Goal: Task Accomplishment & Management: Use online tool/utility

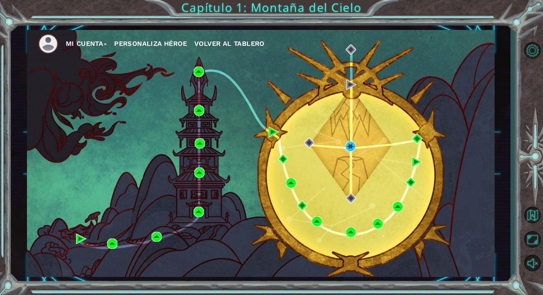
click at [410, 160] on div "Mi Cuenta Personaliza Héroe Volver al Tablero" at bounding box center [261, 153] width 468 height 247
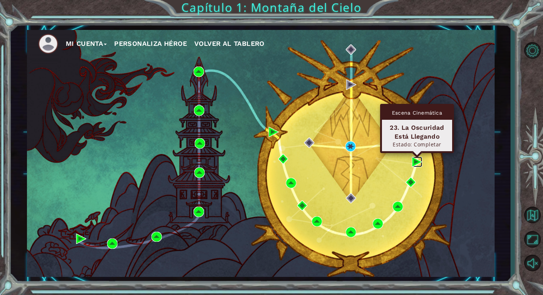
click at [414, 162] on img at bounding box center [417, 162] width 10 height 10
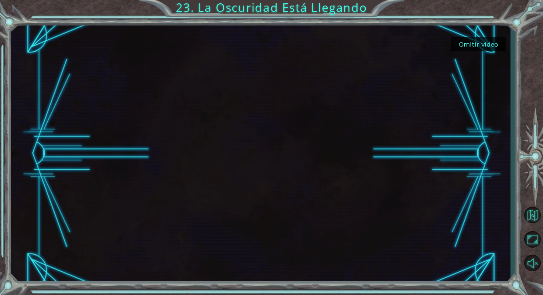
click at [490, 40] on button "Omitir video" at bounding box center [478, 44] width 55 height 14
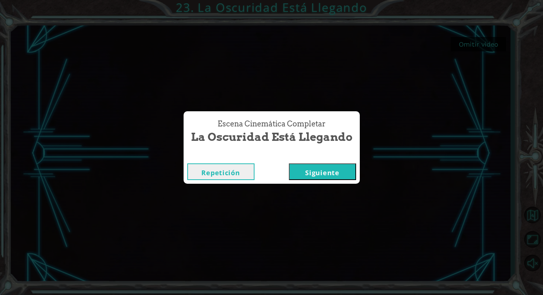
click at [335, 171] on button "Siguiente" at bounding box center [322, 171] width 67 height 17
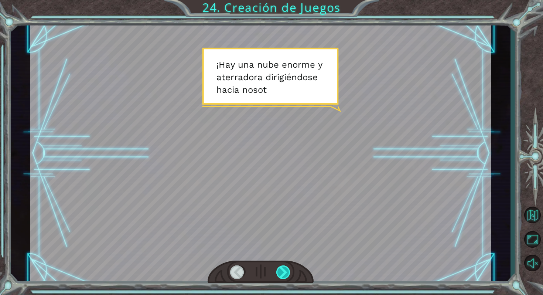
click at [279, 273] on div at bounding box center [283, 272] width 15 height 14
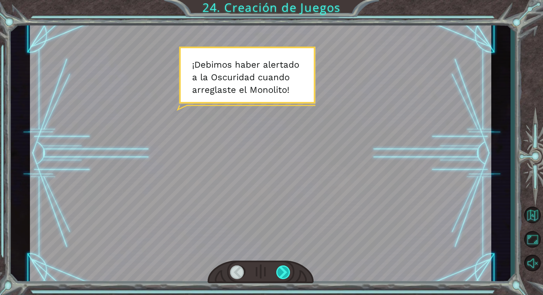
click at [279, 273] on div at bounding box center [283, 272] width 15 height 14
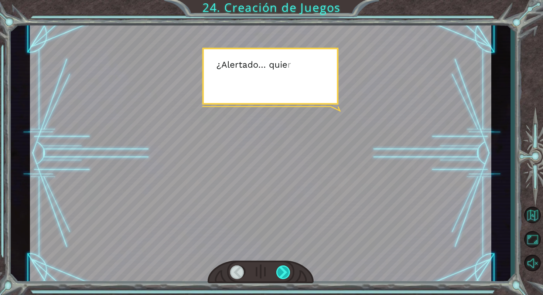
click at [279, 273] on div at bounding box center [283, 272] width 15 height 14
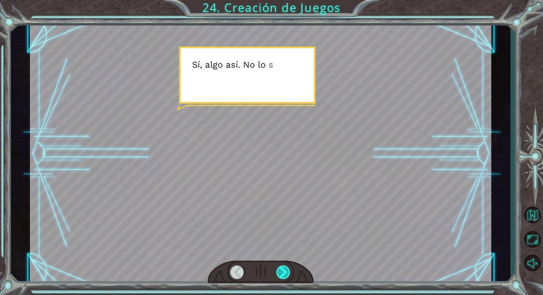
click at [279, 273] on div at bounding box center [283, 272] width 15 height 14
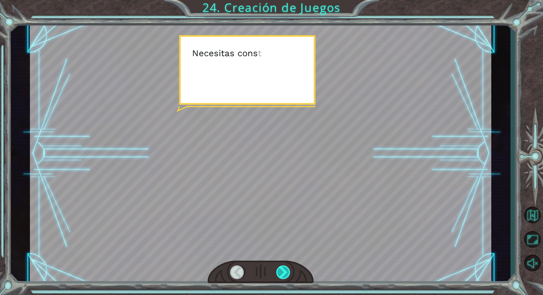
click at [279, 273] on div at bounding box center [283, 272] width 15 height 14
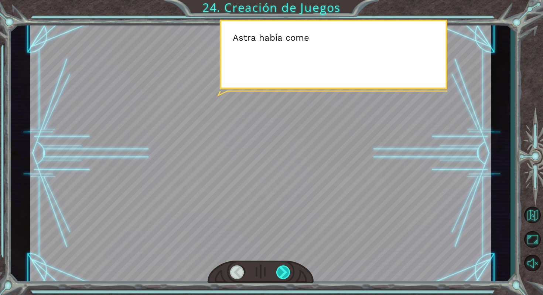
click at [279, 273] on div at bounding box center [283, 272] width 15 height 14
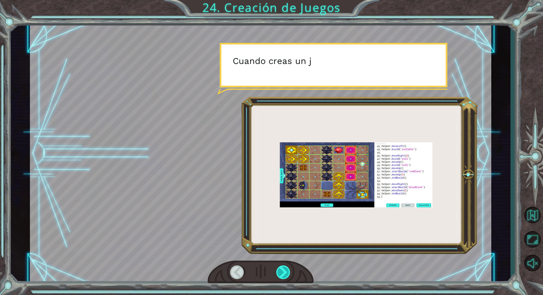
click at [279, 273] on div at bounding box center [283, 272] width 15 height 14
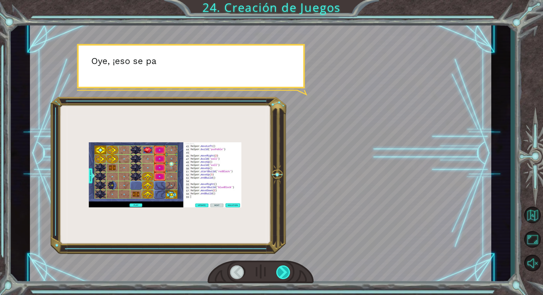
click at [279, 273] on div at bounding box center [283, 272] width 15 height 14
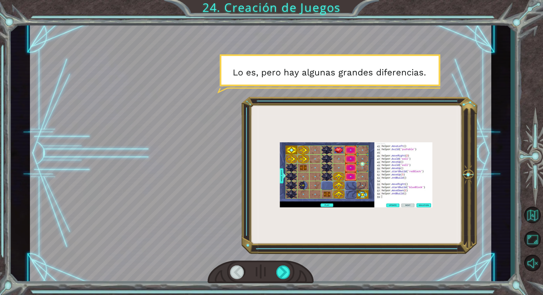
click at [236, 278] on div at bounding box center [237, 272] width 15 height 14
click at [236, 276] on div at bounding box center [237, 272] width 15 height 14
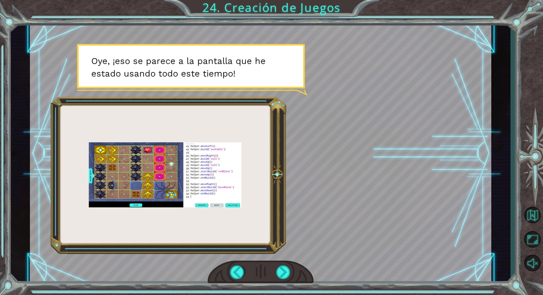
click at [222, 182] on div at bounding box center [260, 153] width 461 height 259
click at [287, 274] on div at bounding box center [283, 272] width 15 height 14
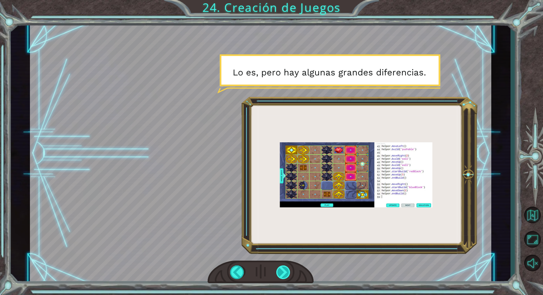
click at [282, 275] on div at bounding box center [283, 272] width 15 height 14
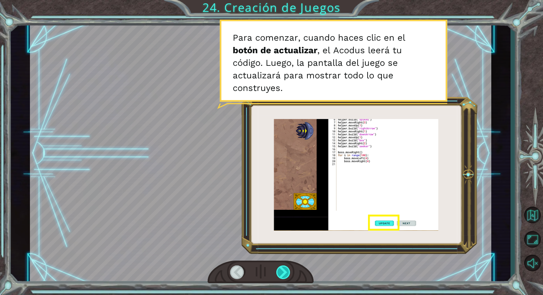
click at [282, 275] on div at bounding box center [283, 272] width 15 height 14
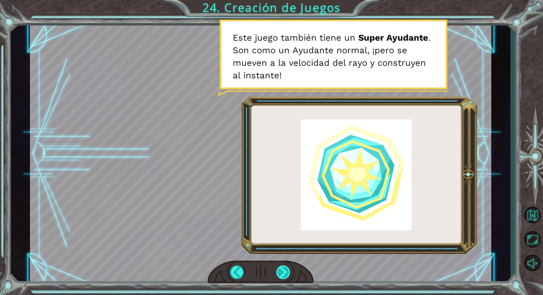
click at [282, 275] on div at bounding box center [283, 272] width 15 height 14
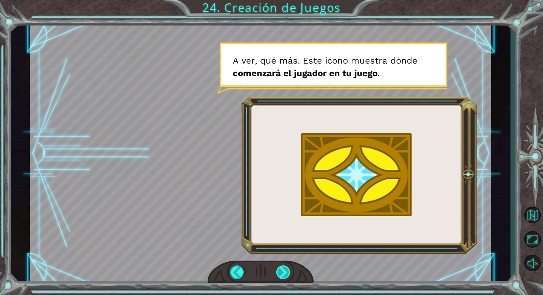
click at [281, 273] on div at bounding box center [283, 272] width 15 height 14
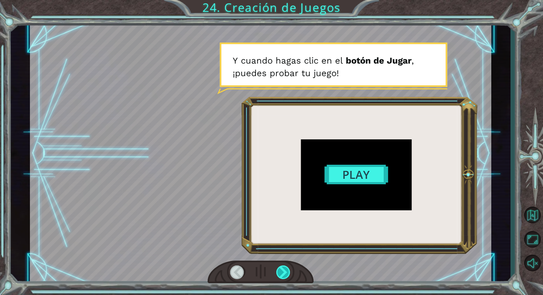
click at [281, 273] on div at bounding box center [283, 272] width 15 height 14
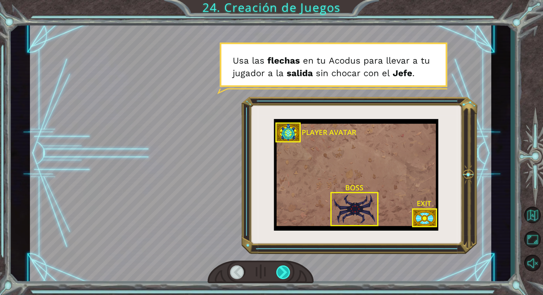
click at [281, 273] on div at bounding box center [283, 272] width 15 height 14
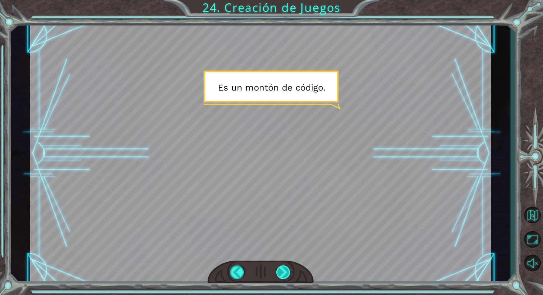
click at [281, 273] on div at bounding box center [283, 272] width 15 height 14
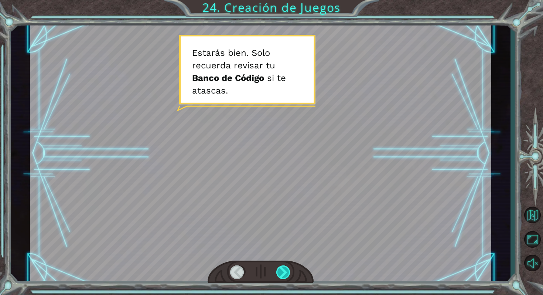
click at [281, 273] on div at bounding box center [283, 272] width 15 height 14
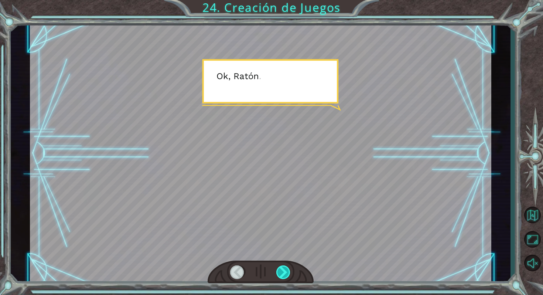
click at [281, 273] on div at bounding box center [283, 272] width 15 height 14
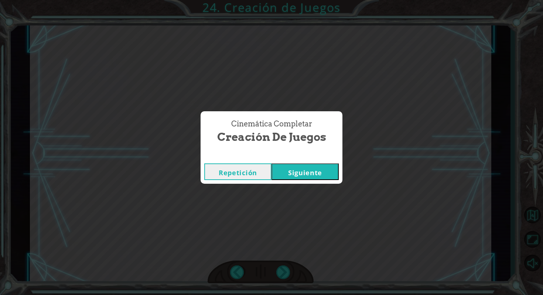
click at [305, 176] on button "Siguiente" at bounding box center [304, 171] width 67 height 17
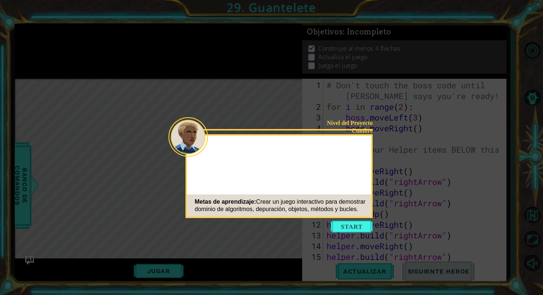
click at [338, 225] on button "Start" at bounding box center [352, 226] width 42 height 12
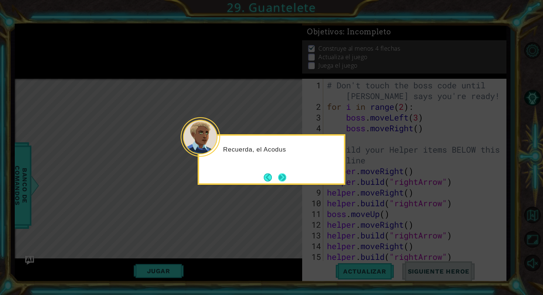
click at [284, 177] on button "Next" at bounding box center [282, 177] width 8 height 8
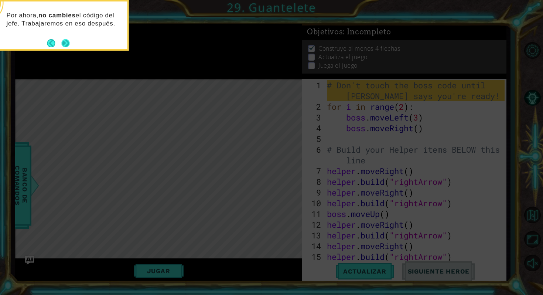
click at [68, 42] on button "Next" at bounding box center [65, 43] width 8 height 8
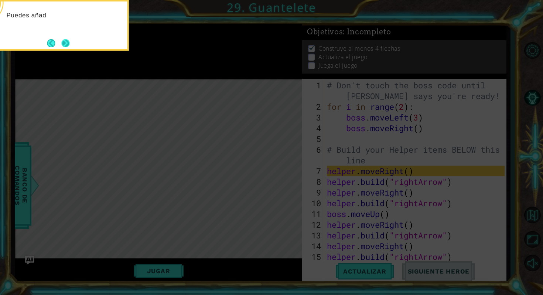
click at [69, 44] on button "Next" at bounding box center [65, 43] width 8 height 8
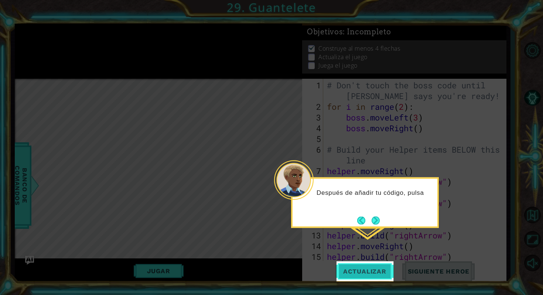
click at [345, 268] on span "Actualizar" at bounding box center [365, 270] width 58 height 7
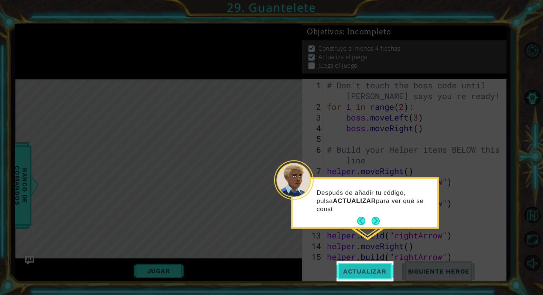
click at [345, 268] on span "Actualizar" at bounding box center [365, 270] width 58 height 7
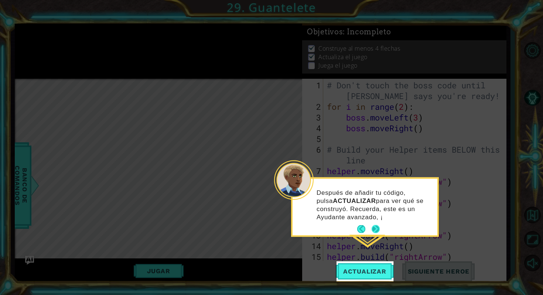
click at [373, 232] on button "Next" at bounding box center [376, 229] width 8 height 8
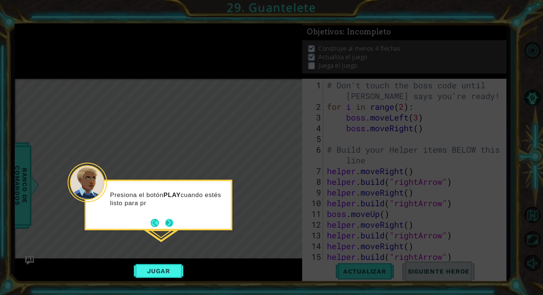
click at [167, 221] on button "Next" at bounding box center [169, 222] width 8 height 8
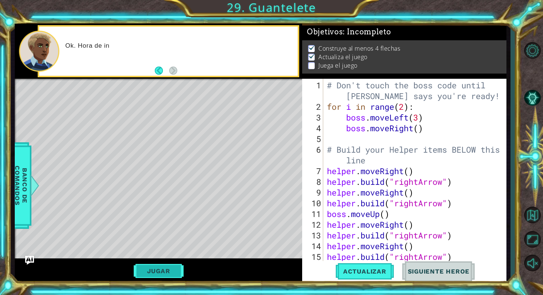
click at [167, 271] on button "Jugar" at bounding box center [159, 271] width 50 height 14
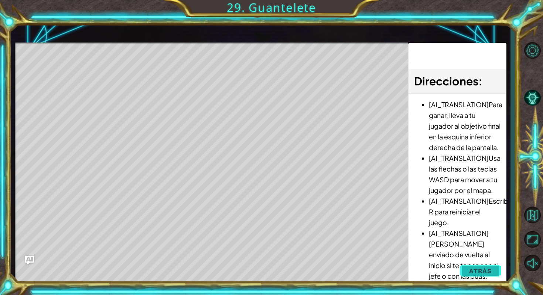
click at [473, 266] on button "Atrás" at bounding box center [480, 270] width 41 height 15
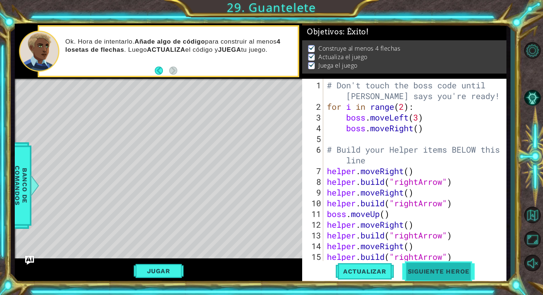
click at [432, 269] on span "Siguiente Heroe" at bounding box center [438, 272] width 77 height 7
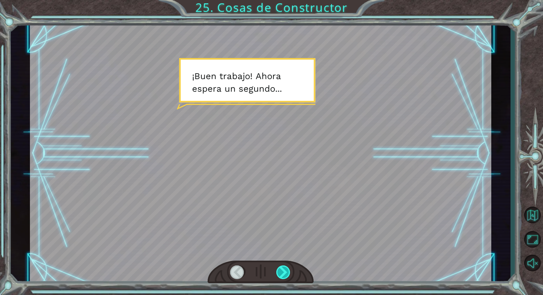
click at [284, 272] on div at bounding box center [283, 272] width 15 height 14
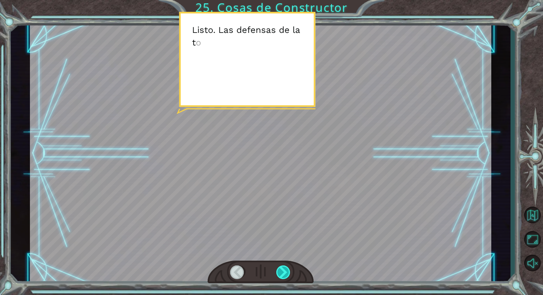
click at [284, 272] on div at bounding box center [283, 272] width 15 height 14
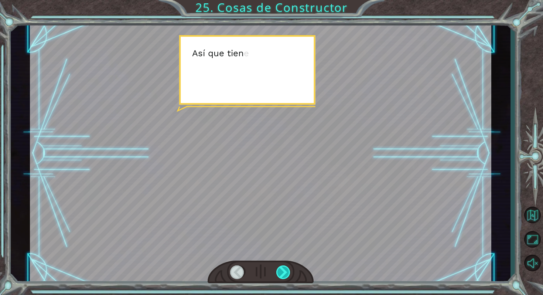
click at [284, 272] on div at bounding box center [283, 272] width 15 height 14
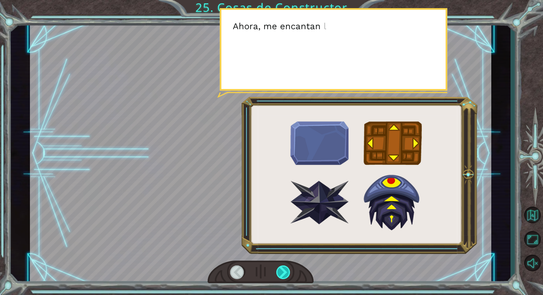
click at [284, 272] on div at bounding box center [283, 272] width 15 height 14
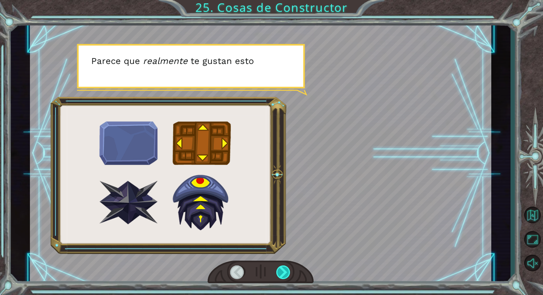
click at [284, 272] on div at bounding box center [283, 272] width 15 height 14
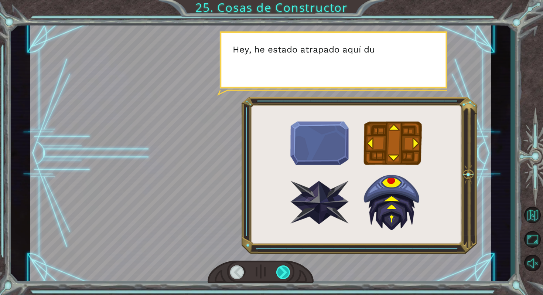
click at [284, 272] on div at bounding box center [283, 272] width 15 height 14
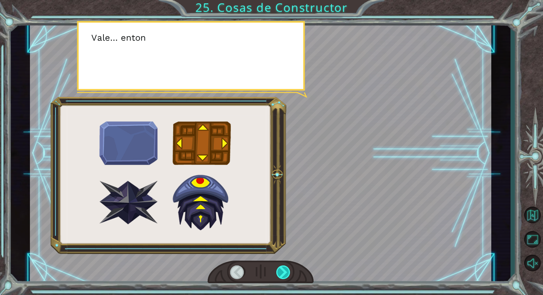
click at [284, 272] on div at bounding box center [283, 272] width 15 height 14
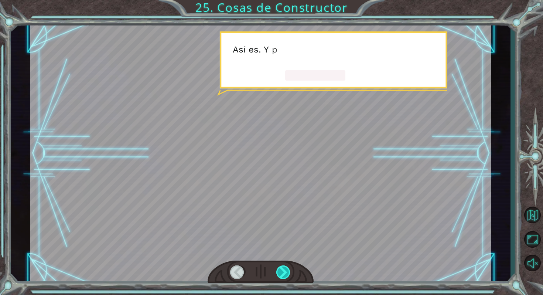
click at [284, 267] on div at bounding box center [283, 272] width 15 height 14
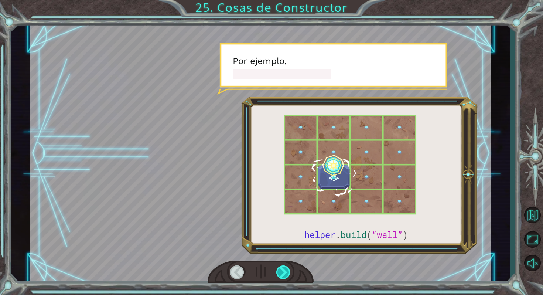
click at [284, 267] on div at bounding box center [283, 272] width 15 height 14
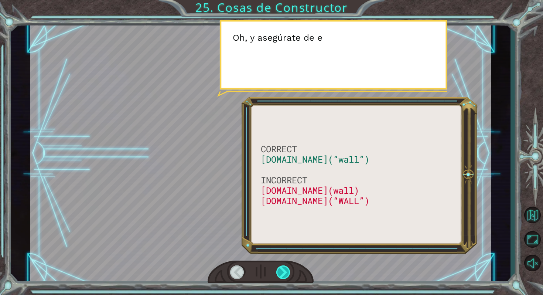
click at [284, 267] on div at bounding box center [283, 272] width 15 height 14
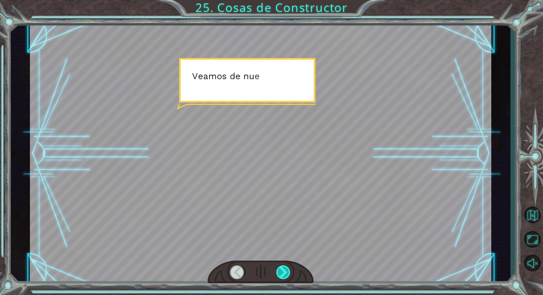
click at [284, 267] on div at bounding box center [283, 272] width 15 height 14
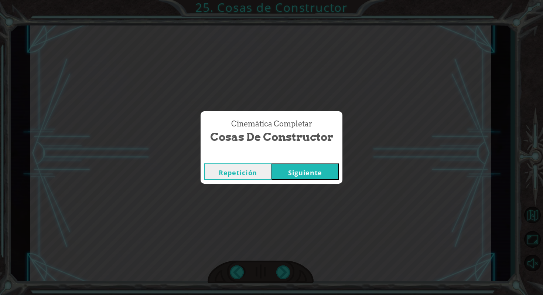
click at [297, 169] on button "Siguiente" at bounding box center [304, 171] width 67 height 17
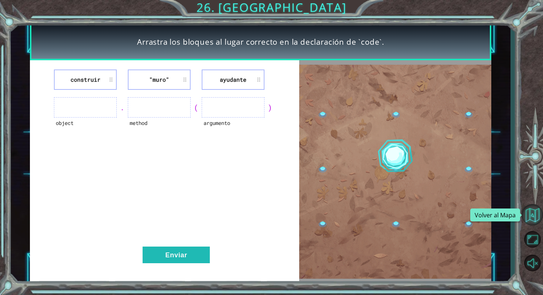
click at [534, 209] on button "Volver al Mapa" at bounding box center [531, 214] width 21 height 21
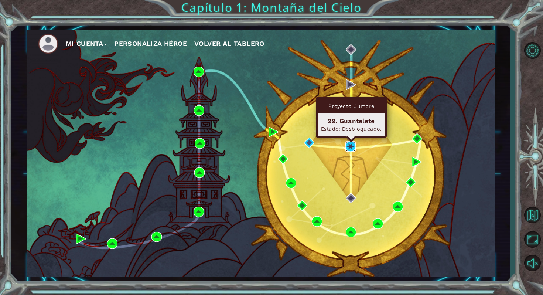
click at [352, 147] on img at bounding box center [350, 146] width 10 height 10
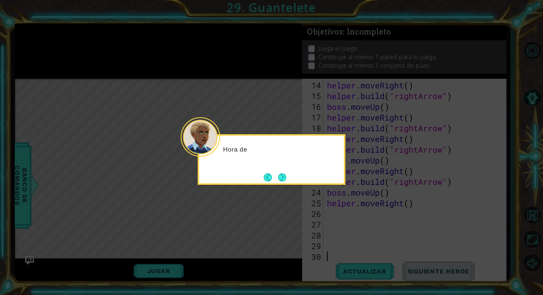
scroll to position [161, 0]
click at [280, 173] on button "Next" at bounding box center [282, 177] width 8 height 8
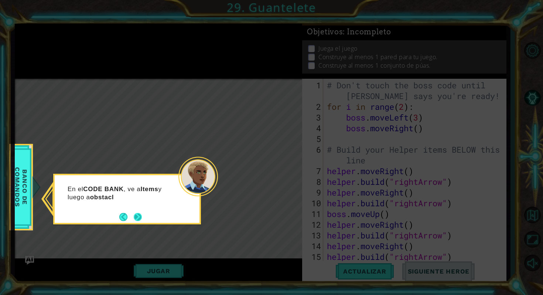
click at [138, 216] on button "Next" at bounding box center [138, 217] width 8 height 8
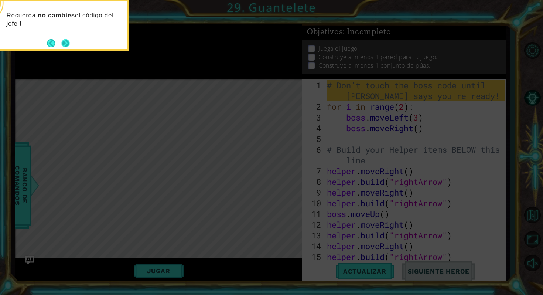
click at [63, 40] on button "Next" at bounding box center [65, 43] width 8 height 8
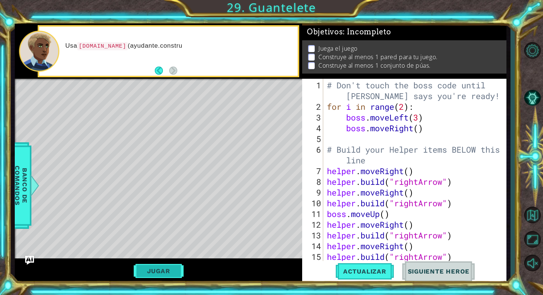
click at [154, 270] on button "Jugar" at bounding box center [159, 271] width 50 height 14
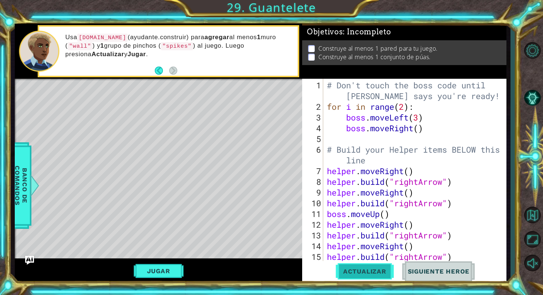
click at [381, 280] on button "Actualizar" at bounding box center [365, 271] width 58 height 20
click at [150, 268] on button "Jugar" at bounding box center [159, 271] width 50 height 14
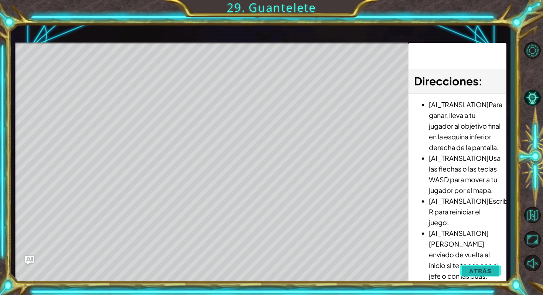
click at [478, 270] on span "Atrás" at bounding box center [480, 270] width 23 height 7
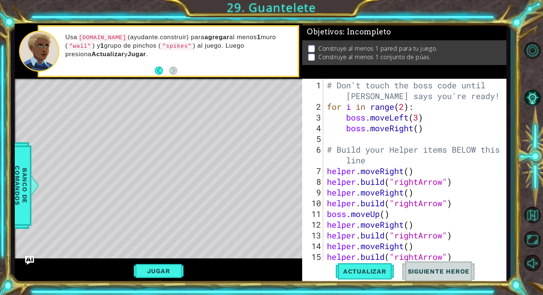
click at [429, 266] on button "Siguiente Heroe" at bounding box center [438, 271] width 77 height 20
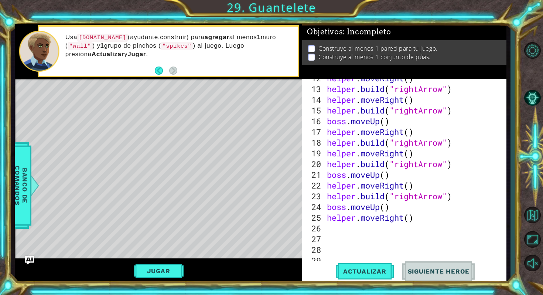
scroll to position [161, 0]
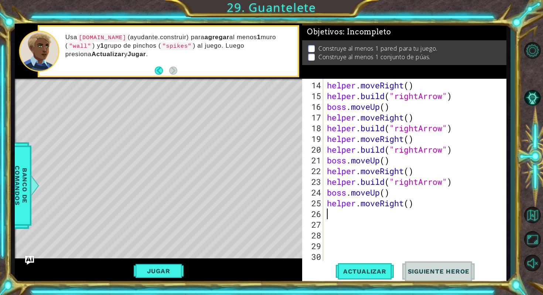
click at [337, 211] on div "helper . moveRight ( ) helper . build ( "rightArrow" ) boss . moveUp ( ) helper…" at bounding box center [416, 181] width 182 height 203
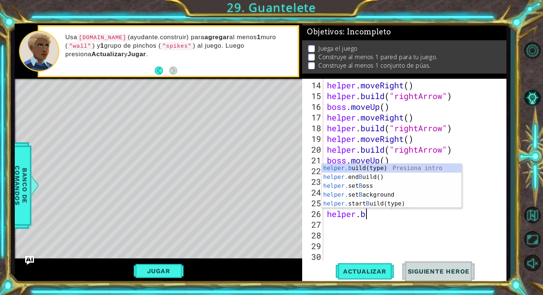
scroll to position [0, 1]
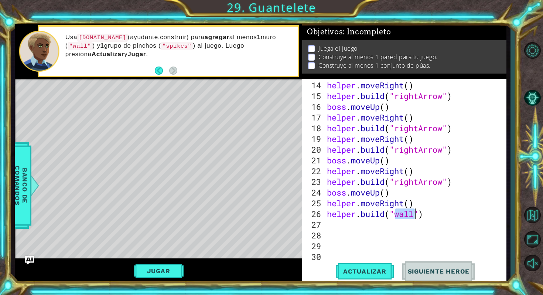
click at [441, 216] on div "helper . moveRight ( ) helper . build ( "rightArrow" ) boss . moveUp ( ) helper…" at bounding box center [416, 181] width 182 height 203
type textarea "[DOMAIN_NAME]("wall")"
click at [368, 268] on span "Actualizar" at bounding box center [365, 270] width 58 height 7
drag, startPoint x: 367, startPoint y: 268, endPoint x: 315, endPoint y: 268, distance: 52.1
click at [315, 268] on div "Actualizar Siguiente Heroe" at bounding box center [406, 271] width 204 height 20
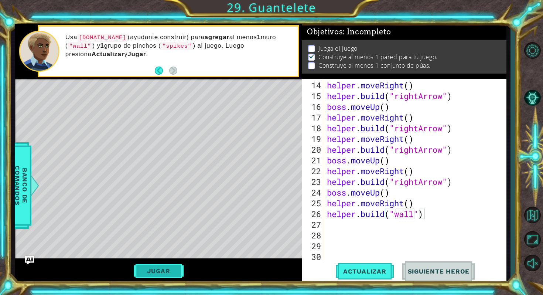
click at [164, 269] on button "Jugar" at bounding box center [159, 271] width 50 height 14
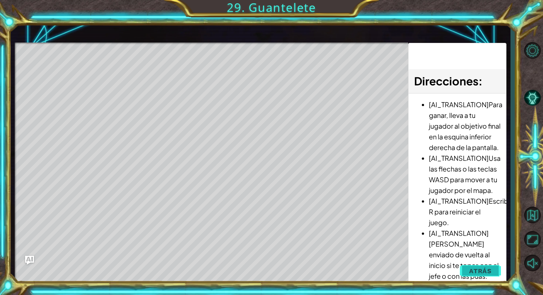
click at [487, 269] on span "Atrás" at bounding box center [480, 270] width 23 height 7
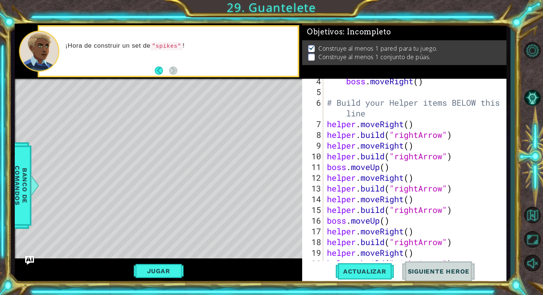
scroll to position [161, 0]
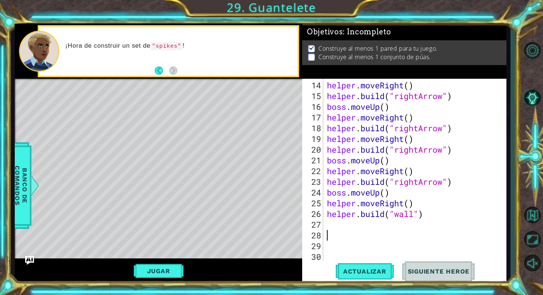
click at [376, 231] on div "helper . moveRight ( ) helper . build ( "rightArrow" ) boss . moveUp ( ) helper…" at bounding box center [416, 181] width 182 height 203
click at [368, 223] on div "helper . moveRight ( ) helper . build ( "rightArrow" ) boss . moveUp ( ) helper…" at bounding box center [416, 181] width 182 height 203
type textarea "h"
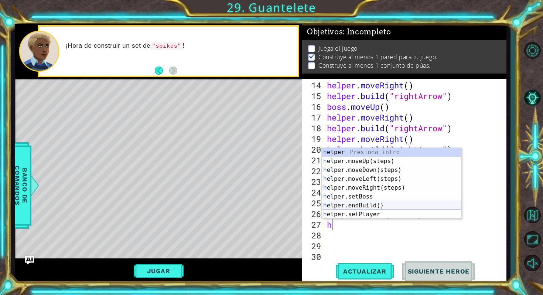
click at [395, 203] on div "h elper Presiona intro h elper.moveUp(steps) Presiona intro h elper.moveDown(st…" at bounding box center [392, 192] width 140 height 89
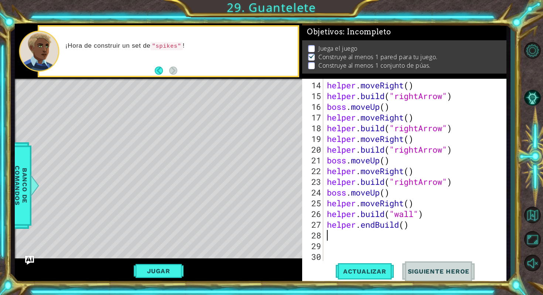
click at [406, 227] on div "helper . moveRight ( ) helper . build ( "rightArrow" ) boss . moveUp ( ) helper…" at bounding box center [416, 181] width 182 height 203
type textarea "helper.endBuild("spikes")"
click at [381, 267] on button "Actualizar" at bounding box center [365, 271] width 58 height 20
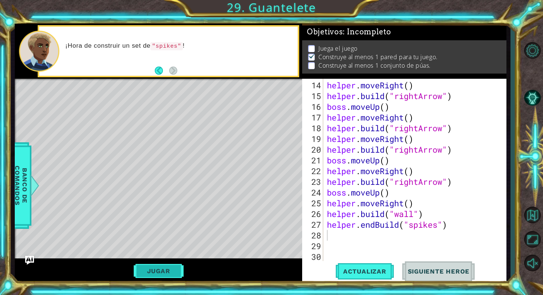
click at [164, 272] on button "Jugar" at bounding box center [159, 271] width 50 height 14
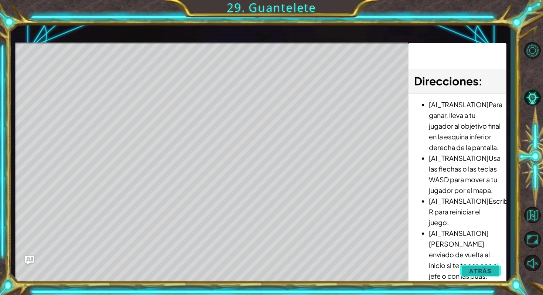
click at [484, 271] on span "Atrás" at bounding box center [480, 270] width 23 height 7
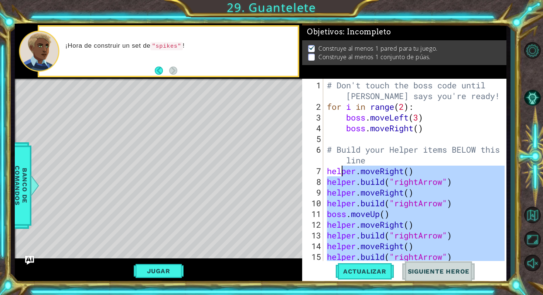
drag, startPoint x: 454, startPoint y: 230, endPoint x: 340, endPoint y: 168, distance: 129.9
click at [340, 168] on div "# Don't touch the boss code until [PERSON_NAME] says you're ready! for i in ran…" at bounding box center [416, 187] width 182 height 214
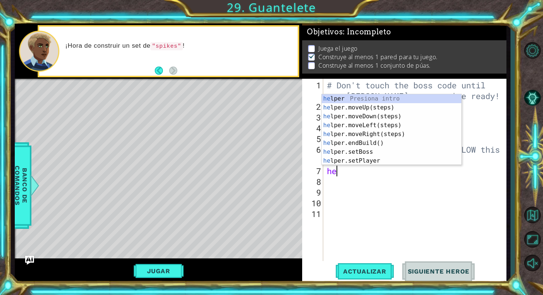
type textarea "h"
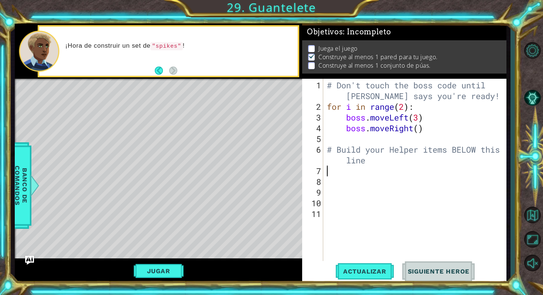
type textarea "# Build your Helper items BELOW this line"
type textarea "boss.moveRight()"
type textarea "# Build your Helper items BELOW this line"
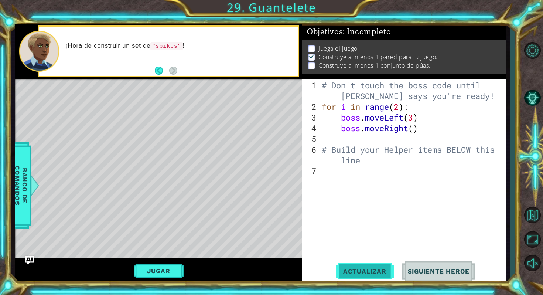
click at [358, 273] on span "Actualizar" at bounding box center [365, 270] width 58 height 7
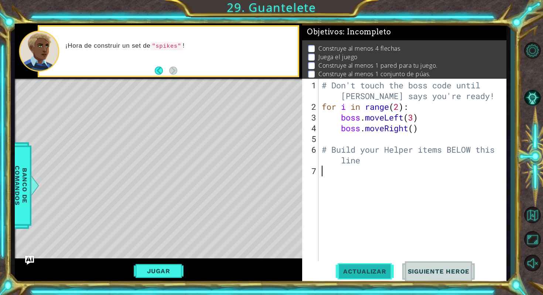
click at [382, 274] on span "Actualizar" at bounding box center [365, 270] width 58 height 7
click at [177, 267] on button "Jugar" at bounding box center [159, 271] width 50 height 14
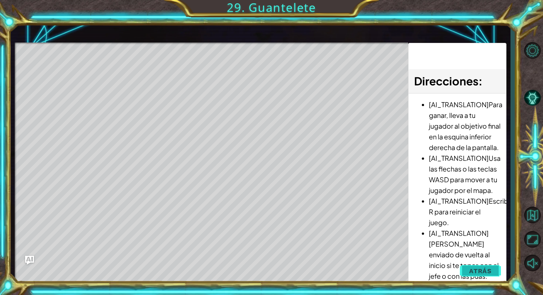
click at [487, 266] on button "Atrás" at bounding box center [480, 270] width 41 height 15
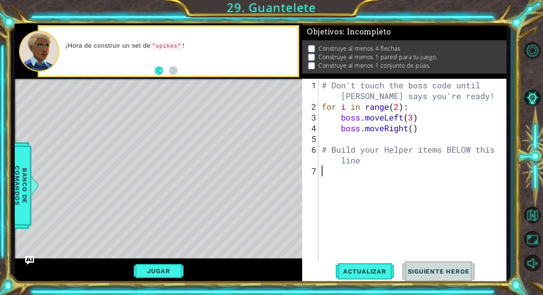
click at [382, 175] on div "# Don't touch the boss code until [PERSON_NAME] says you're ready! for i in ran…" at bounding box center [414, 187] width 188 height 214
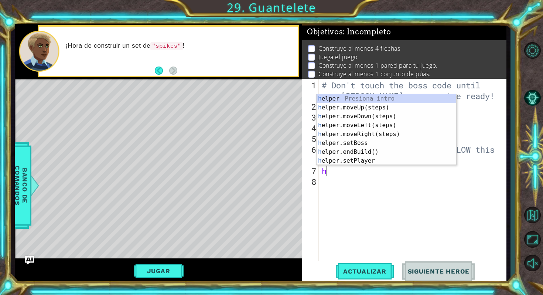
type textarea "he"
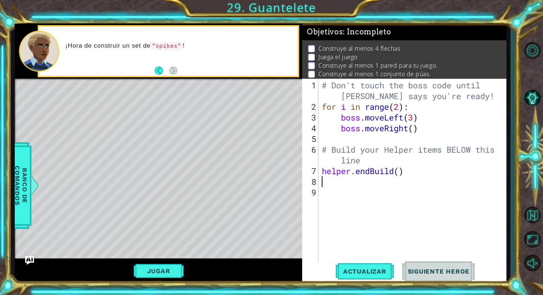
click at [398, 171] on div "# Don't touch the boss code until [PERSON_NAME] says you're ready! for i in ran…" at bounding box center [414, 187] width 188 height 214
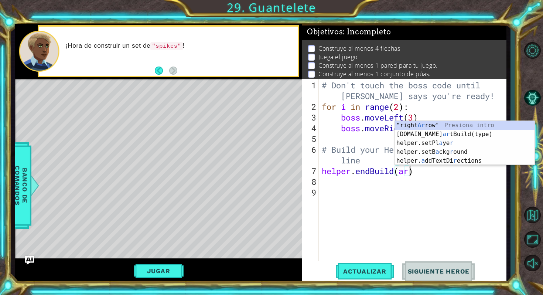
scroll to position [0, 4]
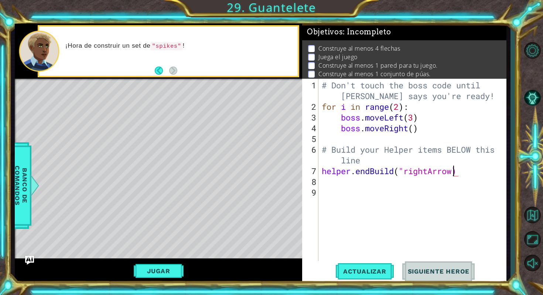
click at [463, 172] on div "# Don't touch the boss code until [PERSON_NAME] says you're ready! for i in ran…" at bounding box center [414, 187] width 188 height 214
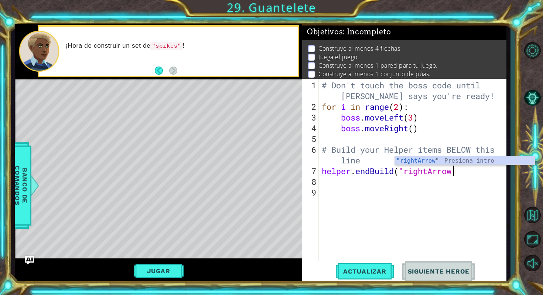
scroll to position [0, 6]
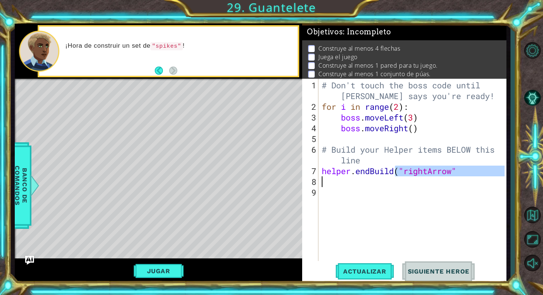
drag, startPoint x: 395, startPoint y: 171, endPoint x: 462, endPoint y: 184, distance: 68.4
click at [462, 184] on div "# Don't touch the boss code until [PERSON_NAME] says you're ready! for i in ran…" at bounding box center [414, 187] width 188 height 214
type textarea "helper.endBuild"
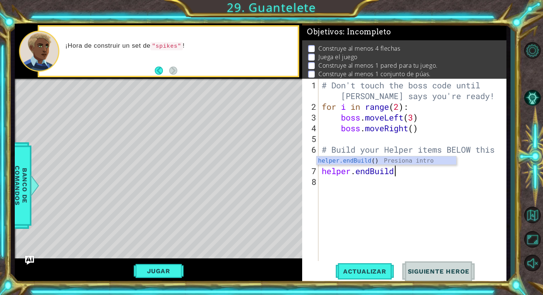
scroll to position [0, 0]
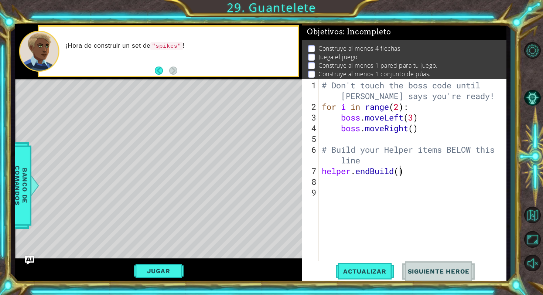
click at [402, 173] on div "# Don't touch the boss code until [PERSON_NAME] says you're ready! for i in ran…" at bounding box center [414, 187] width 188 height 214
drag, startPoint x: 405, startPoint y: 170, endPoint x: 358, endPoint y: 174, distance: 47.5
click at [357, 174] on div "# Don't touch the boss code until [PERSON_NAME] says you're ready! for i in ran…" at bounding box center [414, 187] width 188 height 214
type textarea "helper."
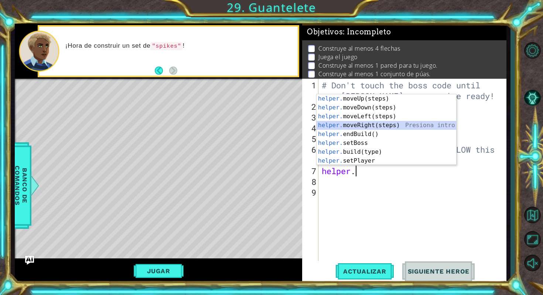
click at [355, 126] on div "helper. moveUp(steps) Presiona intro helper. moveDown(steps) Presiona intro hel…" at bounding box center [386, 138] width 140 height 89
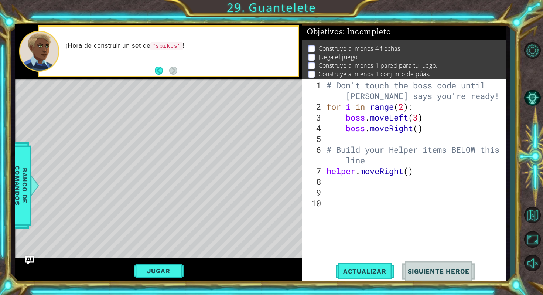
click at [409, 169] on div "# Don't touch the boss code until [PERSON_NAME] says you're ready! for i in ran…" at bounding box center [416, 187] width 183 height 214
click at [151, 266] on button "Jugar" at bounding box center [159, 271] width 50 height 14
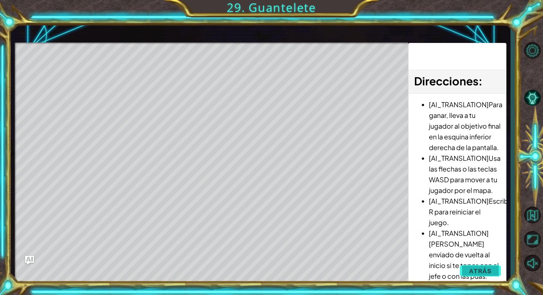
click at [477, 268] on span "Atrás" at bounding box center [480, 270] width 23 height 7
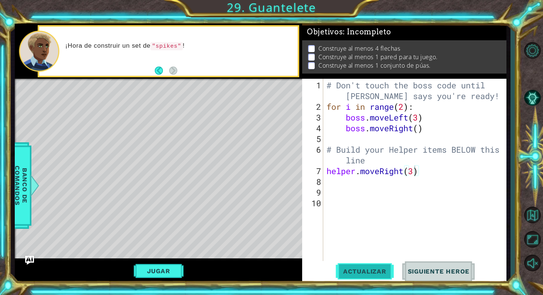
click at [377, 273] on span "Actualizar" at bounding box center [365, 270] width 58 height 7
click at [174, 269] on button "Jugar" at bounding box center [159, 271] width 50 height 14
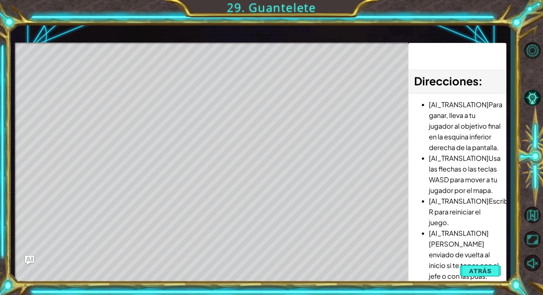
click at [490, 279] on li "[AI_TRANSLATION][PERSON_NAME] enviado de vuelta al inicio si te topas con el je…" at bounding box center [465, 254] width 72 height 54
click at [483, 271] on span "Atrás" at bounding box center [480, 270] width 23 height 7
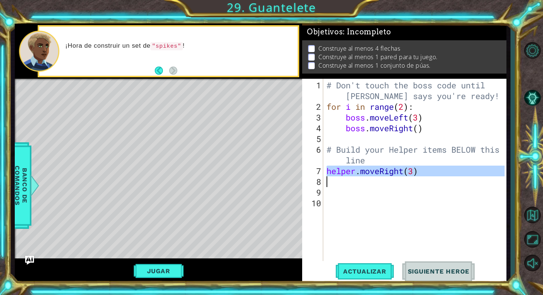
drag, startPoint x: 329, startPoint y: 173, endPoint x: 404, endPoint y: 179, distance: 76.0
click at [404, 179] on div "# Don't touch the boss code until [PERSON_NAME] says you're ready! for i in ran…" at bounding box center [416, 187] width 183 height 214
type textarea "helper.moveRight(3)"
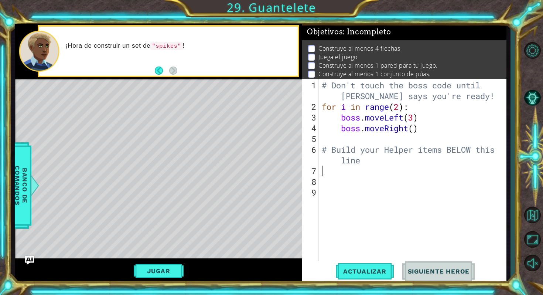
scroll to position [0, 0]
paste textarea "[DOMAIN_NAME]("wall")"
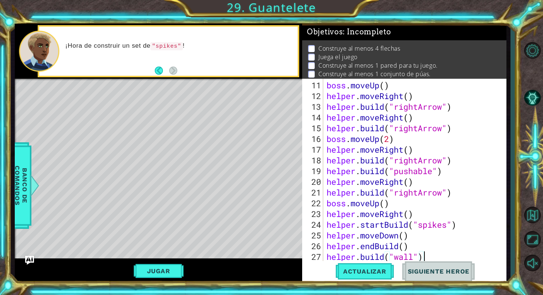
scroll to position [150, 0]
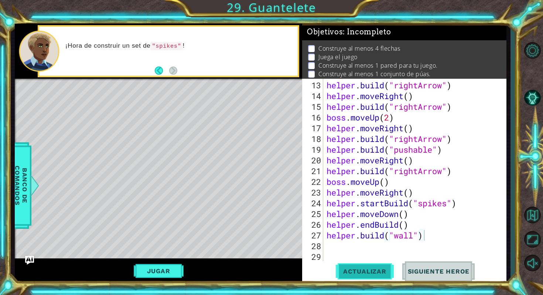
click at [348, 270] on span "Actualizar" at bounding box center [365, 270] width 58 height 7
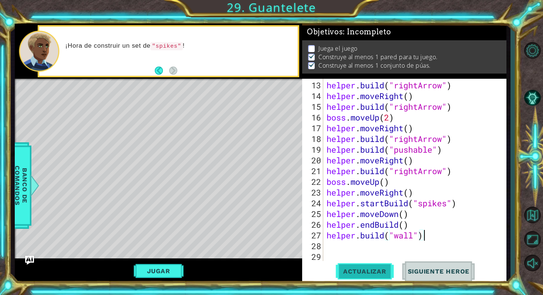
click at [348, 270] on span "Actualizar" at bounding box center [365, 270] width 58 height 7
click at [160, 273] on button "Jugar" at bounding box center [159, 271] width 50 height 14
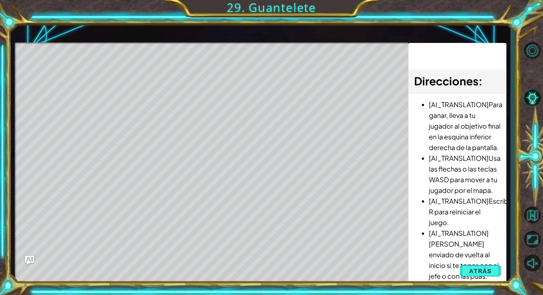
click at [374, 171] on div "1 ההההההההההההההההההההההההההההההההההההההההההההההההההההההההההההההההההההההההההההה…" at bounding box center [261, 153] width 492 height 259
drag, startPoint x: 457, startPoint y: 72, endPoint x: 449, endPoint y: 169, distance: 97.0
click at [450, 169] on div "Direcciones : [AI_TRANSLATION]Para ganar, lleva a tu jugador al objetivo final …" at bounding box center [457, 163] width 98 height 241
drag, startPoint x: 443, startPoint y: 267, endPoint x: 438, endPoint y: 243, distance: 24.3
click at [438, 243] on li "[AI_TRANSLATION][PERSON_NAME] enviado de vuelta al inicio si te topas con el je…" at bounding box center [465, 254] width 72 height 54
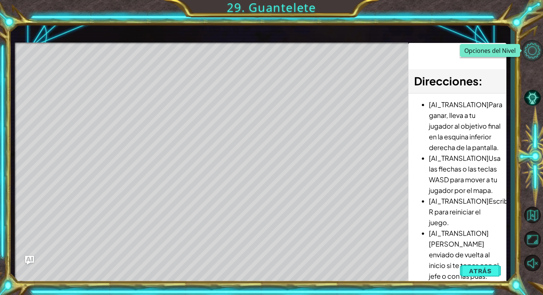
click at [535, 53] on button "Opciones del Nivel" at bounding box center [531, 50] width 21 height 21
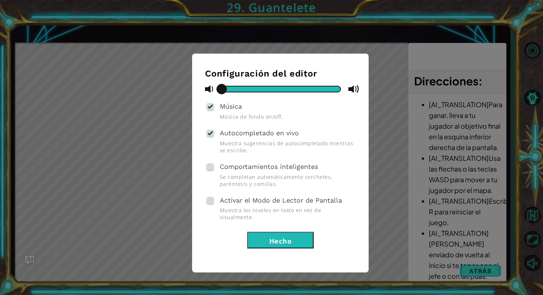
click at [301, 232] on button "Hecho" at bounding box center [280, 240] width 66 height 17
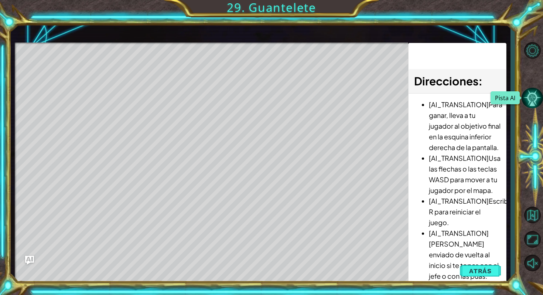
click at [536, 96] on button "Pista AI" at bounding box center [531, 97] width 21 height 21
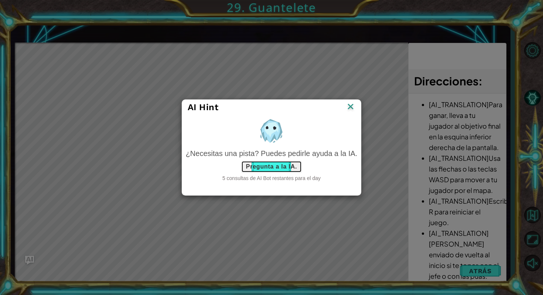
click at [280, 167] on button "Pregunta a la IA." at bounding box center [271, 167] width 61 height 12
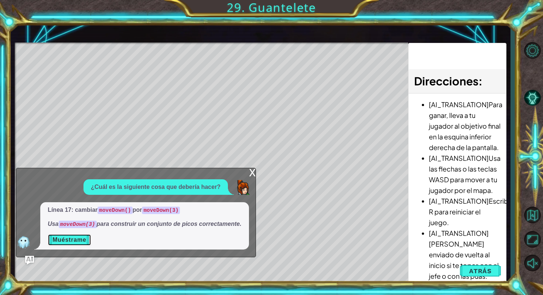
click at [69, 242] on button "Muéstrame" at bounding box center [69, 240] width 43 height 12
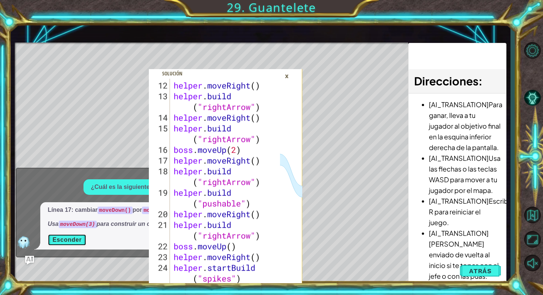
scroll to position [182, 0]
click at [134, 183] on p "¿Cuál es la siguiente cosa que debería hacer?" at bounding box center [156, 187] width 130 height 8
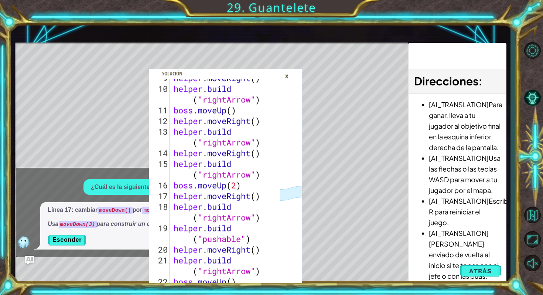
scroll to position [150, 0]
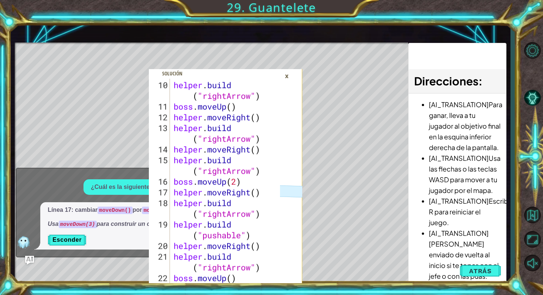
click at [288, 73] on div "×" at bounding box center [286, 76] width 11 height 13
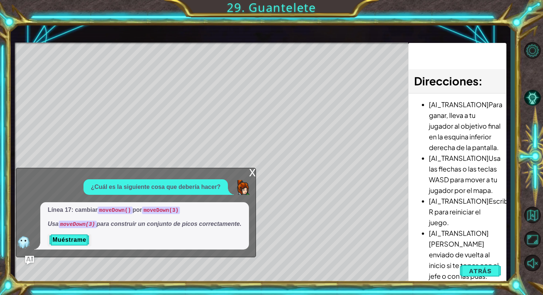
click at [249, 168] on div "x" at bounding box center [252, 171] width 7 height 7
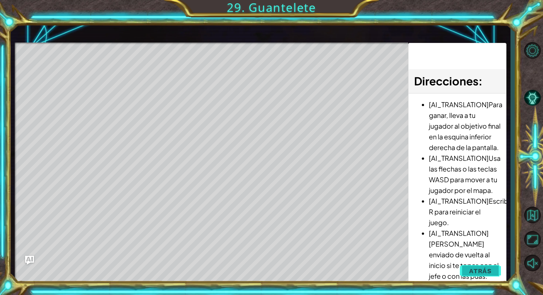
click at [491, 274] on span "Atrás" at bounding box center [480, 270] width 23 height 7
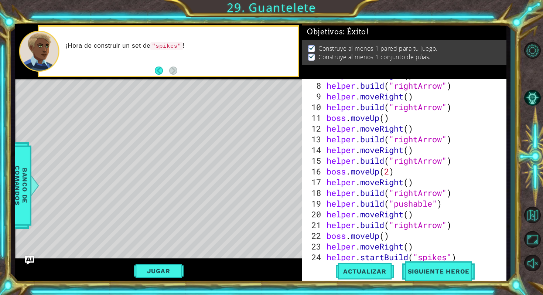
scroll to position [83, 0]
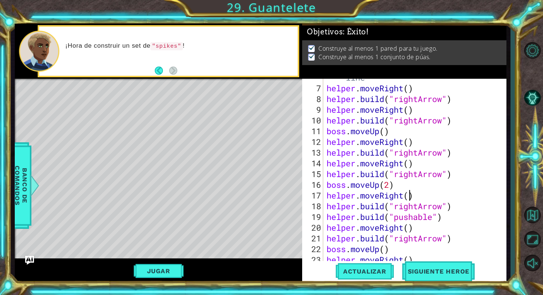
click at [410, 195] on div "# Build your Helper items BELOW this line helper . moveRight ( ) helper . build…" at bounding box center [416, 168] width 183 height 214
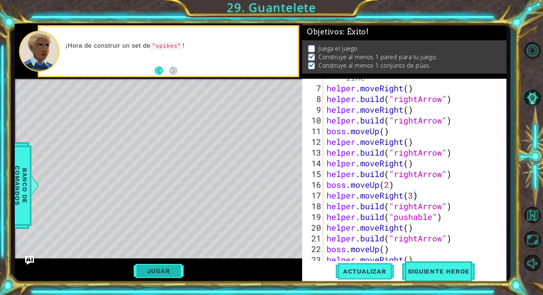
click at [177, 273] on button "Jugar" at bounding box center [159, 271] width 50 height 14
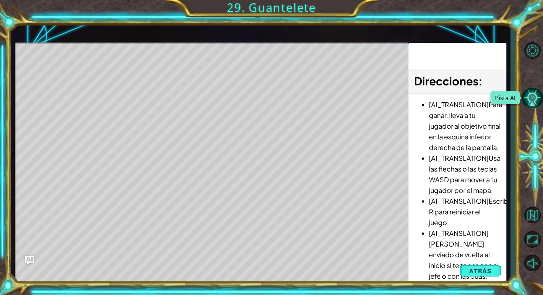
click at [535, 97] on button "Pista AI" at bounding box center [531, 97] width 21 height 21
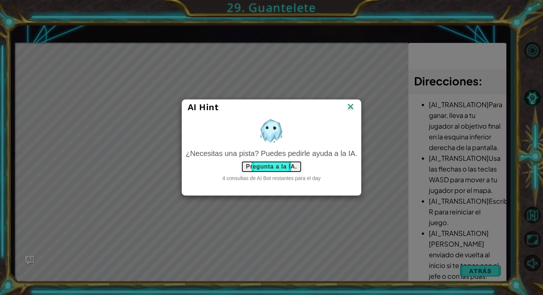
click at [285, 165] on button "Pregunta a la IA." at bounding box center [271, 167] width 61 height 12
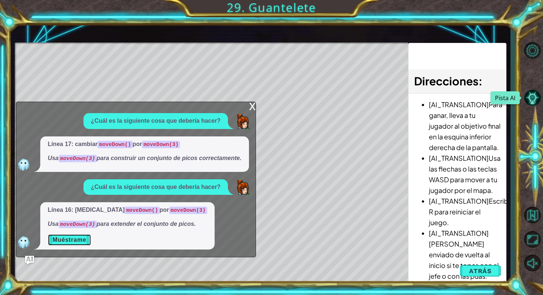
click at [75, 244] on button "Muéstrame" at bounding box center [69, 240] width 43 height 12
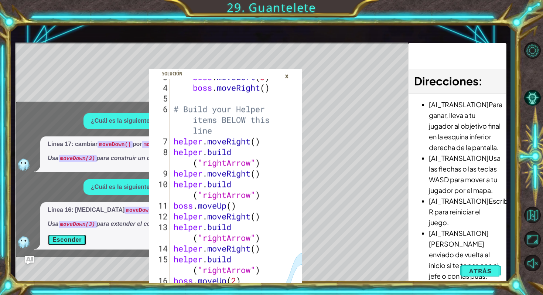
scroll to position [73, 0]
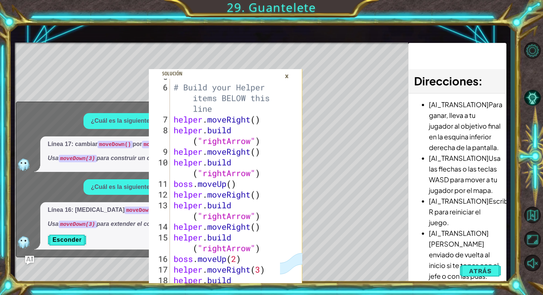
drag, startPoint x: 171, startPoint y: 116, endPoint x: 229, endPoint y: 169, distance: 78.2
click at [229, 169] on div "5 6 7 8 9 10 11 12 13 14 15 16 17 18 19 20 21 # Build your Helper items BELOW t…" at bounding box center [214, 202] width 131 height 246
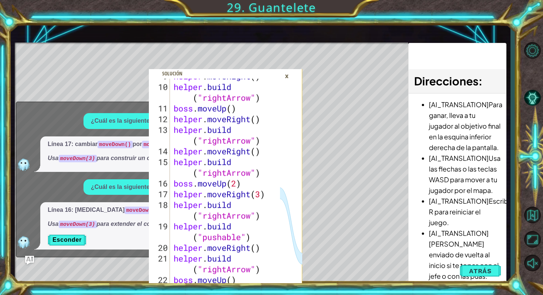
scroll to position [182, 0]
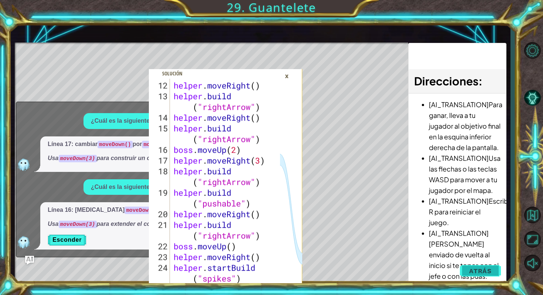
click at [470, 268] on span "Atrás" at bounding box center [480, 270] width 23 height 7
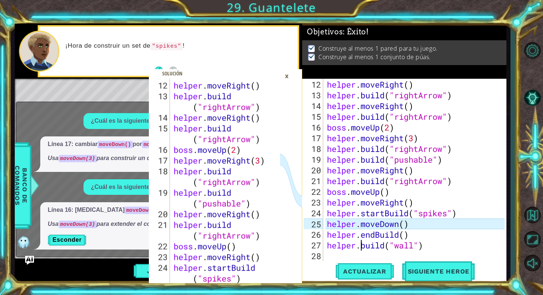
click at [359, 246] on div "helper . moveRight ( ) helper . build ( "rightArrow" ) helper . moveRight ( ) h…" at bounding box center [416, 180] width 182 height 203
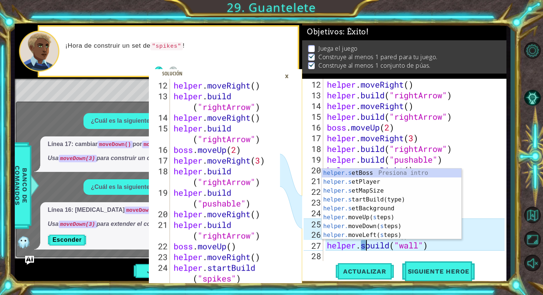
scroll to position [0, 2]
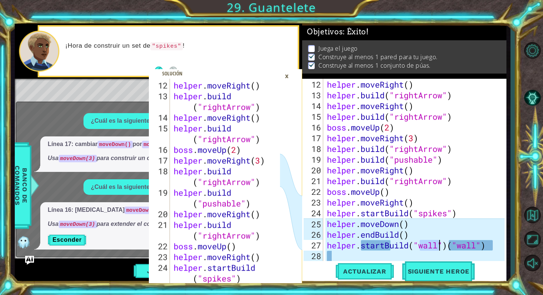
click at [480, 243] on div "helper . moveRight ( ) helper . build ( "rightArrow" ) helper . moveRight ( ) h…" at bounding box center [416, 180] width 182 height 203
drag, startPoint x: 489, startPoint y: 243, endPoint x: 456, endPoint y: 243, distance: 32.9
click at [456, 243] on div "helper . moveRight ( ) helper . build ( "rightArrow" ) helper . moveRight ( ) h…" at bounding box center [416, 180] width 182 height 203
click at [493, 245] on div "helper . moveRight ( ) helper . build ( "rightArrow" ) helper . moveRight ( ) h…" at bounding box center [416, 180] width 182 height 203
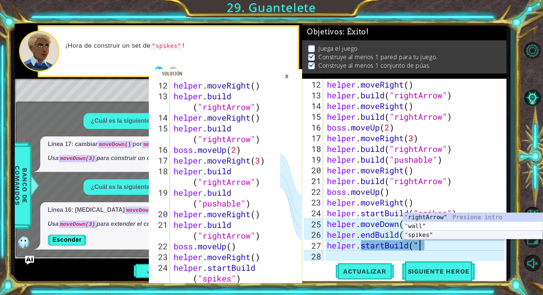
click at [451, 236] on div "" rightArrow" Presiona intro " wall" Presiona intro " spikes" Presiona intro" at bounding box center [473, 235] width 140 height 44
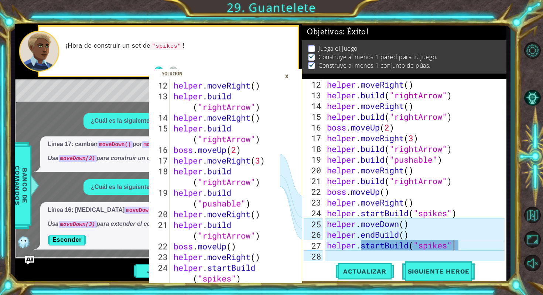
scroll to position [0, 6]
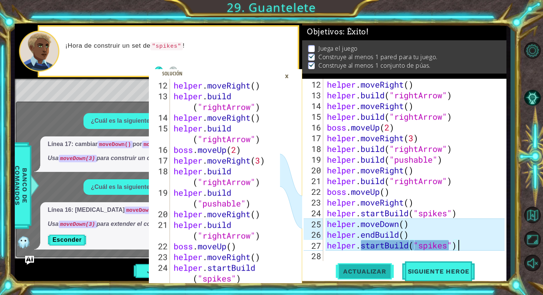
type textarea "helper.startBuild("spikes")"
click at [385, 271] on span "Actualizar" at bounding box center [365, 270] width 58 height 7
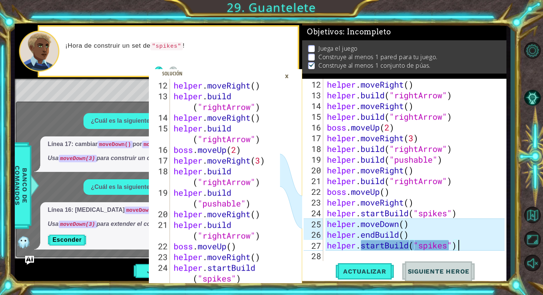
click at [286, 76] on div "×" at bounding box center [286, 76] width 11 height 13
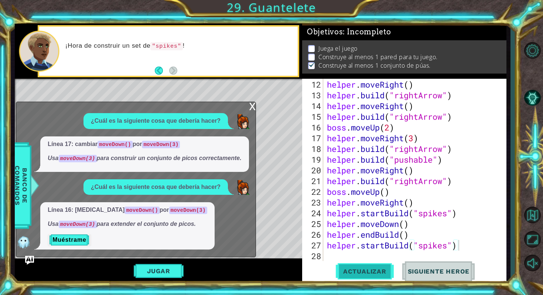
click at [349, 273] on span "Actualizar" at bounding box center [365, 270] width 58 height 7
click at [145, 270] on button "Jugar" at bounding box center [159, 271] width 50 height 14
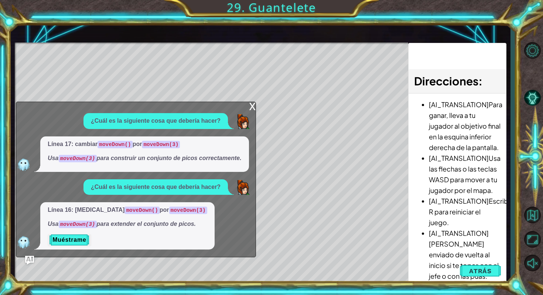
click at [250, 102] on div "x" at bounding box center [252, 105] width 7 height 7
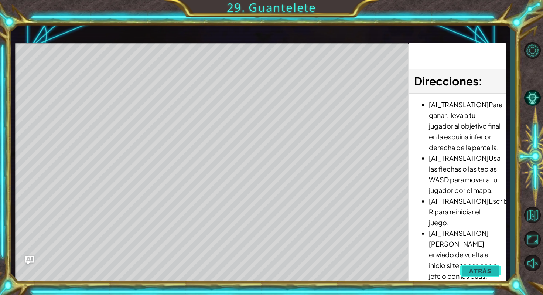
click at [487, 272] on span "Atrás" at bounding box center [480, 270] width 23 height 7
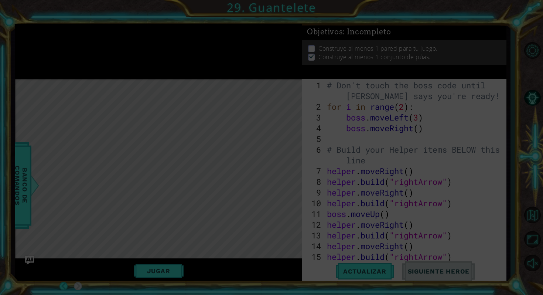
scroll to position [0, 0]
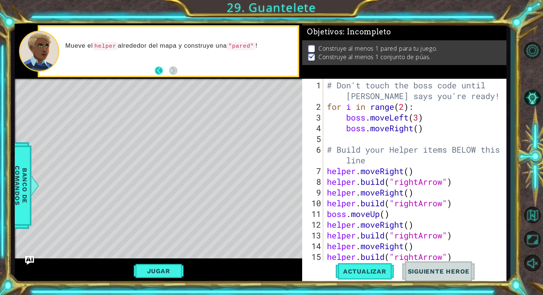
click at [158, 70] on button "Back" at bounding box center [162, 70] width 14 height 8
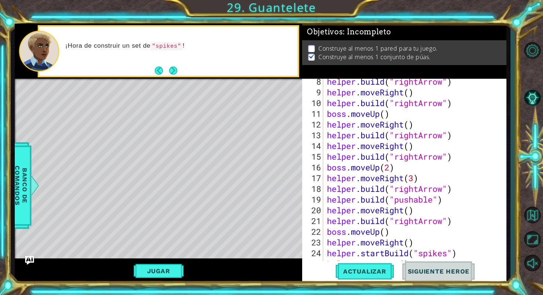
scroll to position [150, 0]
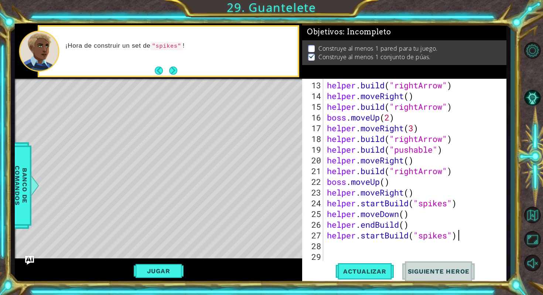
click at [341, 245] on div "helper . build ( "rightArrow" ) helper . moveRight ( ) helper . build ( "rightA…" at bounding box center [416, 181] width 182 height 203
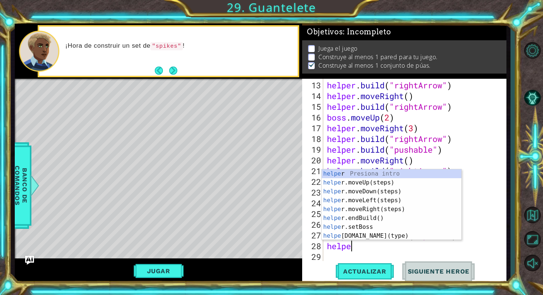
type textarea "helper"
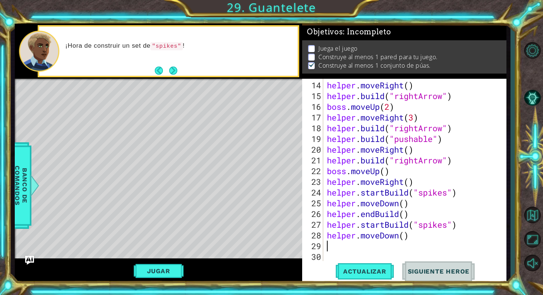
scroll to position [161, 0]
click at [405, 242] on div "helper . moveRight ( ) helper . build ( "rightArrow" ) boss . moveUp ( 2 ) help…" at bounding box center [416, 181] width 182 height 203
click at [407, 232] on div "helper . moveRight ( ) helper . build ( "rightArrow" ) boss . moveUp ( 2 ) help…" at bounding box center [416, 181] width 182 height 203
click at [402, 234] on div "helper . moveRight ( ) helper . build ( "rightArrow" ) boss . moveUp ( 2 ) help…" at bounding box center [416, 181] width 182 height 203
type textarea "helper.moveDown()"
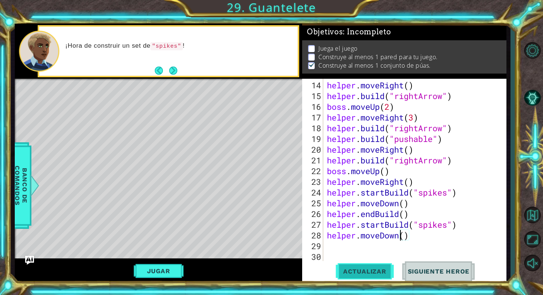
click at [354, 271] on span "Actualizar" at bounding box center [365, 270] width 58 height 7
type textarea "h"
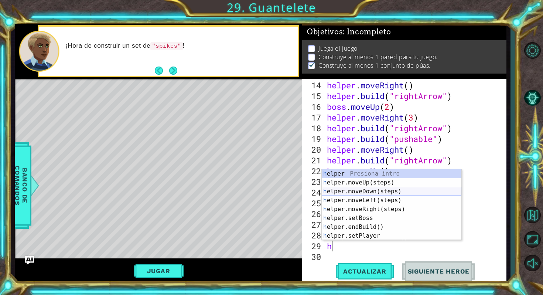
click at [391, 190] on div "h elper Presiona intro h elper.moveUp(steps) Presiona intro h elper.moveDown(st…" at bounding box center [392, 213] width 140 height 89
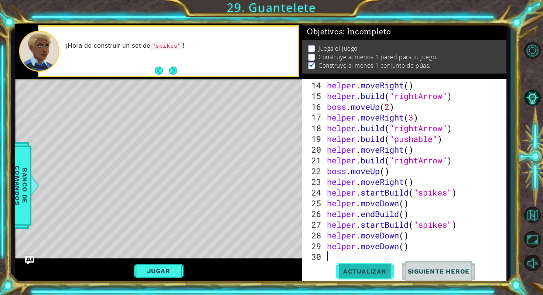
click at [373, 271] on span "Actualizar" at bounding box center [365, 270] width 58 height 7
type textarea "h"
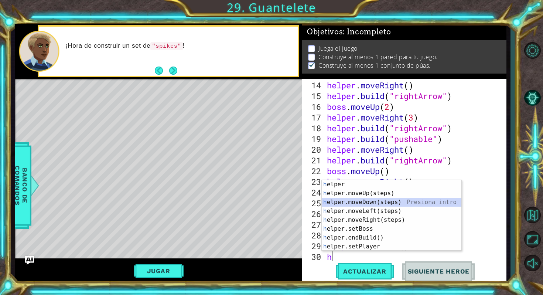
click at [364, 202] on div "h elper Presiona intro h elper.moveUp(steps) Presiona intro h elper.moveDown(st…" at bounding box center [392, 224] width 140 height 89
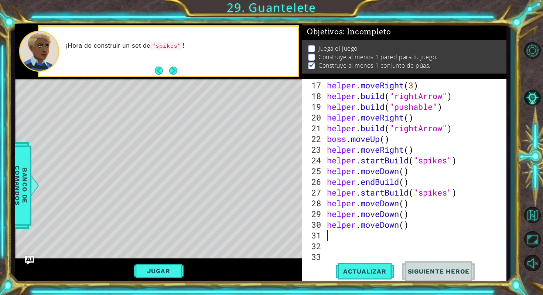
scroll to position [193, 0]
click at [330, 213] on div "helper . moveRight ( 3 ) helper . build ( "rightArrow" ) helper . build ( "push…" at bounding box center [416, 181] width 182 height 203
drag, startPoint x: 325, startPoint y: 213, endPoint x: 332, endPoint y: 214, distance: 7.2
click at [332, 214] on div "helper.moveDown() 17 18 19 20 21 22 23 24 25 26 27 28 29 30 31 32 33 helper . m…" at bounding box center [403, 170] width 202 height 182
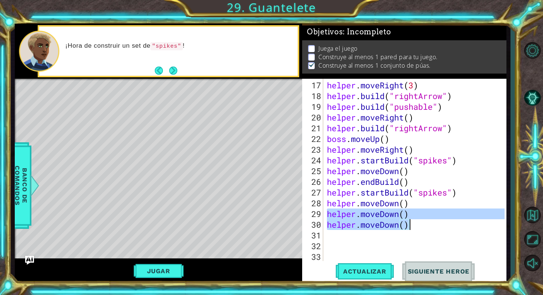
drag, startPoint x: 326, startPoint y: 214, endPoint x: 408, endPoint y: 229, distance: 84.0
click at [408, 229] on div "helper . moveRight ( 3 ) helper . build ( "rightArrow" ) helper . build ( "push…" at bounding box center [416, 181] width 182 height 203
type textarea "helper.moveDown() helper.moveDown()"
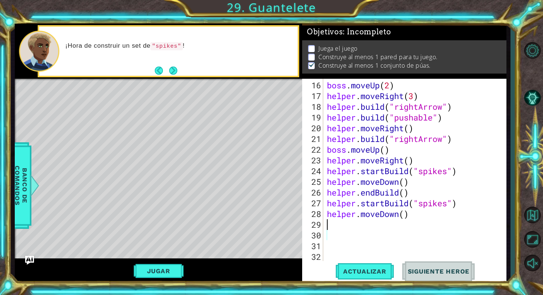
scroll to position [182, 0]
click at [406, 214] on div "boss . moveUp ( 2 ) helper . moveRight ( 3 ) helper . build ( "rightArrow" ) he…" at bounding box center [416, 181] width 182 height 203
type textarea "helper.moveDown(3)"
click at [363, 270] on span "Actualizar" at bounding box center [365, 270] width 58 height 7
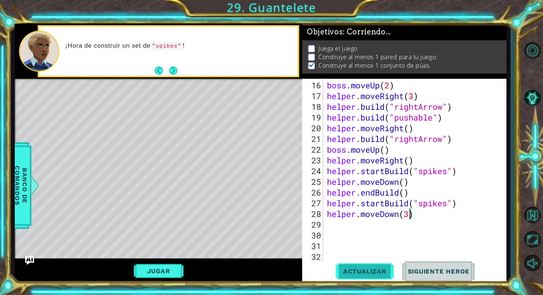
click at [363, 270] on span "Actualizar" at bounding box center [365, 270] width 58 height 7
click at [329, 222] on div "boss . moveUp ( 2 ) helper . moveRight ( 3 ) helper . build ( "rightArrow" ) he…" at bounding box center [416, 181] width 182 height 203
click at [410, 212] on div "boss . moveUp ( 2 ) helper . moveRight ( 3 ) helper . build ( "rightArrow" ) he…" at bounding box center [416, 181] width 182 height 203
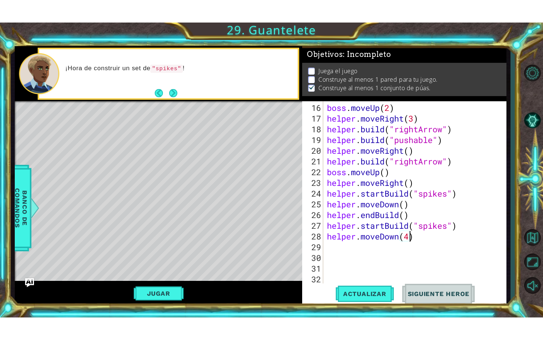
scroll to position [0, 4]
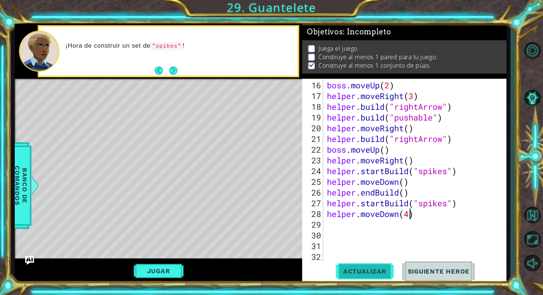
click at [369, 273] on span "Actualizar" at bounding box center [365, 270] width 58 height 7
click at [377, 268] on span "Actualizar" at bounding box center [365, 270] width 58 height 7
click at [170, 272] on button "Jugar" at bounding box center [159, 271] width 50 height 14
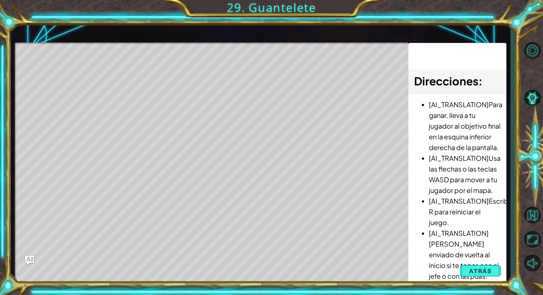
drag, startPoint x: 445, startPoint y: 270, endPoint x: 435, endPoint y: 243, distance: 29.2
click at [435, 243] on li "[AI_TRANSLATION][PERSON_NAME] enviado de vuelta al inicio si te topas con el je…" at bounding box center [465, 254] width 72 height 54
click at [534, 234] on button "Maximizar Navegador" at bounding box center [531, 238] width 21 height 21
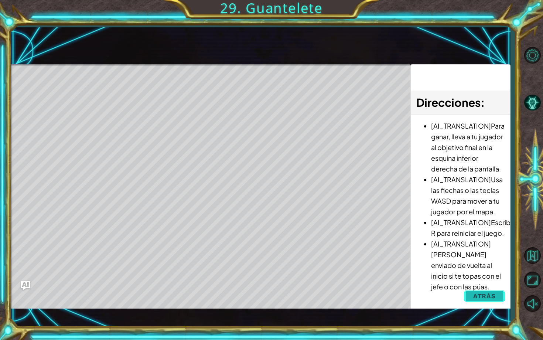
click at [480, 292] on button "Atrás" at bounding box center [484, 295] width 41 height 15
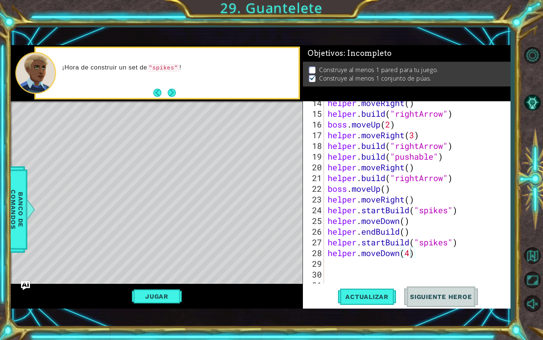
scroll to position [165, 0]
click at [405, 159] on div "helper . moveRight ( ) helper . build ( "rightArrow" ) boss . moveUp ( 2 ) help…" at bounding box center [419, 198] width 186 height 203
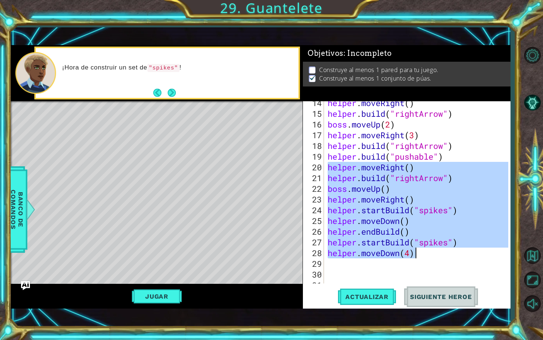
drag, startPoint x: 327, startPoint y: 167, endPoint x: 426, endPoint y: 254, distance: 132.1
click at [427, 254] on div "helper . moveRight ( ) helper . build ( "rightArrow" ) boss . moveUp ( 2 ) help…" at bounding box center [419, 198] width 186 height 203
type textarea "helper.startBuild("spikes") helper.moveDown(4)"
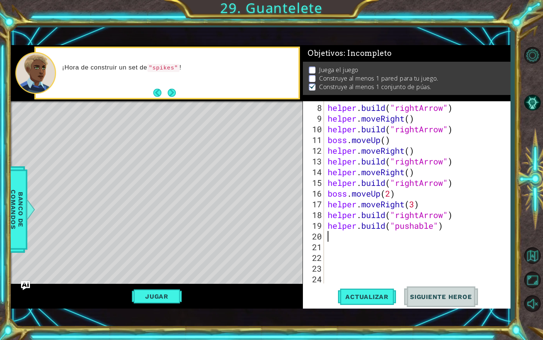
scroll to position [96, 0]
click at [363, 292] on button "Actualizar" at bounding box center [367, 296] width 58 height 21
click at [458, 212] on div "helper . build ( "rightArrow" ) helper . moveRight ( ) helper . build ( "rightA…" at bounding box center [419, 203] width 186 height 203
click at [177, 291] on button "Jugar" at bounding box center [157, 296] width 50 height 14
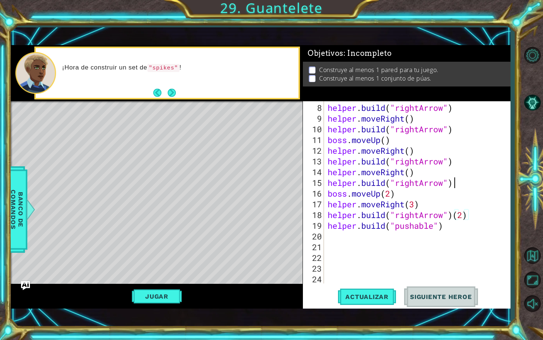
click at [455, 180] on div "helper . build ( "rightArrow" ) helper . moveRight ( ) helper . build ( "rightA…" at bounding box center [419, 203] width 186 height 203
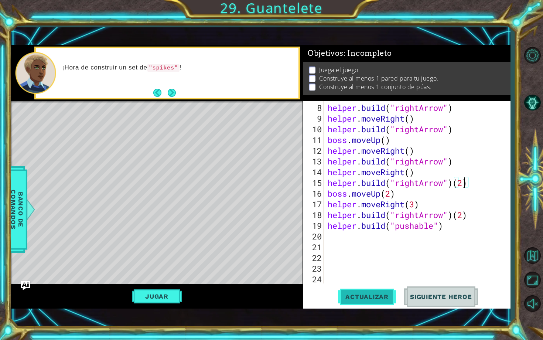
click at [367, 291] on button "Actualizar" at bounding box center [367, 296] width 58 height 21
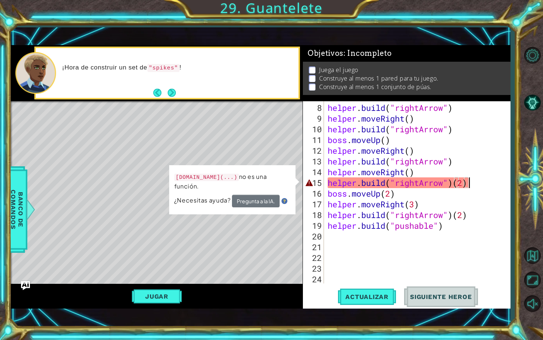
click at [468, 181] on div "helper . build ( "rightArrow" ) helper . moveRight ( ) helper . build ( "rightA…" at bounding box center [419, 203] width 186 height 203
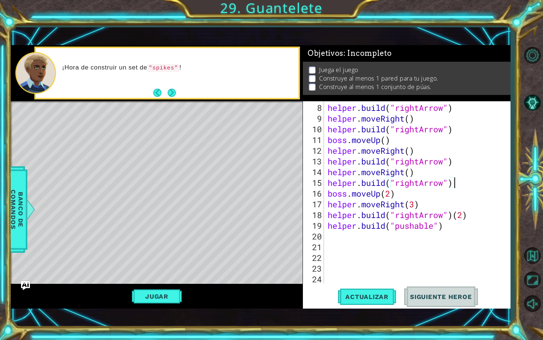
scroll to position [0, 5]
click at [355, 294] on button "Actualizar" at bounding box center [367, 296] width 58 height 21
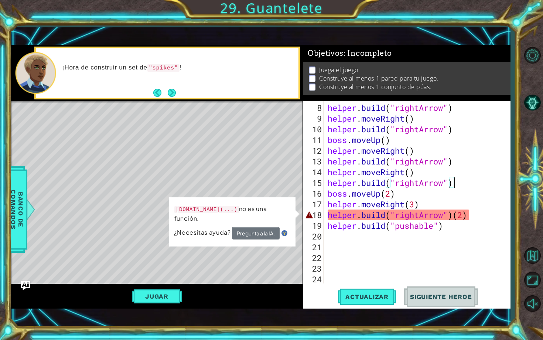
click at [470, 218] on div "helper . build ( "rightArrow" ) helper . moveRight ( ) helper . build ( "rightA…" at bounding box center [419, 203] width 186 height 203
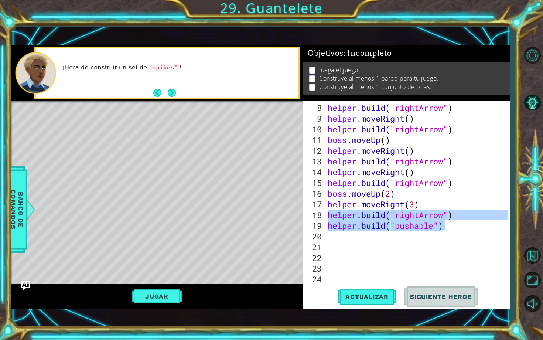
drag, startPoint x: 329, startPoint y: 213, endPoint x: 449, endPoint y: 231, distance: 122.1
click at [448, 227] on div "helper . build ( "rightArrow" ) helper . moveRight ( ) helper . build ( "rightA…" at bounding box center [419, 203] width 186 height 203
type textarea "[DOMAIN_NAME]("rightArrow") [DOMAIN_NAME]("pushable")"
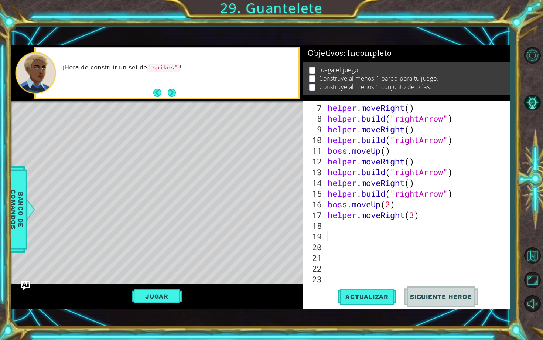
scroll to position [86, 0]
click at [377, 293] on span "Actualizar" at bounding box center [367, 296] width 58 height 7
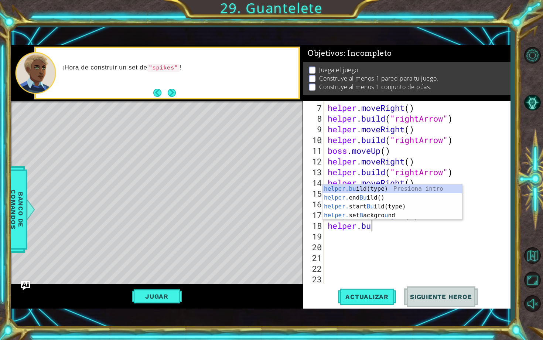
scroll to position [0, 1]
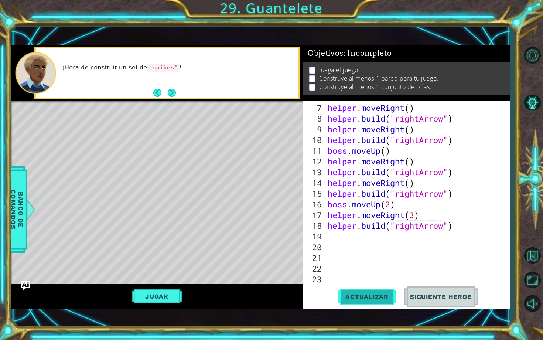
type textarea "[DOMAIN_NAME]("rightArrow")"
click at [351, 294] on span "Actualizar" at bounding box center [367, 296] width 58 height 7
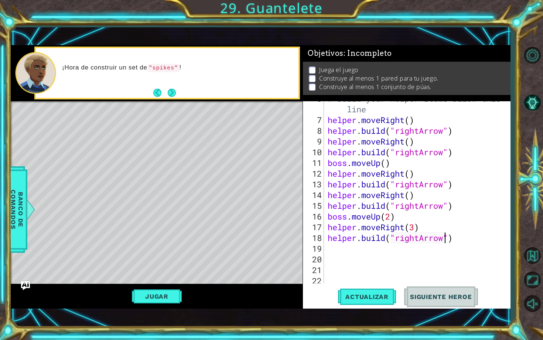
scroll to position [73, 0]
click at [468, 240] on div "# Build your Helper items BELOW this line helper . moveRight ( ) helper . build…" at bounding box center [419, 200] width 186 height 214
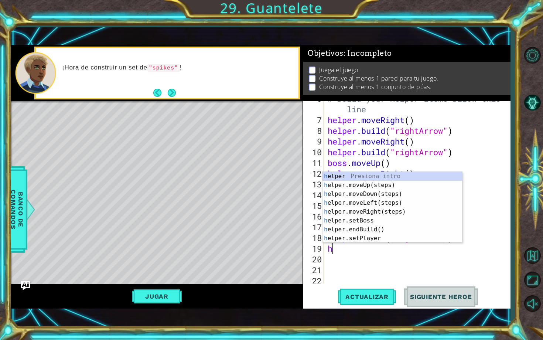
type textarea "he"
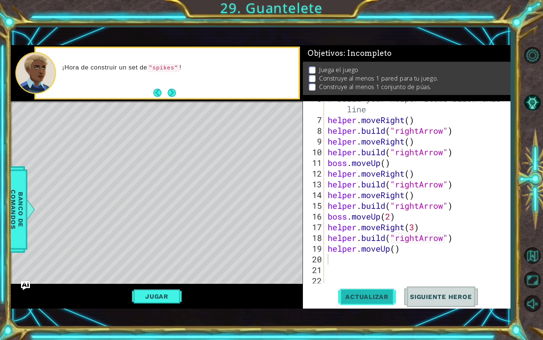
click at [359, 294] on button "Actualizar" at bounding box center [367, 296] width 58 height 21
click at [357, 294] on span "Actualizar" at bounding box center [367, 296] width 58 height 7
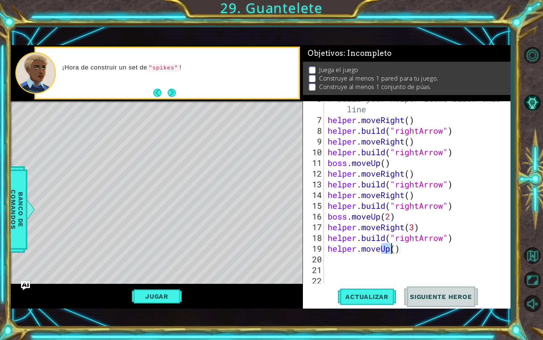
drag, startPoint x: 380, startPoint y: 249, endPoint x: 388, endPoint y: 249, distance: 8.1
click at [389, 249] on div "# Build your Helper items BELOW this line helper . moveRight ( ) helper . build…" at bounding box center [419, 200] width 186 height 214
click at [357, 294] on span "Actualizar" at bounding box center [367, 296] width 58 height 7
click at [331, 244] on div "# Build your Helper items BELOW this line helper . moveRight ( ) helper . build…" at bounding box center [419, 200] width 186 height 214
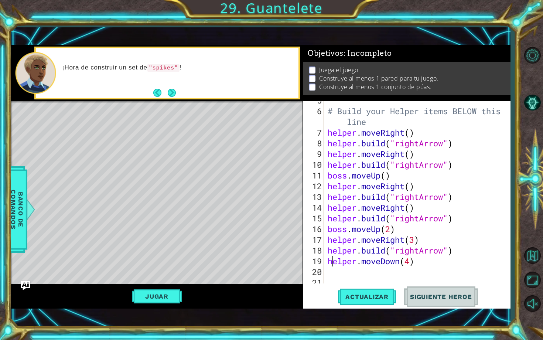
scroll to position [61, 0]
click at [410, 131] on div "# Build your Helper items BELOW this line helper . moveRight ( ) helper . build…" at bounding box center [419, 196] width 186 height 203
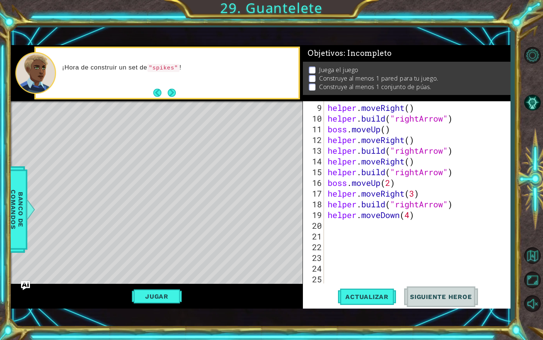
scroll to position [107, 0]
click at [328, 215] on div "helper . moveRight ( ) helper . build ( "rightArrow" ) boss . moveUp ( ) helper…" at bounding box center [419, 203] width 186 height 203
type textarea "helper.moveDown(4)"
click at [328, 213] on div "helper . moveRight ( ) helper . build ( "rightArrow" ) boss . moveUp ( ) helper…" at bounding box center [419, 203] width 186 height 203
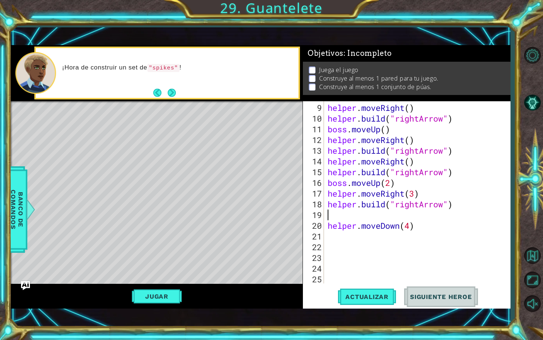
type textarea "h"
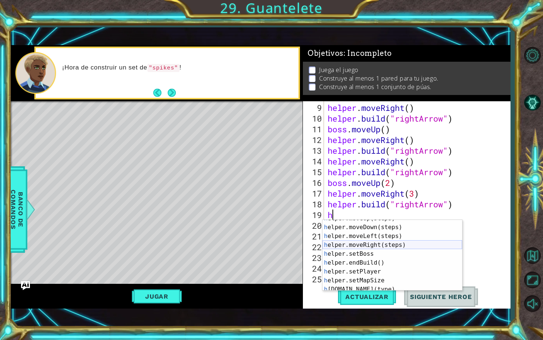
scroll to position [53, 0]
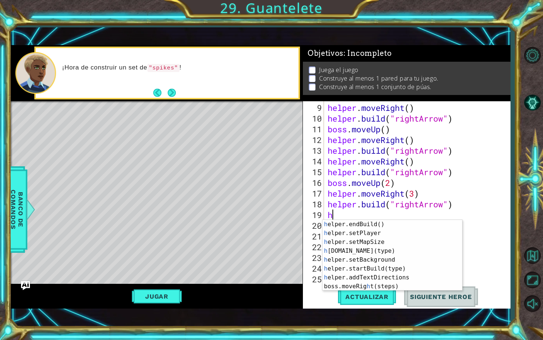
click at [488, 237] on div "helper . moveRight ( ) helper . build ( "rightArrow" ) boss . moveUp ( ) helper…" at bounding box center [419, 203] width 186 height 203
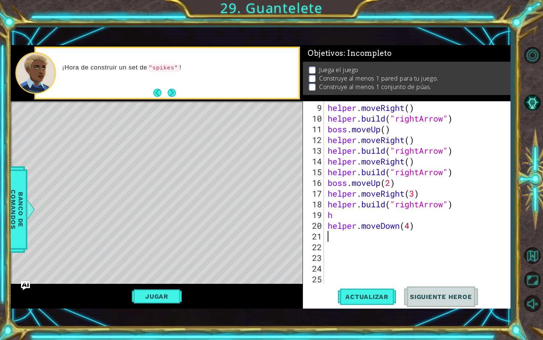
click at [347, 212] on div "helper . moveRight ( ) helper . build ( "rightArrow" ) boss . moveUp ( ) helper…" at bounding box center [419, 203] width 186 height 203
type textarea "h"
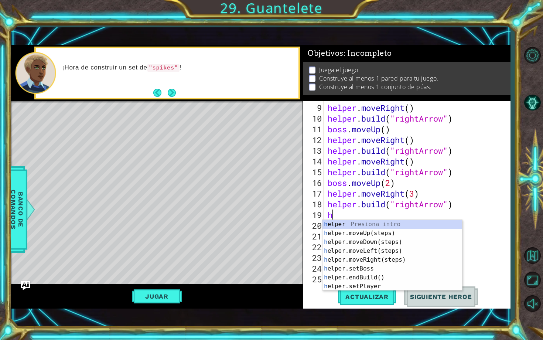
scroll to position [0, 0]
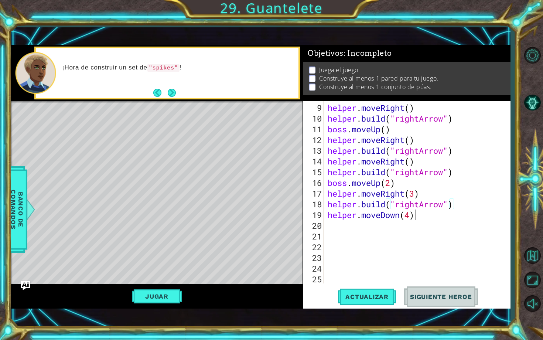
click at [432, 219] on div "helper . moveRight ( ) helper . build ( "rightArrow" ) boss . moveUp ( ) helper…" at bounding box center [419, 203] width 186 height 203
type textarea "helper.moveDown(4)"
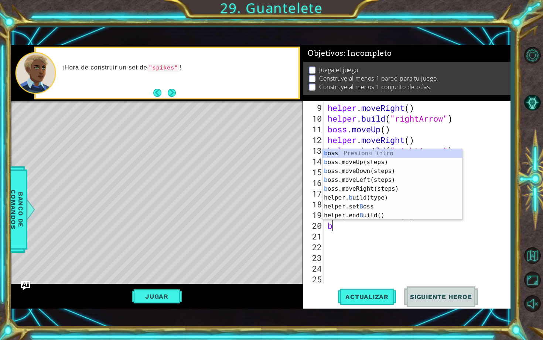
type textarea "bo"
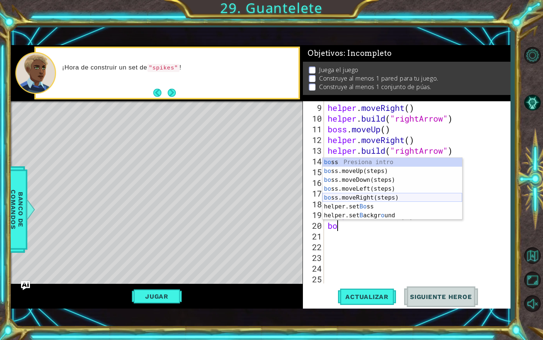
click at [403, 196] on div "bo ss Presiona intro bo ss.moveUp(steps) Presiona intro bo ss.moveDown(steps) P…" at bounding box center [392, 198] width 140 height 80
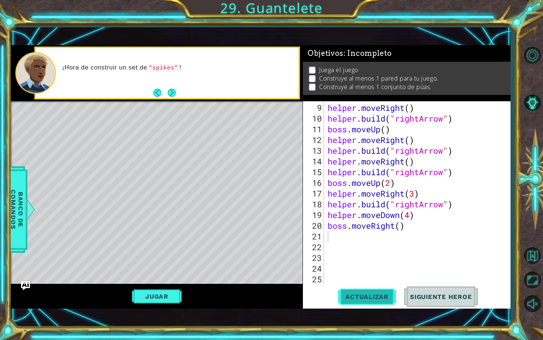
click at [383, 293] on span "Actualizar" at bounding box center [367, 296] width 58 height 7
click at [387, 294] on span "Actualizar" at bounding box center [367, 296] width 58 height 7
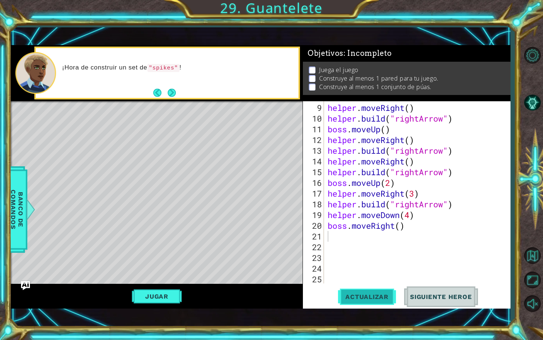
click at [382, 294] on span "Actualizar" at bounding box center [367, 296] width 58 height 7
click at [362, 294] on span "Actualizar" at bounding box center [367, 296] width 58 height 7
click at [364, 294] on span "Actualizar" at bounding box center [367, 296] width 58 height 7
click at [363, 294] on span "Actualizar" at bounding box center [367, 296] width 58 height 7
click at [411, 212] on div "helper . moveRight ( ) helper . build ( "rightArrow" ) boss . moveUp ( ) helper…" at bounding box center [419, 203] width 186 height 203
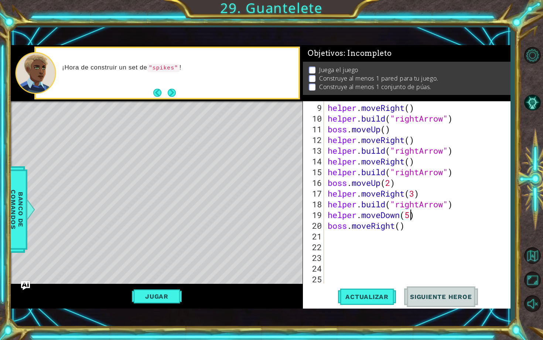
scroll to position [0, 3]
click at [386, 287] on button "Actualizar" at bounding box center [367, 296] width 58 height 21
click at [386, 294] on span "Actualizar" at bounding box center [367, 296] width 58 height 7
click at [158, 294] on button "Jugar" at bounding box center [157, 296] width 50 height 14
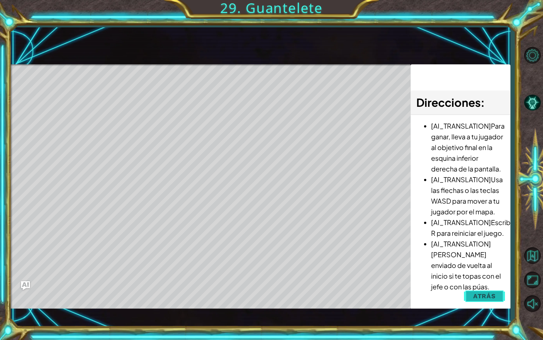
click at [472, 293] on button "Atrás" at bounding box center [484, 295] width 41 height 15
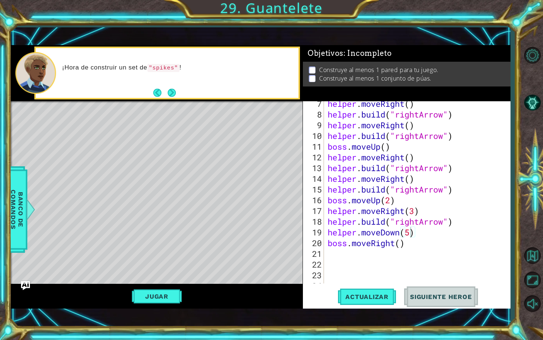
scroll to position [90, 0]
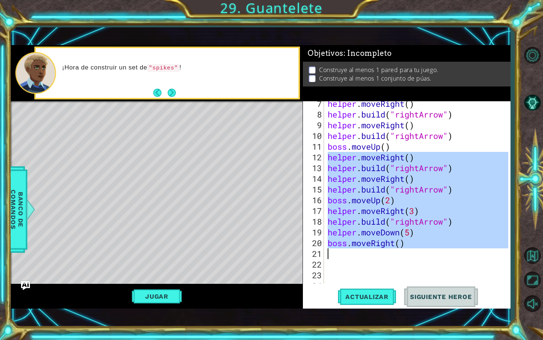
drag, startPoint x: 328, startPoint y: 156, endPoint x: 435, endPoint y: 256, distance: 147.1
click at [436, 256] on div "helper . moveRight ( ) helper . build ( "rightArrow" ) helper . moveRight ( ) h…" at bounding box center [419, 199] width 186 height 203
type textarea "boss.moveRight()"
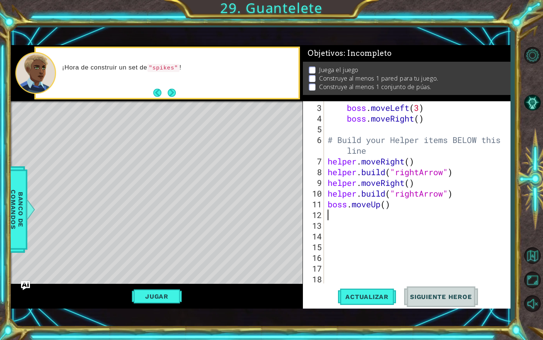
scroll to position [32, 0]
click at [379, 294] on span "Actualizar" at bounding box center [367, 296] width 58 height 7
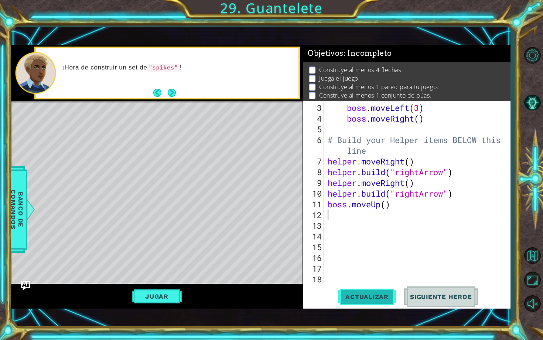
click at [379, 294] on span "Actualizar" at bounding box center [367, 296] width 58 height 7
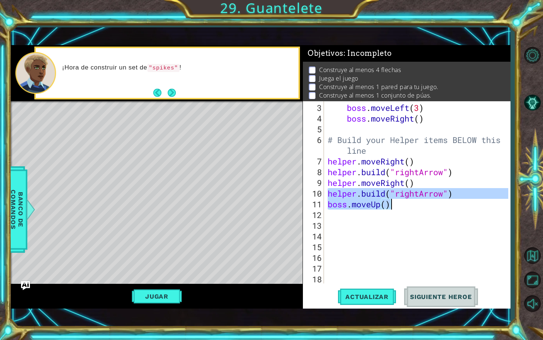
drag, startPoint x: 329, startPoint y: 195, endPoint x: 403, endPoint y: 208, distance: 75.3
click at [404, 208] on div "boss . moveLeft ( 3 ) boss . moveRight ( ) # Build your Helper items BELOW this…" at bounding box center [419, 203] width 186 height 203
type textarea "[DOMAIN_NAME]("rightArrow") boss.moveUp()"
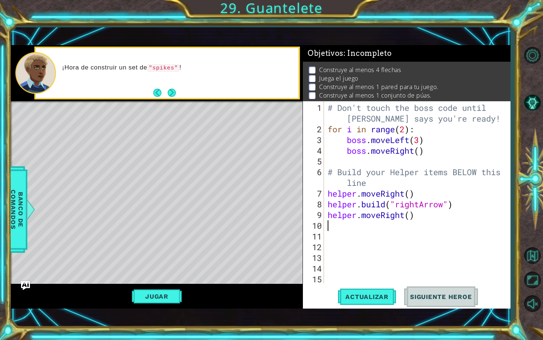
scroll to position [0, 0]
click at [410, 195] on div "# Don't touch the boss code until [PERSON_NAME] says you're ready! for i in ran…" at bounding box center [419, 209] width 186 height 214
click at [379, 294] on span "Actualizar" at bounding box center [367, 296] width 58 height 7
type textarea "helper.moveRight()"
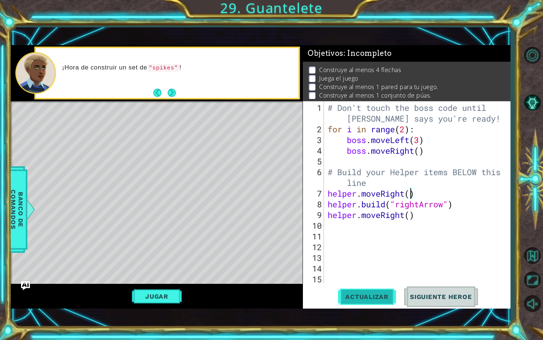
click at [376, 294] on button "Actualizar" at bounding box center [367, 296] width 58 height 21
click at [375, 294] on span "Actualizar" at bounding box center [367, 296] width 58 height 7
click at [420, 216] on div "# Don't touch the boss code until [PERSON_NAME] says you're ready! for i in ran…" at bounding box center [419, 209] width 186 height 214
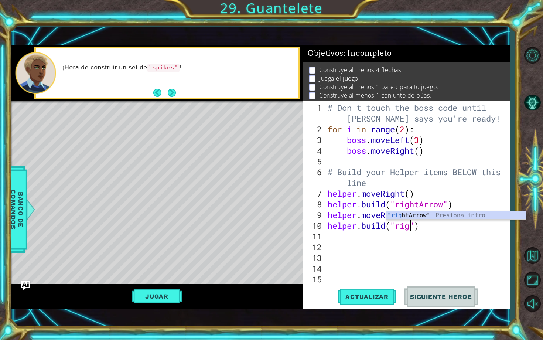
scroll to position [0, 4]
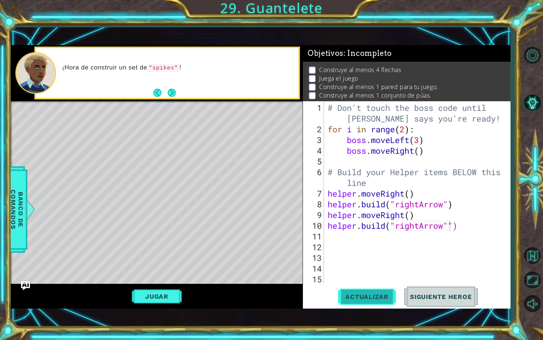
click at [376, 294] on span "Actualizar" at bounding box center [367, 296] width 58 height 7
click at [380, 294] on span "Actualizar" at bounding box center [367, 296] width 58 height 7
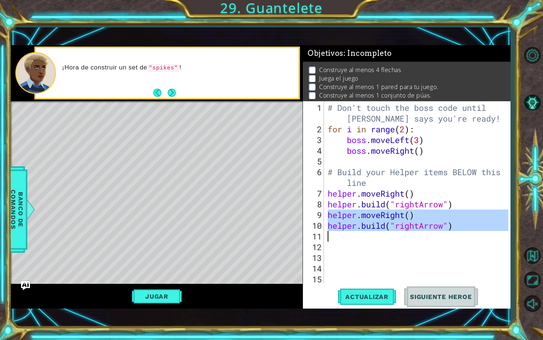
drag, startPoint x: 328, startPoint y: 216, endPoint x: 461, endPoint y: 234, distance: 134.9
click at [461, 234] on div "# Don't touch the boss code until [PERSON_NAME] says you're ready! for i in ran…" at bounding box center [419, 209] width 186 height 214
type textarea "[DOMAIN_NAME]("rightArrow")"
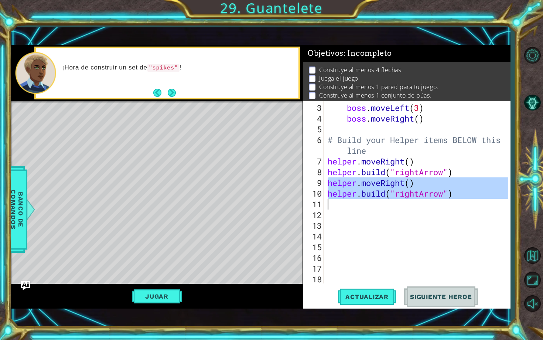
scroll to position [32, 0]
click at [335, 207] on div "boss . moveLeft ( 3 ) boss . moveRight ( ) # Build your Helper items BELOW this…" at bounding box center [419, 203] width 186 height 203
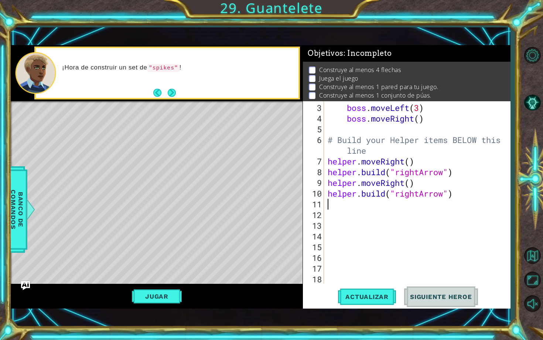
scroll to position [0, 0]
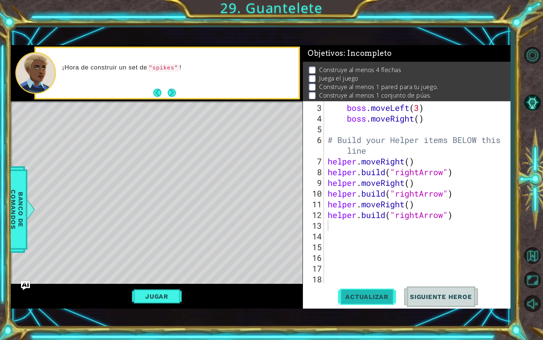
click at [362, 294] on span "Actualizar" at bounding box center [367, 296] width 58 height 7
click at [366, 294] on span "Actualizar" at bounding box center [367, 296] width 58 height 7
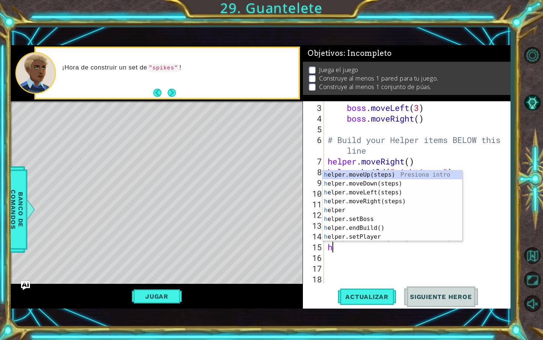
type textarea "he"
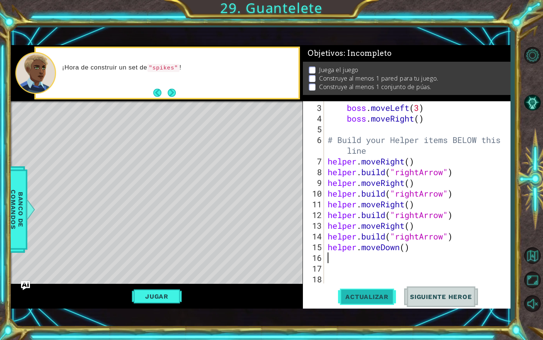
click at [347, 294] on span "Actualizar" at bounding box center [367, 296] width 58 height 7
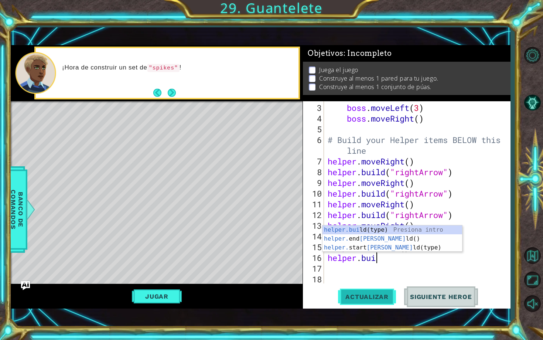
scroll to position [0, 2]
click at [368, 247] on div "helper.[PERSON_NAME](type) Presiona intro helper. end [PERSON_NAME]() Presiona …" at bounding box center [392, 247] width 140 height 44
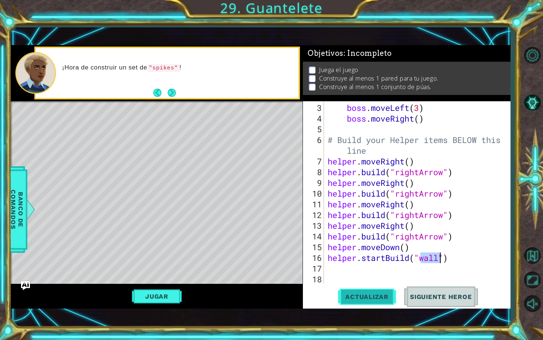
type textarea "helper.startBuild("wall")"
click at [360, 294] on span "Actualizar" at bounding box center [367, 296] width 58 height 7
drag, startPoint x: 455, startPoint y: 256, endPoint x: 364, endPoint y: 257, distance: 91.6
click at [364, 257] on div "boss . moveLeft ( 3 ) boss . moveRight ( ) # Build your Helper items BELOW this…" at bounding box center [419, 203] width 186 height 203
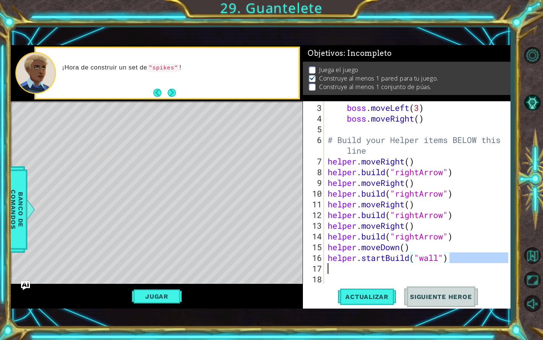
drag, startPoint x: 451, startPoint y: 260, endPoint x: 359, endPoint y: 264, distance: 91.3
click at [359, 264] on div "boss . moveLeft ( 3 ) boss . moveRight ( ) # Build your Helper items BELOW this…" at bounding box center [419, 203] width 186 height 203
type textarea "helper.startBuild("wall")"
click at [409, 271] on div "boss . moveLeft ( 3 ) boss . moveRight ( ) # Build your Helper items BELOW this…" at bounding box center [419, 203] width 186 height 203
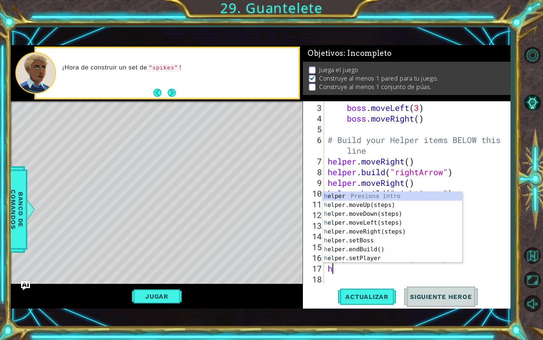
type textarea "he"
click at [390, 219] on div "he lper Presiona intro he lper.moveUp(steps) Presiona intro he lper.moveDown(st…" at bounding box center [392, 236] width 140 height 89
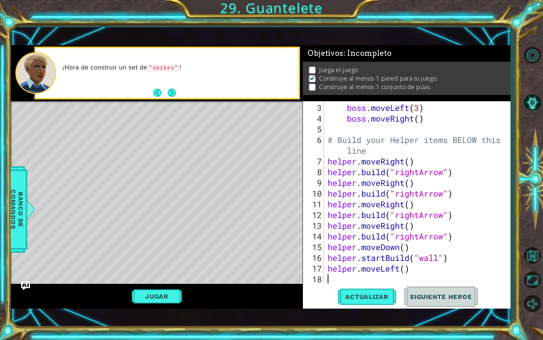
click at [405, 267] on div "boss . moveLeft ( 3 ) boss . moveRight ( ) # Build your Helper items BELOW this…" at bounding box center [419, 203] width 186 height 203
click at [374, 294] on span "Actualizar" at bounding box center [367, 296] width 58 height 7
drag, startPoint x: 399, startPoint y: 269, endPoint x: 381, endPoint y: 270, distance: 18.1
click at [381, 270] on div "boss . moveLeft ( 3 ) boss . moveRight ( ) # Build your Helper items BELOW this…" at bounding box center [419, 203] width 186 height 203
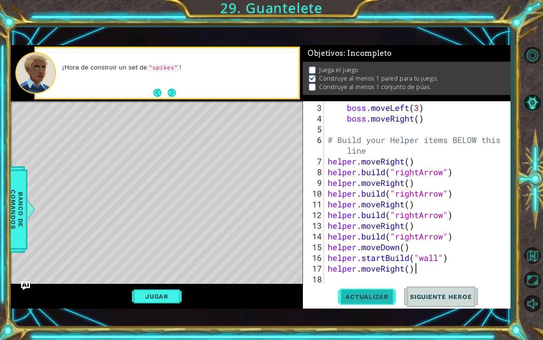
type textarea "helper.moveRight()"
click at [349, 294] on span "Actualizar" at bounding box center [367, 296] width 58 height 7
click at [352, 294] on span "Actualizar" at bounding box center [367, 296] width 58 height 7
type textarea "h"
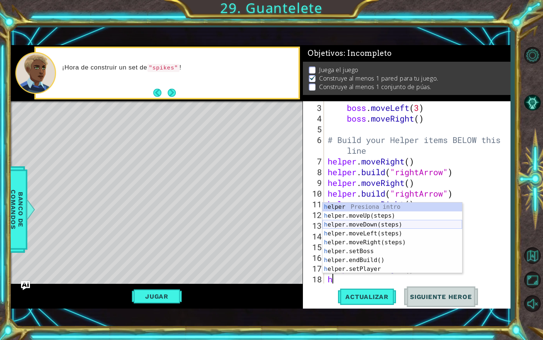
click at [396, 224] on div "h elper Presiona intro h elper.moveUp(steps) Presiona intro h elper.moveDown(st…" at bounding box center [392, 246] width 140 height 89
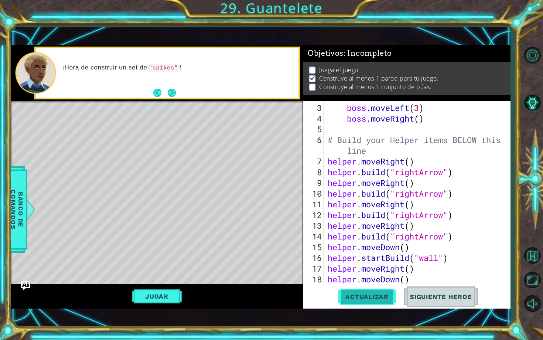
click at [377, 294] on span "Actualizar" at bounding box center [367, 296] width 58 height 7
click at [420, 280] on div "boss . moveLeft ( 3 ) boss . moveRight ( ) # Build your Helper items BELOW this…" at bounding box center [419, 203] width 186 height 203
type textarea "helper.moveDown()"
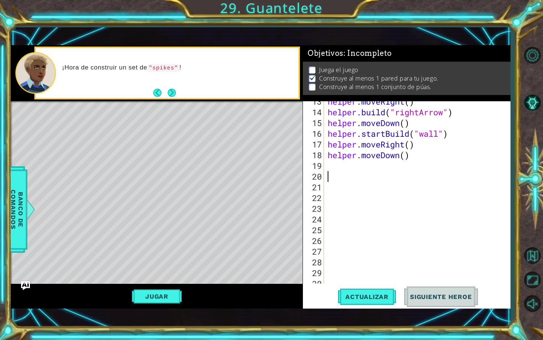
scroll to position [156, 0]
type textarea "h"
click at [404, 168] on div "helper . moveRight ( ) helper . build ( "rightArrow" ) helper . moveDown ( ) he…" at bounding box center [419, 197] width 186 height 203
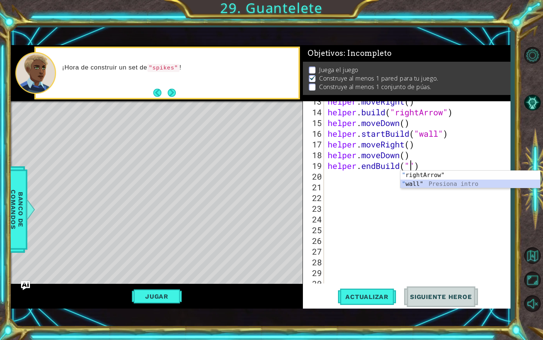
type textarea "helper.endBuild("wall"")"
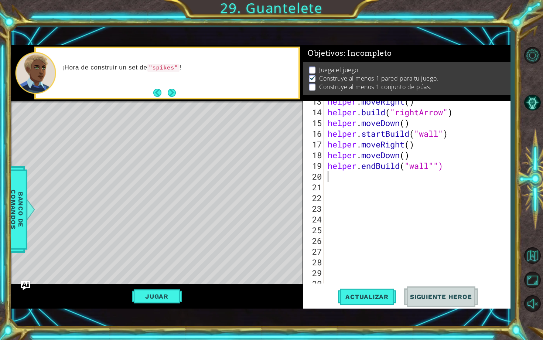
click at [346, 176] on div "helper . moveRight ( ) helper . build ( "rightArrow" ) helper . moveDown ( ) he…" at bounding box center [419, 197] width 186 height 203
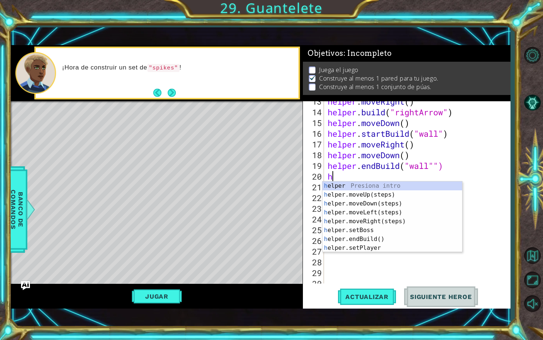
type textarea "he"
click at [374, 219] on div "he lper Presiona intro he lper.moveUp(steps) Presiona intro he lper.moveDown(st…" at bounding box center [392, 225] width 140 height 89
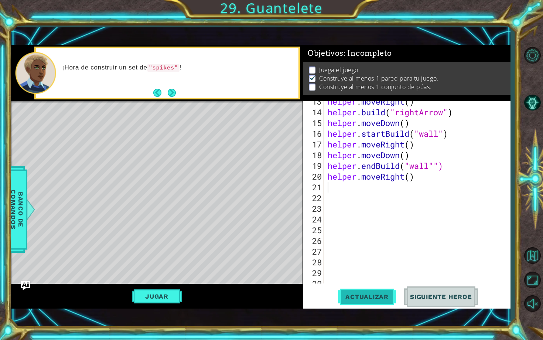
click at [370, 294] on span "Actualizar" at bounding box center [367, 296] width 58 height 7
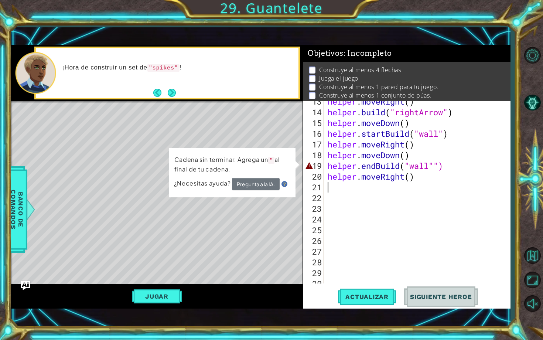
click at [435, 164] on div "helper . moveRight ( ) helper . build ( "rightArrow" ) helper . moveDown ( ) he…" at bounding box center [419, 197] width 186 height 203
type textarea "helper.endBuild("wall")"
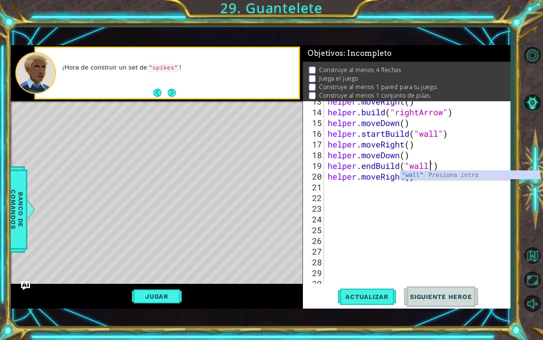
click at [435, 194] on div "helper . moveRight ( ) helper . build ( "rightArrow" ) helper . moveDown ( ) he…" at bounding box center [419, 197] width 186 height 203
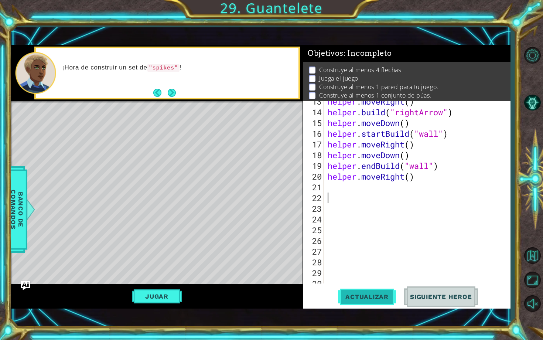
click at [371, 294] on span "Actualizar" at bounding box center [367, 296] width 58 height 7
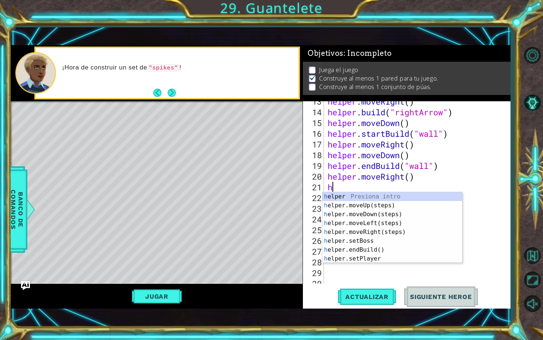
type textarea "he"
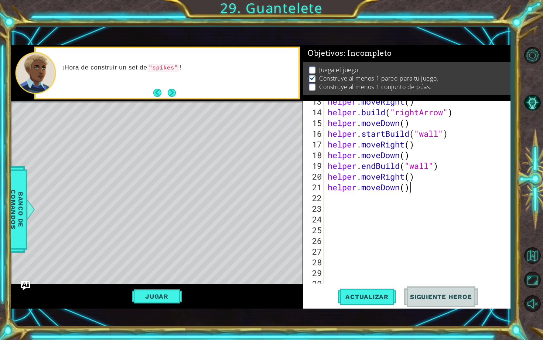
click at [411, 188] on div "helper . moveRight ( ) helper . build ( "rightArrow" ) helper . moveDown ( ) he…" at bounding box center [419, 197] width 186 height 203
click at [406, 186] on div "helper . moveRight ( ) helper . build ( "rightArrow" ) helper . moveDown ( ) he…" at bounding box center [419, 197] width 186 height 203
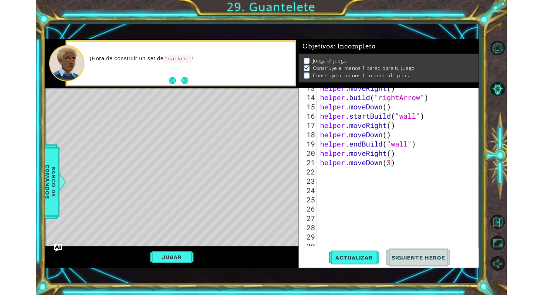
scroll to position [0, 3]
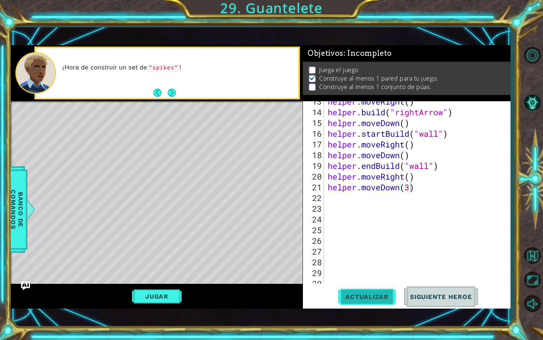
click at [365, 294] on span "Actualizar" at bounding box center [367, 296] width 58 height 7
click at [364, 294] on button "Actualizar" at bounding box center [367, 296] width 58 height 21
click at [166, 294] on button "Jugar" at bounding box center [157, 296] width 50 height 14
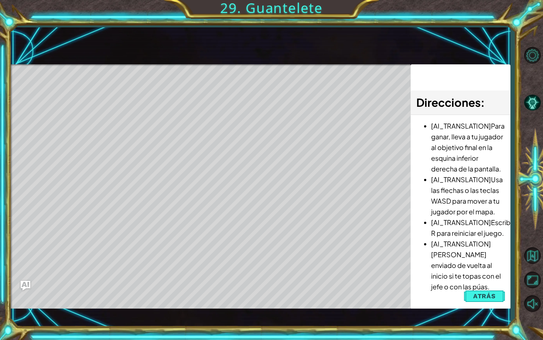
click at [26, 285] on img "Ask AI" at bounding box center [26, 286] width 10 height 10
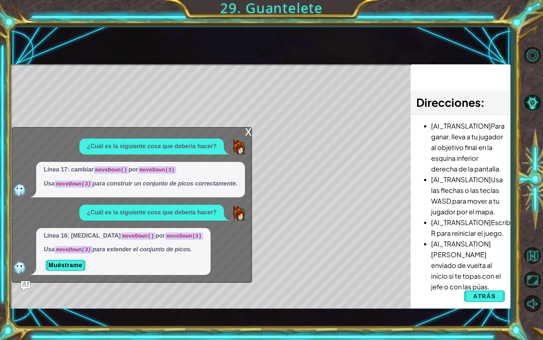
click at [244, 127] on div "x ¿Cuál es la siguiente cosa que debería hacer? Línea 17: cambiar moveDown() po…" at bounding box center [132, 204] width 240 height 155
click at [249, 127] on div "x" at bounding box center [248, 130] width 7 height 7
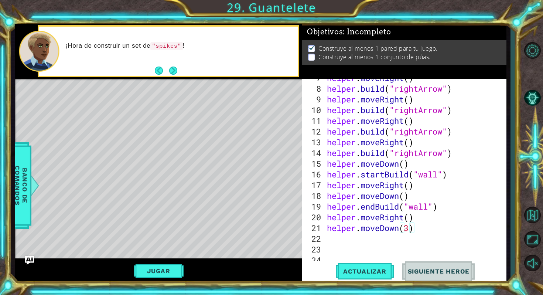
scroll to position [92, 0]
click at [175, 69] on button "Next" at bounding box center [173, 70] width 8 height 8
click at [175, 69] on div "¡Hora de construir un set de "spikes" !" at bounding box center [158, 51] width 287 height 55
click at [170, 69] on div "¡Hora de construir un set de "spikes" !" at bounding box center [158, 51] width 287 height 55
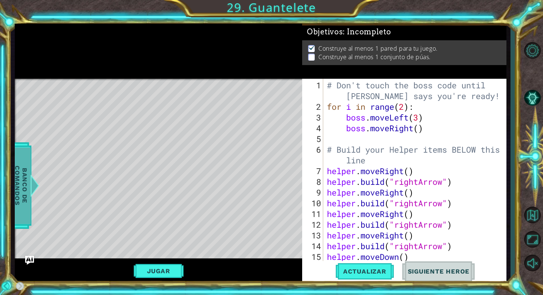
click at [32, 189] on div at bounding box center [34, 185] width 9 height 22
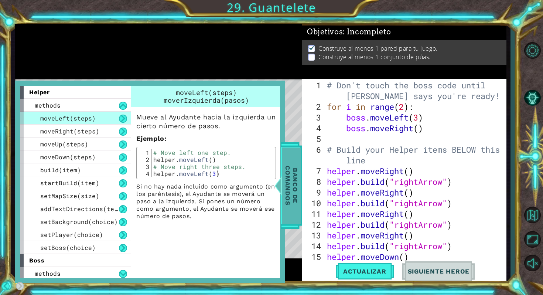
scroll to position [0, 0]
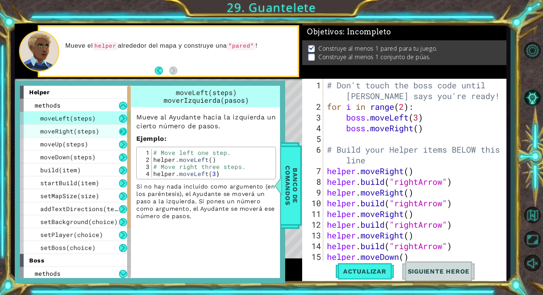
click at [121, 132] on button at bounding box center [123, 131] width 8 height 8
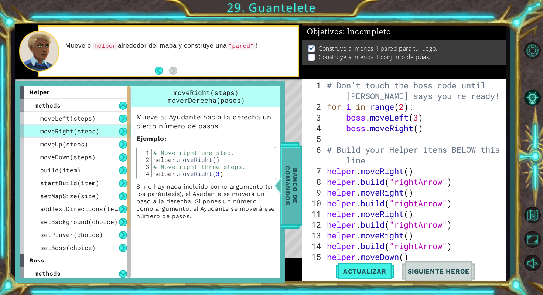
click at [291, 182] on span "Banco de comandos" at bounding box center [291, 185] width 19 height 76
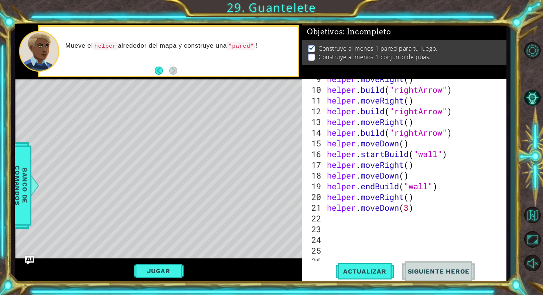
scroll to position [113, 0]
click at [414, 142] on div "helper . moveRight ( ) helper . build ( "rightArrow" ) helper . moveRight ( ) h…" at bounding box center [416, 174] width 182 height 203
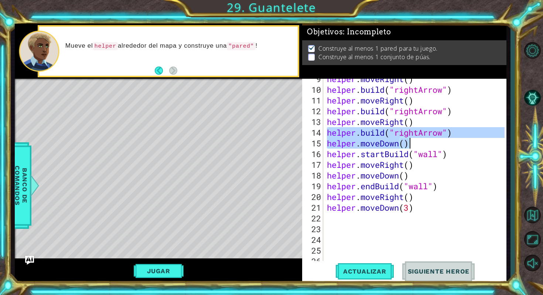
drag, startPoint x: 329, startPoint y: 133, endPoint x: 410, endPoint y: 140, distance: 81.2
click at [411, 141] on div "helper . moveRight ( ) helper . build ( "rightArrow" ) helper . moveRight ( ) h…" at bounding box center [416, 174] width 182 height 203
click at [418, 147] on div "helper . moveRight ( ) helper . build ( "rightArrow" ) helper . moveRight ( ) h…" at bounding box center [416, 174] width 182 height 203
type textarea "helper.moveDown()"
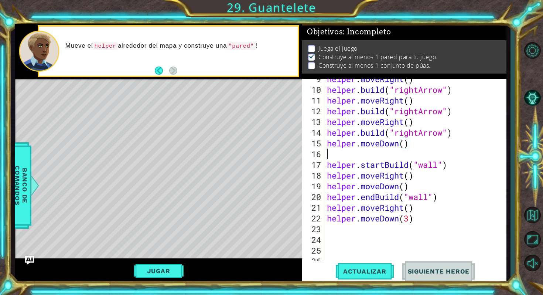
scroll to position [0, 0]
paste textarea "helper.moveDown()"
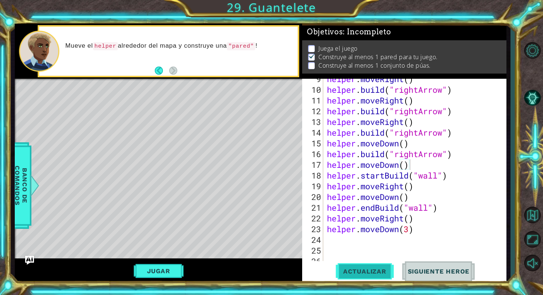
click at [356, 273] on span "Actualizar" at bounding box center [365, 270] width 58 height 7
drag, startPoint x: 400, startPoint y: 163, endPoint x: 383, endPoint y: 163, distance: 17.0
click at [383, 163] on div "helper . moveRight ( ) helper . build ( "rightArrow" ) helper . moveRight ( ) h…" at bounding box center [416, 174] width 182 height 203
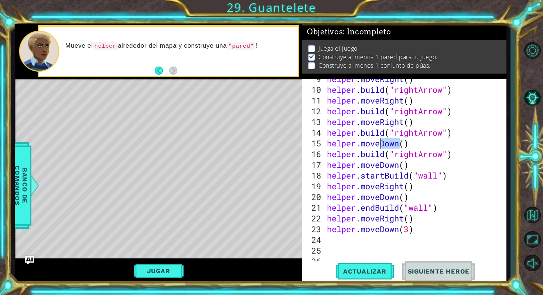
drag, startPoint x: 400, startPoint y: 143, endPoint x: 382, endPoint y: 144, distance: 18.2
click at [382, 144] on div "helper . moveRight ( ) helper . build ( "rightArrow" ) helper . moveRight ( ) h…" at bounding box center [416, 174] width 182 height 203
click at [393, 153] on div "helper.moveR ight(steps) Presiona intro" at bounding box center [392, 161] width 140 height 27
drag, startPoint x: 397, startPoint y: 165, endPoint x: 366, endPoint y: 164, distance: 31.4
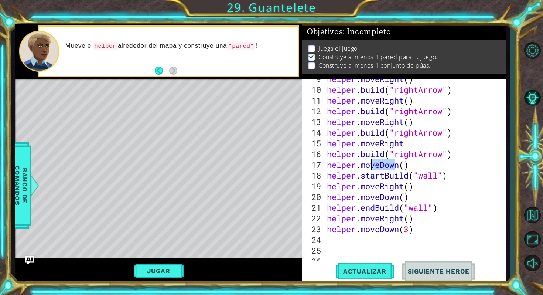
click at [366, 164] on div "helper . moveRight ( ) helper . build ( "rightArrow" ) helper . moveRight ( ) h…" at bounding box center [416, 174] width 182 height 203
click at [400, 165] on div "helper . moveRight ( ) helper . build ( "rightArrow" ) helper . moveRight ( ) h…" at bounding box center [416, 174] width 182 height 203
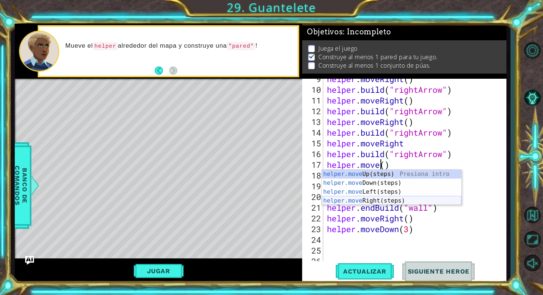
click at [388, 199] on div "helper.move Up(steps) Presiona intro helper.move Down(steps) Presiona intro hel…" at bounding box center [392, 196] width 140 height 53
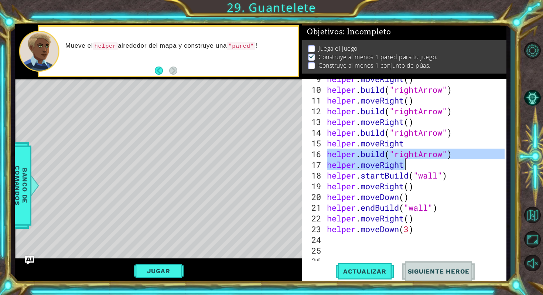
drag, startPoint x: 326, startPoint y: 153, endPoint x: 408, endPoint y: 163, distance: 81.9
click at [408, 163] on div "helper . moveRight ( ) helper . build ( "rightArrow" ) helper . moveRight ( ) h…" at bounding box center [416, 174] width 182 height 203
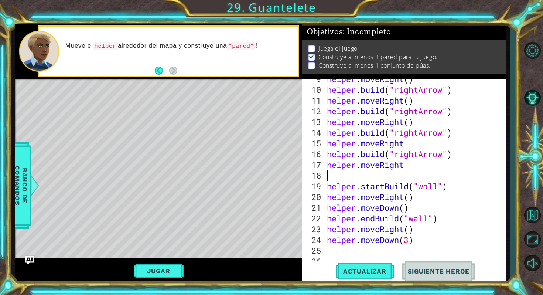
paste textarea "Code Area"
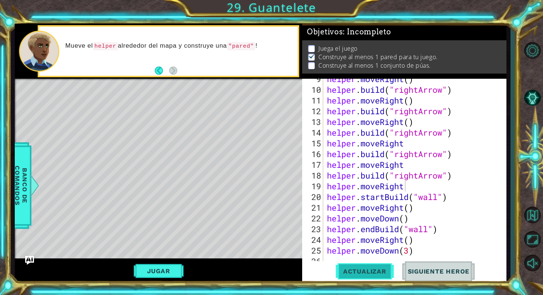
click at [367, 271] on span "Actualizar" at bounding box center [365, 270] width 58 height 7
click at [170, 277] on button "Jugar" at bounding box center [159, 271] width 50 height 14
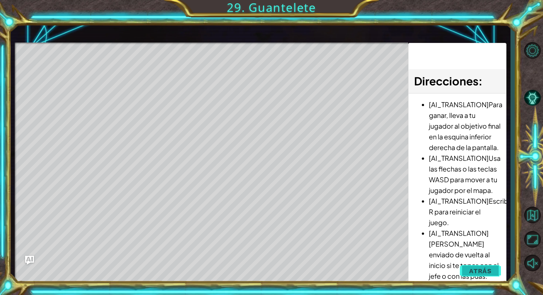
click at [462, 266] on button "Atrás" at bounding box center [480, 270] width 41 height 15
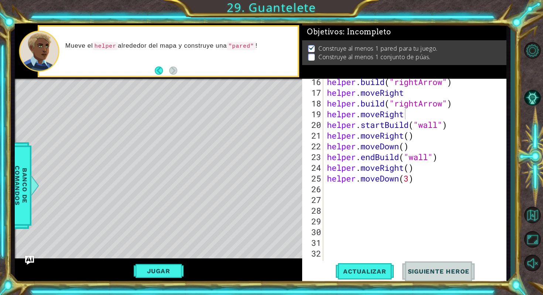
scroll to position [185, 0]
drag, startPoint x: 401, startPoint y: 159, endPoint x: 379, endPoint y: 159, distance: 22.2
click at [378, 159] on div "helper . build ( "rightArrow" ) helper . moveRight helper . build ( "rightArrow…" at bounding box center [416, 177] width 182 height 203
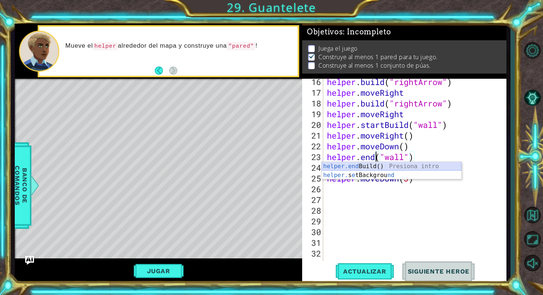
click at [372, 168] on div "helper.end Build() Presiona intro helper. s e tBackgrou nd Presiona intro" at bounding box center [392, 179] width 140 height 35
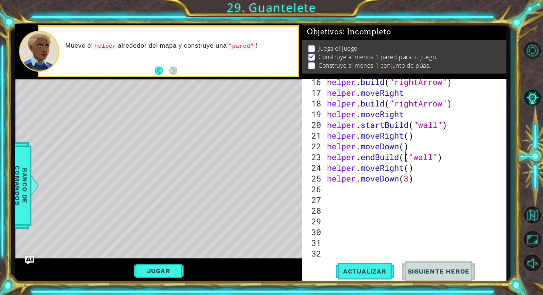
type textarea "helper.endBuild("wall")"
click at [438, 183] on div "helper . build ( "rightArrow" ) helper . moveRight helper . build ( "rightArrow…" at bounding box center [416, 177] width 182 height 203
click at [408, 117] on div "helper . build ( "rightArrow" ) helper . moveRight helper . build ( "rightArrow…" at bounding box center [416, 177] width 182 height 203
drag, startPoint x: 408, startPoint y: 117, endPoint x: 399, endPoint y: 116, distance: 8.9
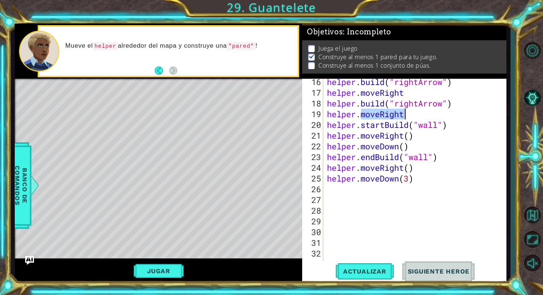
click at [398, 116] on div "helper . build ( "rightArrow" ) helper . moveRight helper . build ( "rightArrow…" at bounding box center [416, 177] width 182 height 203
click at [404, 115] on div "helper . build ( "rightArrow" ) helper . moveRight helper . build ( "rightArrow…" at bounding box center [416, 177] width 182 height 203
drag, startPoint x: 404, startPoint y: 115, endPoint x: 396, endPoint y: 115, distance: 8.1
click at [396, 115] on div "helper . build ( "rightArrow" ) helper . moveRight helper . build ( "rightArrow…" at bounding box center [416, 177] width 182 height 203
click at [383, 114] on div "helper . build ( "rightArrow" ) helper . moveRight helper . build ( "rightArrow…" at bounding box center [416, 177] width 182 height 203
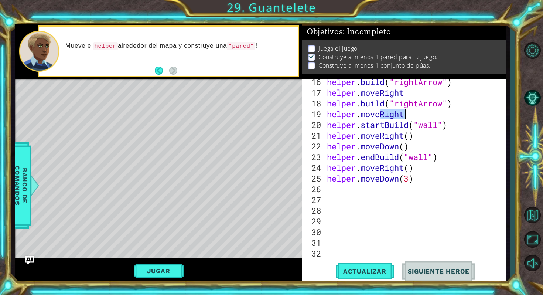
drag, startPoint x: 381, startPoint y: 114, endPoint x: 403, endPoint y: 114, distance: 21.1
click at [403, 114] on div "helper . build ( "rightArrow" ) helper . moveRight helper . build ( "rightArrow…" at bounding box center [416, 177] width 182 height 203
type textarea "helper.move"
click at [347, 266] on button "Actualizar" at bounding box center [365, 271] width 58 height 20
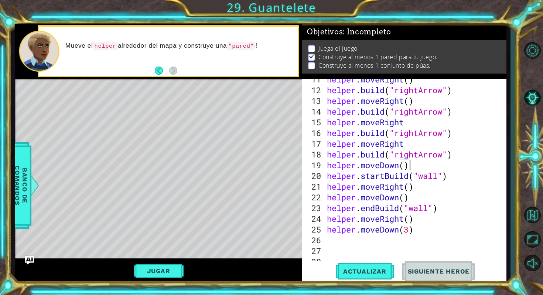
scroll to position [131, 0]
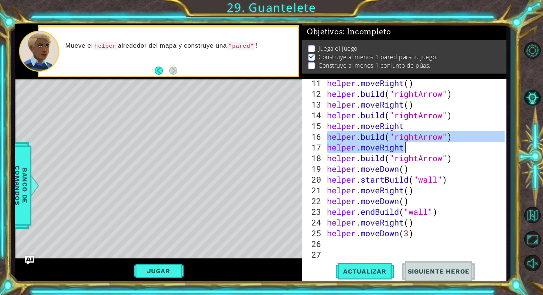
drag, startPoint x: 328, startPoint y: 137, endPoint x: 410, endPoint y: 144, distance: 81.5
click at [410, 144] on div "helper . moveRight ( ) helper . build ( "rightArrow" ) helper . moveRight ( ) h…" at bounding box center [416, 179] width 182 height 203
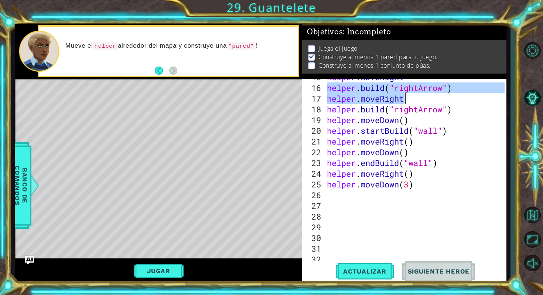
scroll to position [179, 0]
click at [421, 104] on div "helper . moveRight helper . build ( "rightArrow" ) helper . moveRight helper . …" at bounding box center [416, 173] width 182 height 203
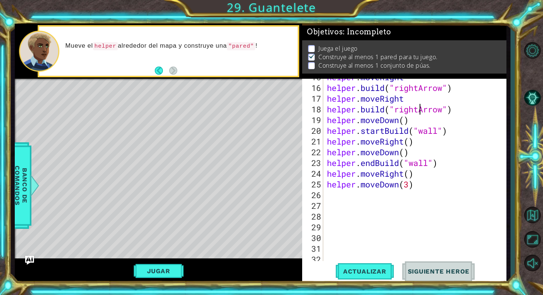
click at [416, 96] on div "helper . moveRight helper . build ( "rightArrow" ) helper . moveRight helper . …" at bounding box center [416, 173] width 182 height 203
type textarea "helper.moveRight"
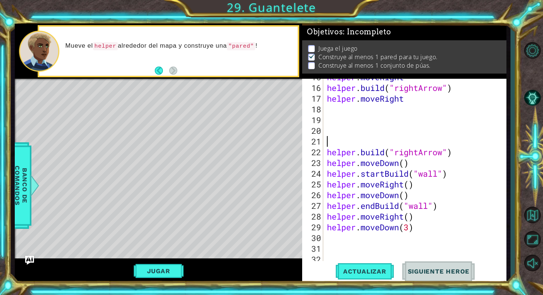
click at [335, 109] on div "helper . moveRight helper . build ( "rightArrow" ) helper . moveRight helper . …" at bounding box center [416, 173] width 182 height 203
paste textarea "helper.moveRight"
type textarea "helper.moveRight"
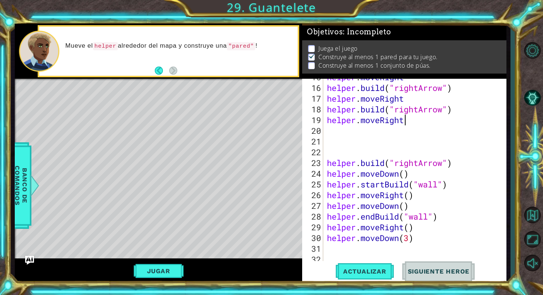
click at [332, 133] on div "helper . moveRight helper . build ( "rightArrow" ) helper . moveRight helper . …" at bounding box center [416, 173] width 182 height 203
paste textarea "helper.moveRight"
type textarea "helper.moveRight"
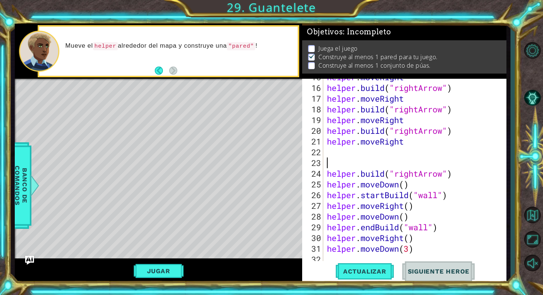
click at [332, 162] on div "helper . moveRight helper . build ( "rightArrow" ) helper . moveRight helper . …" at bounding box center [416, 173] width 182 height 203
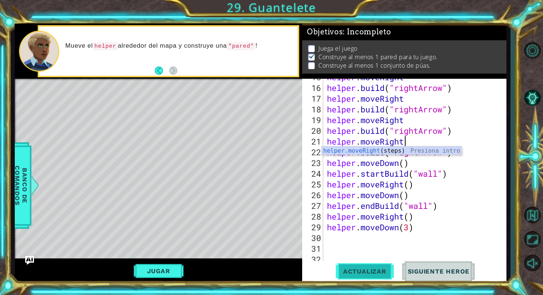
click at [362, 271] on span "Actualizar" at bounding box center [365, 270] width 58 height 7
click at [356, 269] on span "Actualizar" at bounding box center [365, 270] width 58 height 7
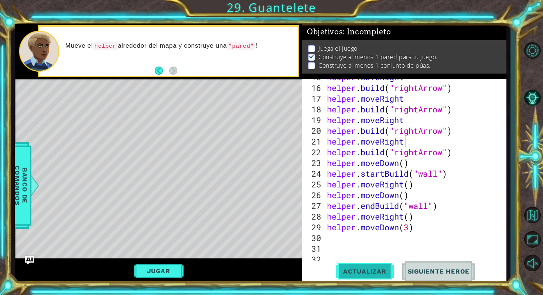
click at [355, 268] on span "Actualizar" at bounding box center [365, 270] width 58 height 7
click at [356, 267] on button "Actualizar" at bounding box center [365, 271] width 58 height 20
click at [357, 267] on button "Actualizar" at bounding box center [365, 271] width 58 height 20
click at [366, 269] on span "Actualizar" at bounding box center [365, 270] width 58 height 7
click at [516, 166] on div "12 13 14 15 16 17 18 19 20 21 22 23 24 25 26 27 28 helper . moveRight ( ) helpe…" at bounding box center [271, 147] width 543 height 295
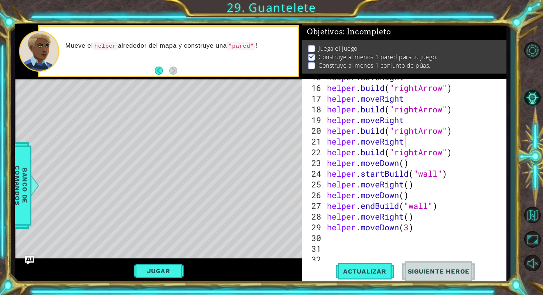
click at [451, 172] on div "helper . moveRight helper . build ( "rightArrow" ) helper . moveRight helper . …" at bounding box center [416, 173] width 182 height 203
click at [389, 269] on span "Actualizar" at bounding box center [365, 270] width 58 height 7
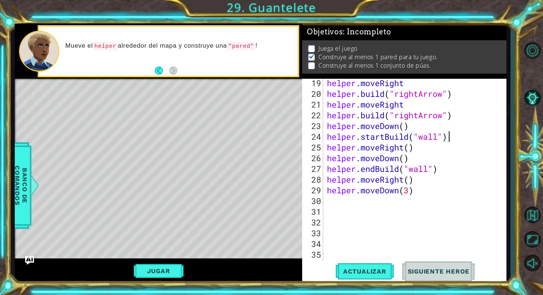
scroll to position [217, 0]
click at [354, 273] on span "Actualizar" at bounding box center [365, 270] width 58 height 7
click at [362, 277] on button "Actualizar" at bounding box center [365, 271] width 58 height 20
drag, startPoint x: 358, startPoint y: 275, endPoint x: 354, endPoint y: 274, distance: 4.5
click at [358, 275] on button "Actualizar" at bounding box center [365, 271] width 58 height 20
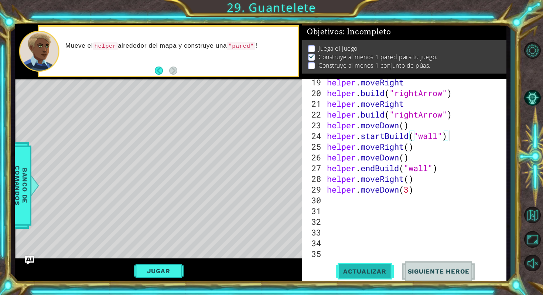
click at [357, 275] on button "Actualizar" at bounding box center [365, 271] width 58 height 20
click at [404, 105] on div "helper . moveRight helper . build ( "rightArrow" ) helper . moveRight helper . …" at bounding box center [416, 178] width 182 height 203
type textarea "helper.moveRight"
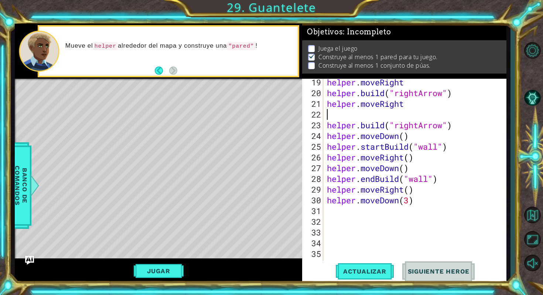
paste textarea "helper.moveRight"
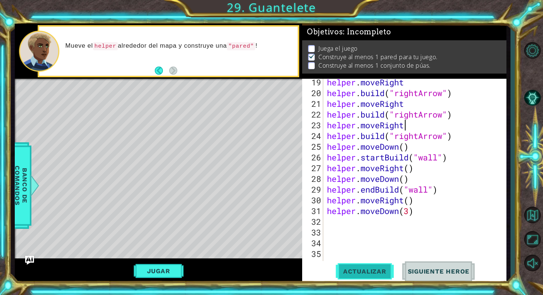
click at [386, 268] on span "Actualizar" at bounding box center [365, 270] width 58 height 7
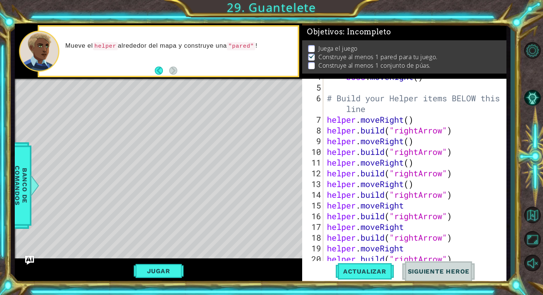
scroll to position [52, 0]
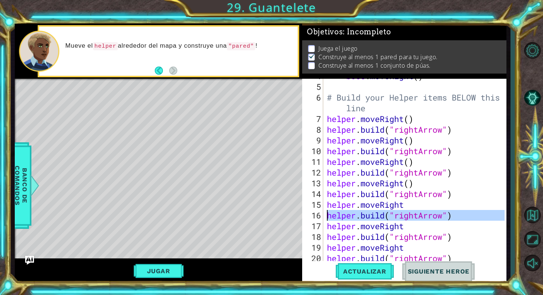
click at [301, 216] on div "12 13 14 15 16 17 18 19 20 21 22 23 24 25 26 27 28 helper . moveRight ( ) helpe…" at bounding box center [261, 153] width 492 height 259
click at [520, 145] on div "12 13 14 15 16 17 18 19 20 21 22 23 24 25 26 27 28 helper . moveRight ( ) helpe…" at bounding box center [271, 147] width 543 height 295
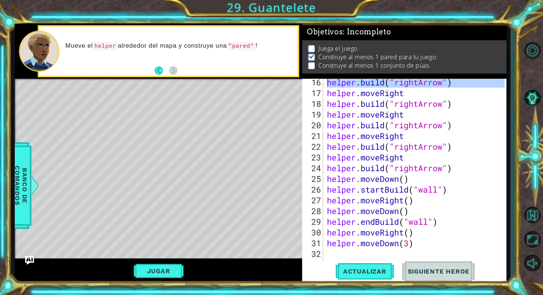
scroll to position [185, 0]
click at [151, 266] on button "Jugar" at bounding box center [159, 271] width 50 height 14
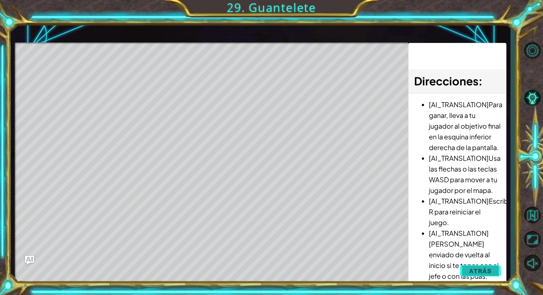
click at [480, 271] on span "Atrás" at bounding box center [480, 270] width 23 height 7
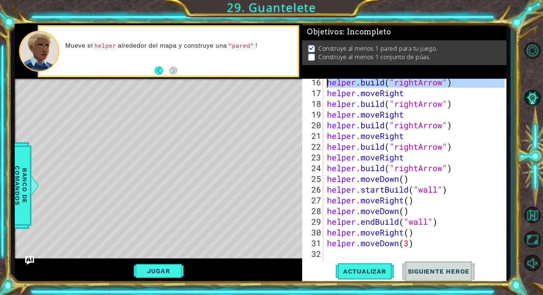
click at [458, 273] on span "Siguiente Heroe" at bounding box center [438, 272] width 77 height 7
click at [374, 275] on button "Actualizar" at bounding box center [365, 271] width 58 height 20
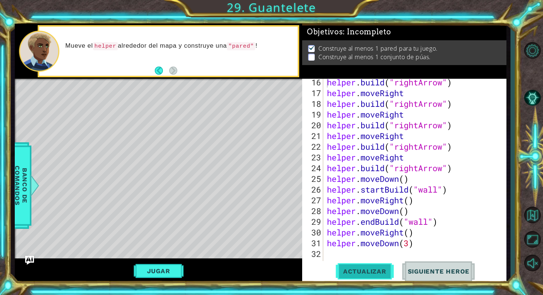
click at [374, 275] on button "Actualizar" at bounding box center [365, 271] width 58 height 20
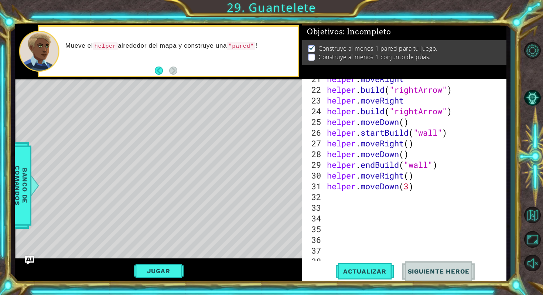
scroll to position [242, 0]
click at [329, 126] on div "helper . moveRight helper . build ( "rightArrow" ) helper . moveRight helper . …" at bounding box center [416, 174] width 182 height 203
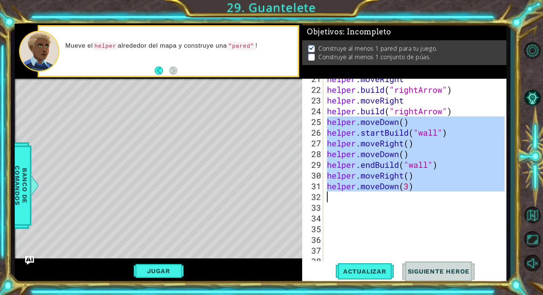
drag, startPoint x: 327, startPoint y: 119, endPoint x: 404, endPoint y: 198, distance: 110.7
click at [404, 198] on div "helper . moveRight helper . build ( "rightArrow" ) helper . moveRight helper . …" at bounding box center [416, 174] width 182 height 203
type textarea "helper.moveDown(3)"
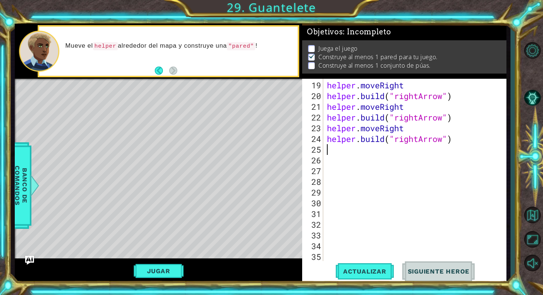
scroll to position [214, 0]
click at [347, 265] on button "Actualizar" at bounding box center [365, 271] width 58 height 20
type textarea "h"
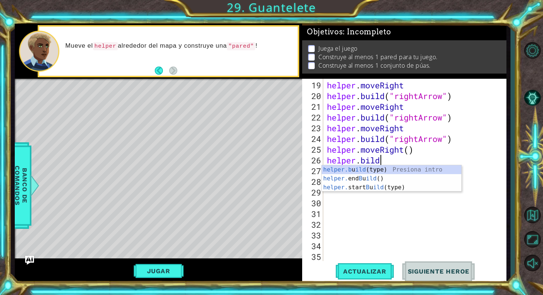
scroll to position [0, 2]
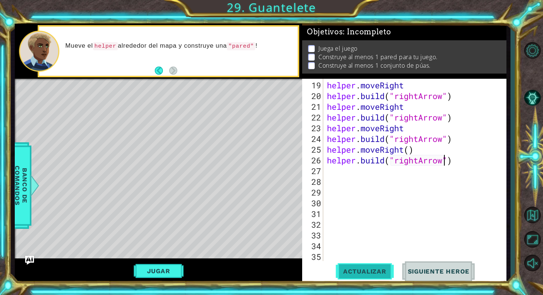
type textarea "[DOMAIN_NAME]("rightArrow")"
click at [347, 272] on span "Actualizar" at bounding box center [365, 270] width 58 height 7
click at [330, 174] on div "helper . moveRight helper . build ( "rightArrow" ) helper . moveRight helper . …" at bounding box center [416, 181] width 182 height 203
type textarea "h"
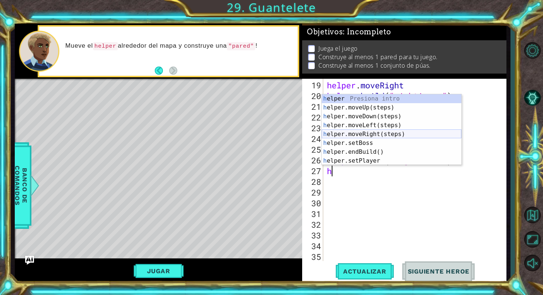
click at [367, 133] on div "h elper Presiona intro h elper.moveUp(steps) Presiona intro h elper.moveDown(st…" at bounding box center [392, 138] width 140 height 89
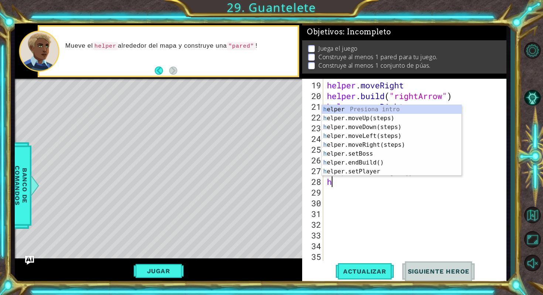
type textarea "hr"
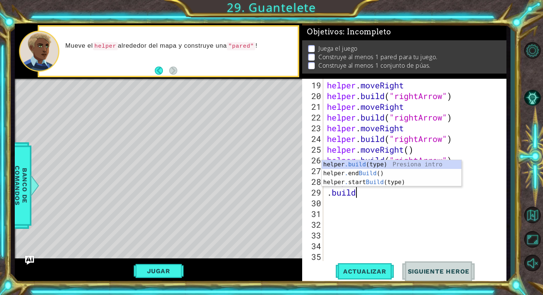
scroll to position [0, 1]
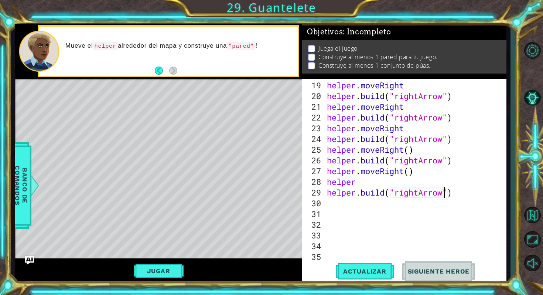
click at [361, 183] on div "helper . moveRight helper . build ( "rightArrow" ) helper . moveRight helper . …" at bounding box center [416, 181] width 182 height 203
type textarea "helper."
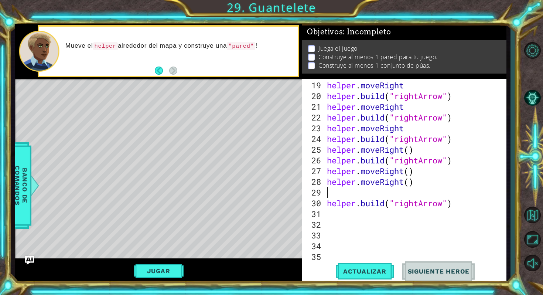
scroll to position [0, 0]
type textarea "helper.moveRight()"
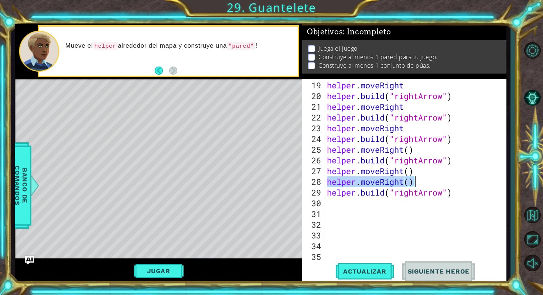
drag, startPoint x: 327, startPoint y: 183, endPoint x: 420, endPoint y: 185, distance: 92.4
click at [420, 185] on div "helper . moveRight helper . build ( "rightArrow" ) helper . moveRight helper . …" at bounding box center [416, 181] width 182 height 203
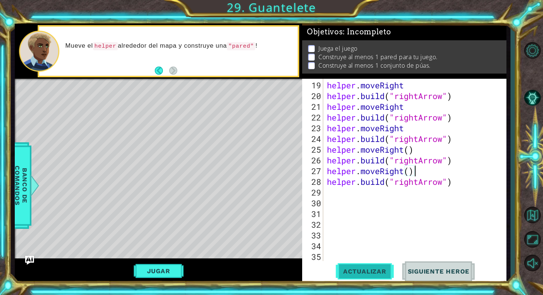
type textarea "helper.moveRight()"
click at [377, 270] on span "Actualizar" at bounding box center [365, 270] width 58 height 7
click at [331, 193] on div "helper . moveRight helper . build ( "rightArrow" ) helper . moveRight helper . …" at bounding box center [416, 181] width 182 height 203
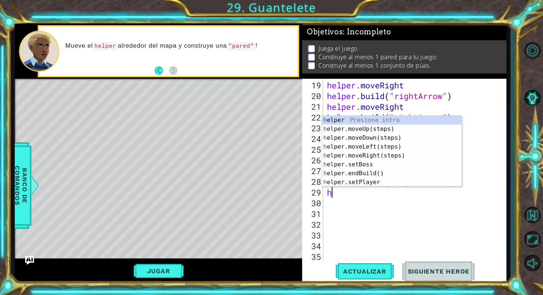
type textarea "he"
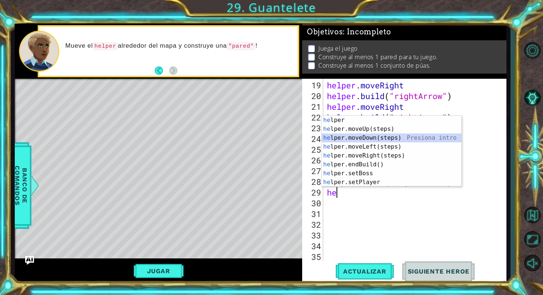
click at [358, 139] on div "he lper Presiona intro he lper.moveUp(steps) Presiona intro he lper.moveDown(st…" at bounding box center [392, 160] width 140 height 89
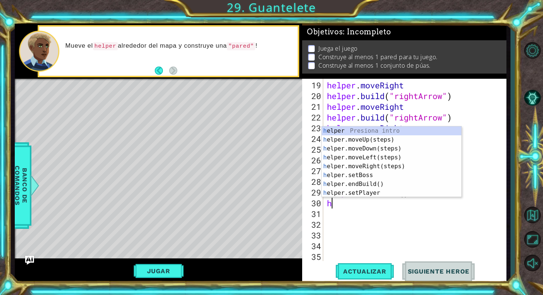
type textarea "he"
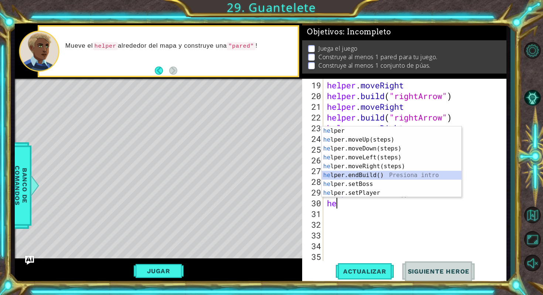
click at [369, 174] on div "he lper Presiona intro he lper.moveUp(steps) Presiona intro he lper.moveDown(st…" at bounding box center [392, 170] width 140 height 89
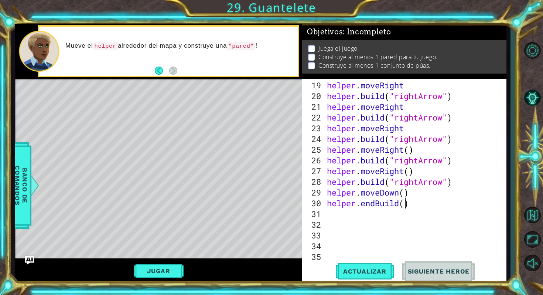
click at [405, 203] on div "helper . moveRight helper . build ( "rightArrow" ) helper . moveRight helper . …" at bounding box center [416, 181] width 182 height 203
drag, startPoint x: 414, startPoint y: 202, endPoint x: 363, endPoint y: 203, distance: 51.3
click at [363, 203] on div "helper . moveRight helper . build ( "rightArrow" ) helper . moveRight helper . …" at bounding box center [416, 181] width 182 height 203
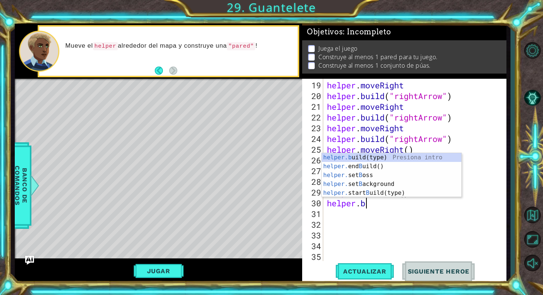
scroll to position [0, 1]
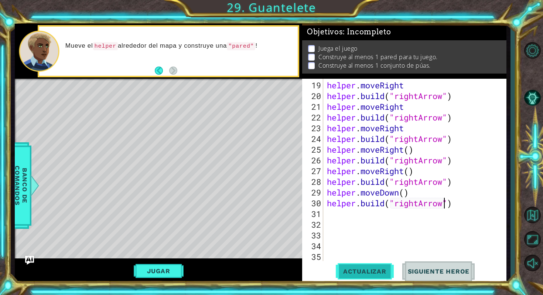
click at [353, 271] on span "Actualizar" at bounding box center [365, 270] width 58 height 7
drag, startPoint x: 419, startPoint y: 204, endPoint x: 396, endPoint y: 205, distance: 22.9
click at [396, 205] on div "helper . moveRight helper . build ( "rightArrow" ) helper . moveRight helper . …" at bounding box center [416, 181] width 182 height 203
type textarea "[DOMAIN_NAME]("downArrow")"
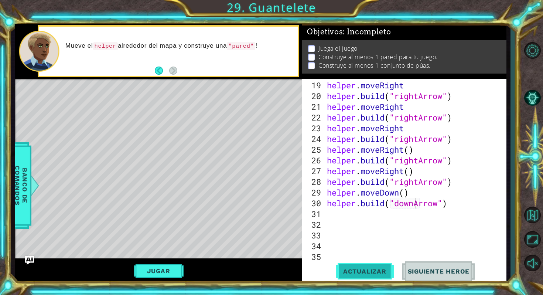
click at [386, 272] on span "Actualizar" at bounding box center [365, 270] width 58 height 7
click at [338, 217] on div "helper . moveRight helper . build ( "rightArrow" ) helper . moveRight helper . …" at bounding box center [416, 181] width 182 height 203
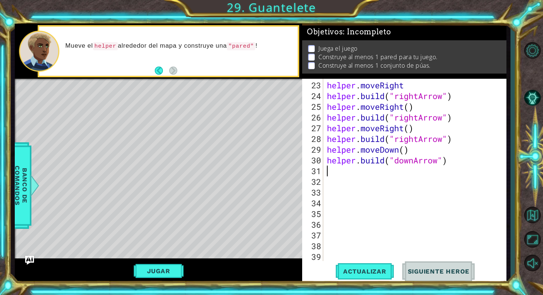
scroll to position [257, 0]
click at [338, 235] on div "helper . moveRight helper . build ( "rightArrow" ) helper . moveRight ( ) helpe…" at bounding box center [416, 181] width 182 height 203
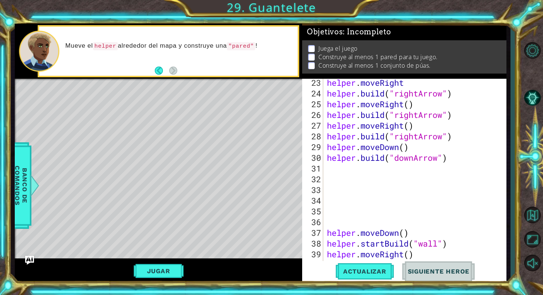
scroll to position [260, 0]
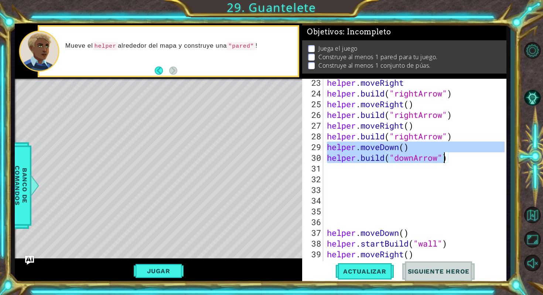
drag, startPoint x: 327, startPoint y: 145, endPoint x: 450, endPoint y: 160, distance: 124.2
click at [450, 160] on div "helper . moveRight helper . build ( "rightArrow" ) helper . moveRight ( ) helpe…" at bounding box center [416, 178] width 182 height 203
type textarea "helper.moveDown() [DOMAIN_NAME]("downArrow")"
click at [373, 173] on div "helper . moveRight helper . build ( "rightArrow" ) helper . moveRight ( ) helpe…" at bounding box center [416, 178] width 182 height 203
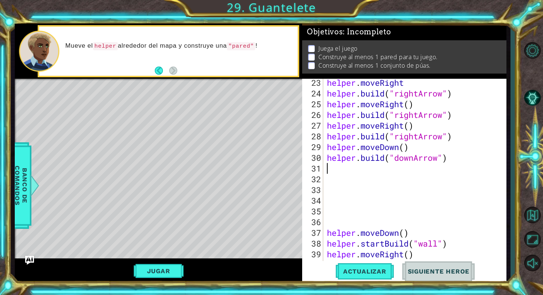
click at [359, 165] on div "helper . moveRight helper . build ( "rightArrow" ) helper . moveRight ( ) helpe…" at bounding box center [416, 178] width 182 height 203
paste textarea "[DOMAIN_NAME]("downArrow")"
type textarea "[DOMAIN_NAME]("downArrow")"
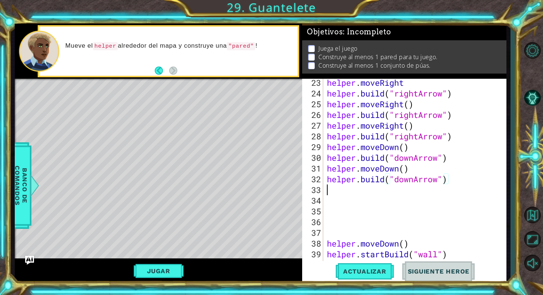
click at [336, 190] on div "helper . moveRight helper . build ( "rightArrow" ) helper . moveRight ( ) helpe…" at bounding box center [416, 178] width 182 height 203
paste textarea "[DOMAIN_NAME]("downArrow")"
type textarea "[DOMAIN_NAME]("downArrow")"
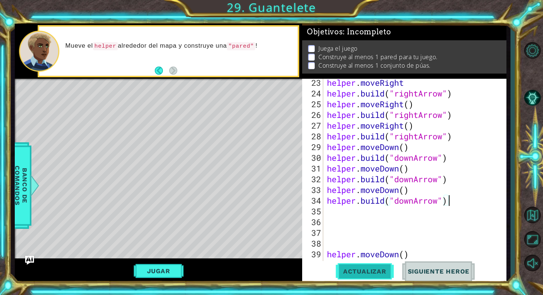
click at [357, 271] on span "Actualizar" at bounding box center [365, 270] width 58 height 7
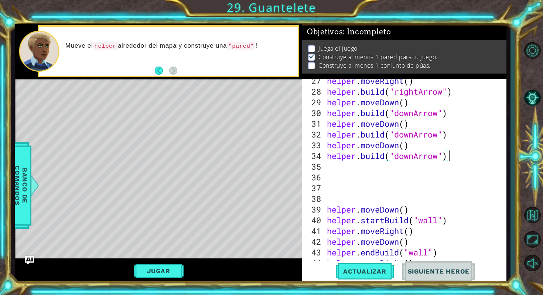
scroll to position [311, 0]
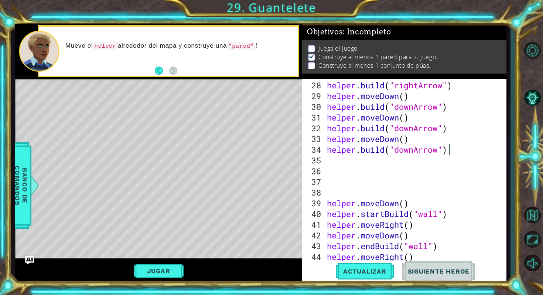
click at [335, 161] on div "helper . build ( "rightArrow" ) helper . moveDown ( ) helper . build ( "downArr…" at bounding box center [416, 181] width 182 height 203
paste textarea "[DOMAIN_NAME]("downArrow")"
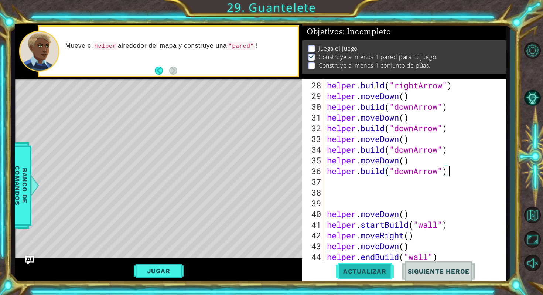
click at [369, 270] on span "Actualizar" at bounding box center [365, 270] width 58 height 7
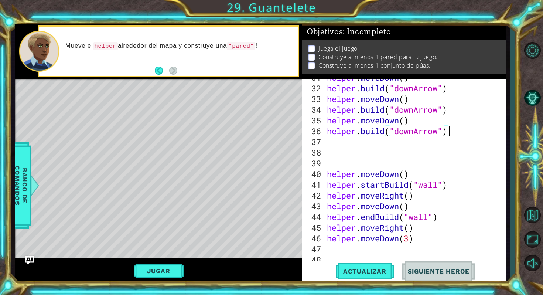
scroll to position [364, 0]
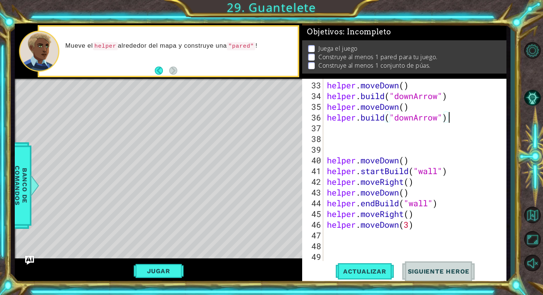
click at [323, 163] on div "33 34 35 36 37 38 39 40 41 42 43 44 45 46 47 48 49" at bounding box center [314, 170] width 20 height 182
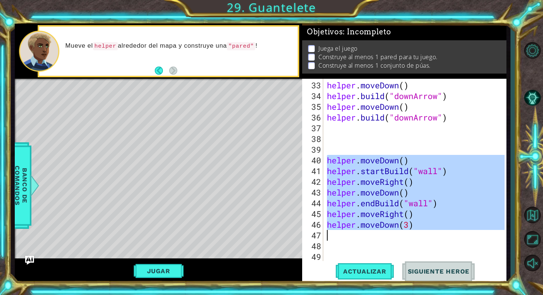
drag, startPoint x: 323, startPoint y: 162, endPoint x: 396, endPoint y: 229, distance: 98.8
click at [392, 227] on div "helper.moveDown() 33 34 35 36 37 38 39 40 41 42 43 44 45 46 47 48 49 helper . m…" at bounding box center [403, 170] width 202 height 182
type textarea "helper.moveDown(3)"
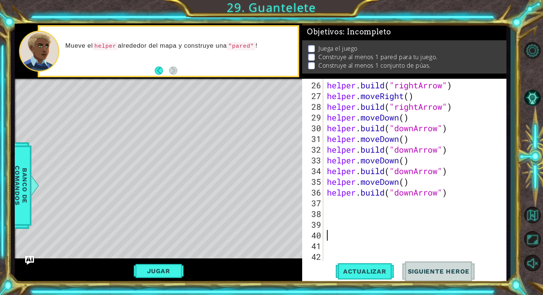
scroll to position [289, 0]
click at [145, 269] on button "Jugar" at bounding box center [159, 271] width 50 height 14
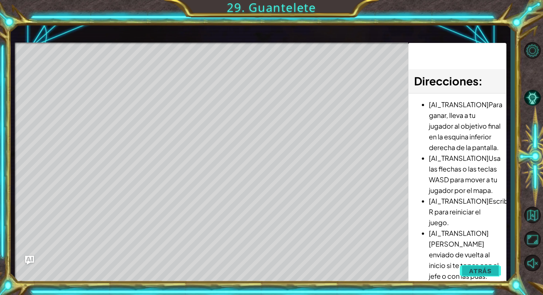
click at [475, 273] on span "Atrás" at bounding box center [480, 270] width 23 height 7
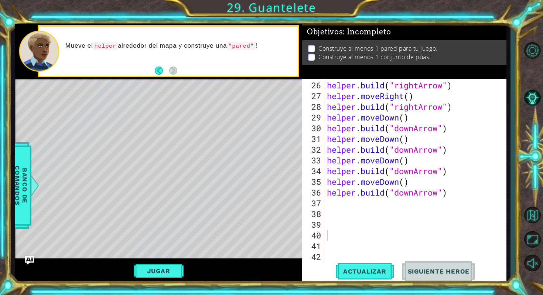
click at [370, 204] on div "helper . build ( "rightArrow" ) helper . moveRight ( ) helper . build ( "rightA…" at bounding box center [416, 181] width 182 height 203
type textarea "h"
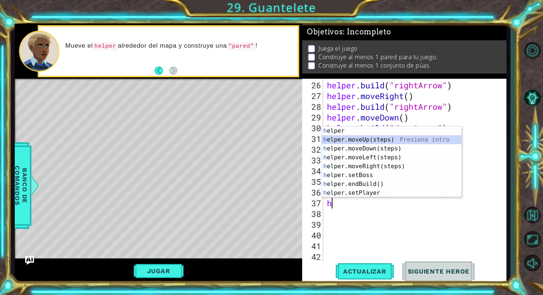
click at [371, 140] on div "h elper Presiona intro h elper.moveUp(steps) Presiona intro h elper.moveDown(st…" at bounding box center [392, 170] width 140 height 89
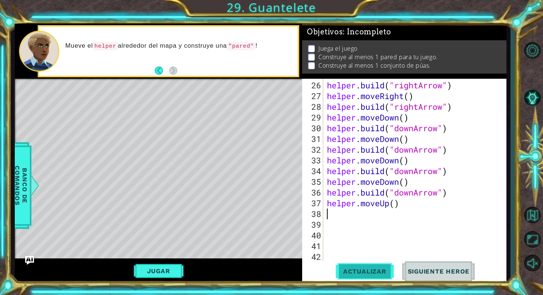
click at [366, 268] on span "Actualizar" at bounding box center [365, 270] width 58 height 7
type textarea "h"
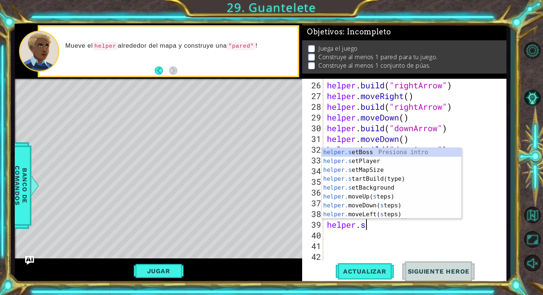
scroll to position [0, 1]
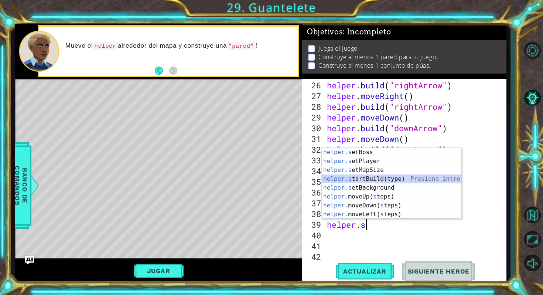
type textarea "helper.startBuild("wall")"
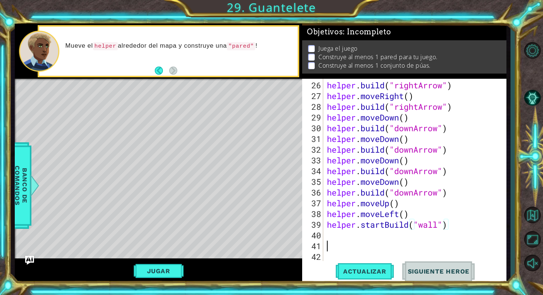
scroll to position [0, 0]
click at [361, 270] on span "Actualizar" at bounding box center [365, 270] width 58 height 7
click at [340, 233] on div "helper . build ( "rightArrow" ) helper . moveRight ( ) helper . build ( "rightA…" at bounding box center [416, 181] width 182 height 203
type textarea "h"
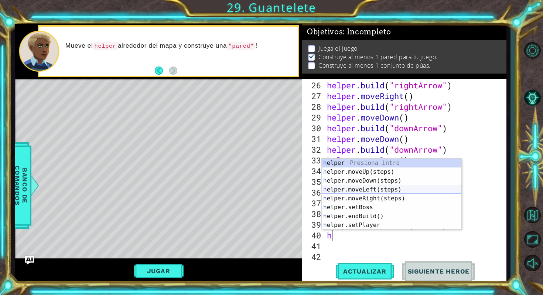
click at [356, 188] on div "h elper Presiona intro h elper.moveUp(steps) Presiona intro h elper.moveDown(st…" at bounding box center [392, 202] width 140 height 89
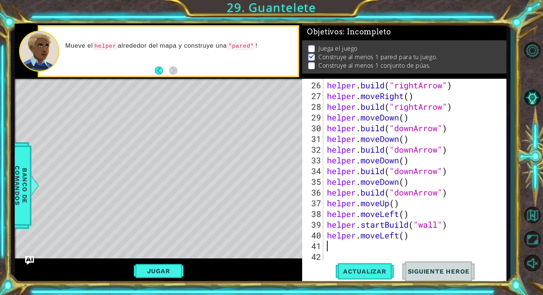
click at [404, 239] on div "helper . build ( "rightArrow" ) helper . moveRight ( ) helper . build ( "rightA…" at bounding box center [416, 181] width 182 height 203
click at [362, 269] on span "Actualizar" at bounding box center [365, 270] width 58 height 7
type textarea "helper.moveLeft(5)"
click at [362, 268] on span "Actualizar" at bounding box center [365, 270] width 58 height 7
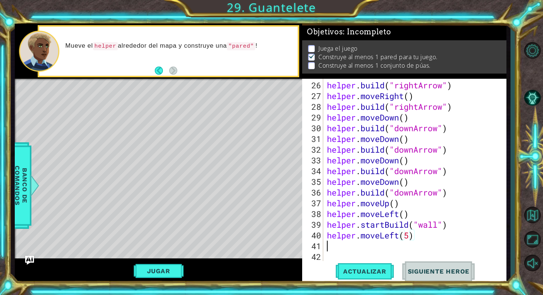
click at [328, 242] on div "helper . build ( "rightArrow" ) helper . moveRight ( ) helper . build ( "rightA…" at bounding box center [416, 181] width 182 height 203
type textarea "b"
click at [355, 270] on span "Actualizar" at bounding box center [365, 270] width 58 height 7
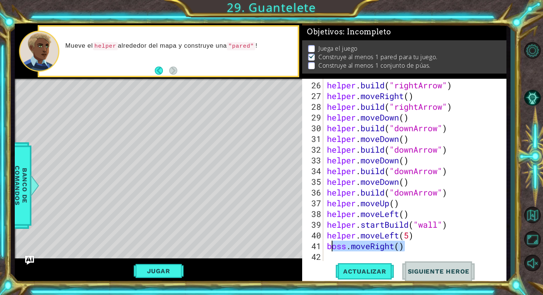
drag, startPoint x: 405, startPoint y: 249, endPoint x: 331, endPoint y: 248, distance: 73.5
click at [331, 248] on div "helper . build ( "rightArrow" ) helper . moveRight ( ) helper . build ( "rightA…" at bounding box center [416, 181] width 182 height 203
type textarea "b"
click at [350, 275] on button "Actualizar" at bounding box center [365, 271] width 58 height 20
click at [169, 266] on button "Jugar" at bounding box center [159, 271] width 50 height 14
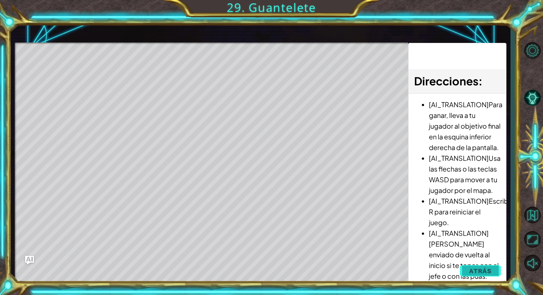
click at [471, 264] on button "Atrás" at bounding box center [480, 270] width 41 height 15
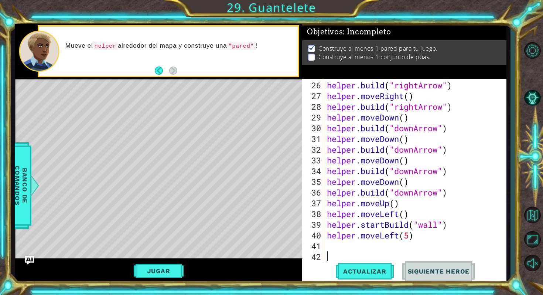
click at [329, 254] on div "helper . build ( "rightArrow" ) helper . moveRight ( ) helper . build ( "rightA…" at bounding box center [416, 181] width 182 height 203
click at [329, 245] on div "helper . build ( "rightArrow" ) helper . moveRight ( ) helper . build ( "rightA…" at bounding box center [416, 181] width 182 height 203
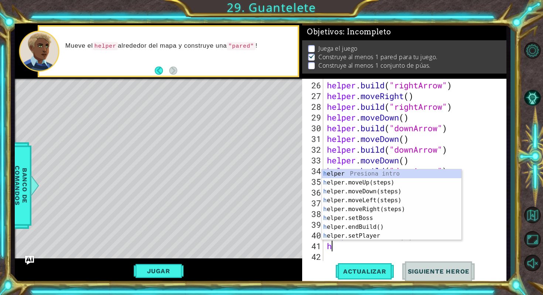
type textarea "he"
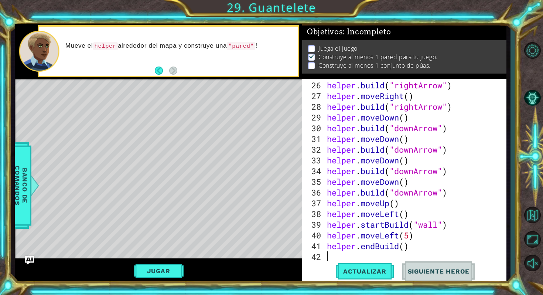
click at [407, 245] on div "helper . build ( "rightArrow" ) helper . moveRight ( ) helper . build ( "rightA…" at bounding box center [416, 181] width 182 height 203
click at [406, 245] on div "helper . build ( "rightArrow" ) helper . moveRight ( ) helper . build ( "rightA…" at bounding box center [416, 181] width 182 height 203
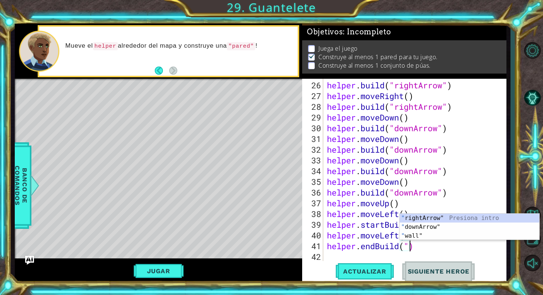
scroll to position [0, 4]
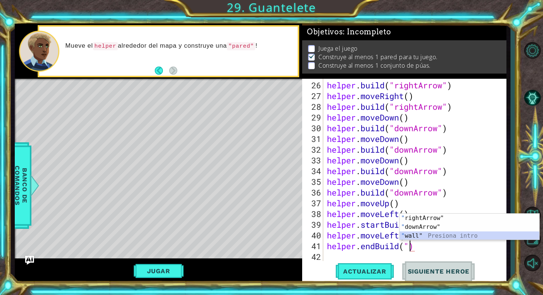
type textarea "helper.endBuild("wall")"
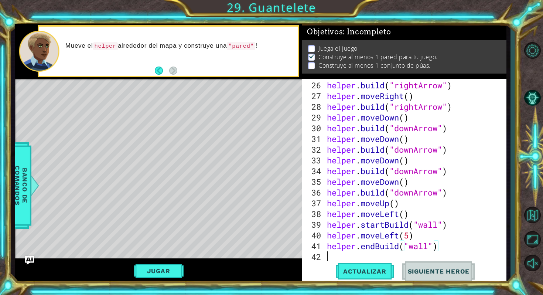
scroll to position [0, 0]
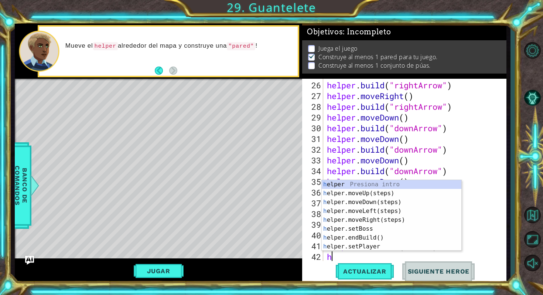
click at [497, 161] on div at bounding box center [500, 63] width 7 height 546
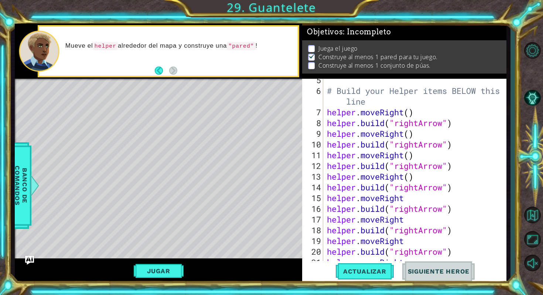
scroll to position [60, 0]
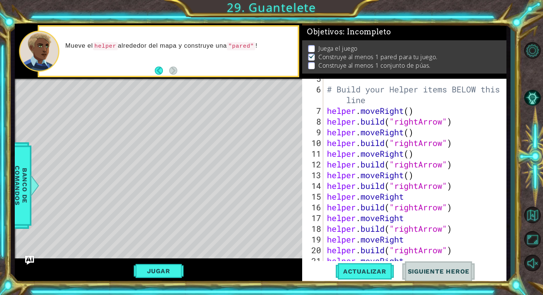
click at [361, 120] on div "# Build your Helper items BELOW this line helper . moveRight ( ) helper . build…" at bounding box center [416, 174] width 182 height 203
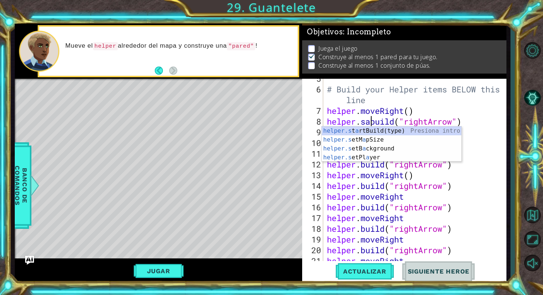
scroll to position [0, 2]
click at [363, 132] on div "helper.s t a rtBuild(type) Presiona intro helper.s etM a pSize Presiona intro h…" at bounding box center [392, 152] width 140 height 53
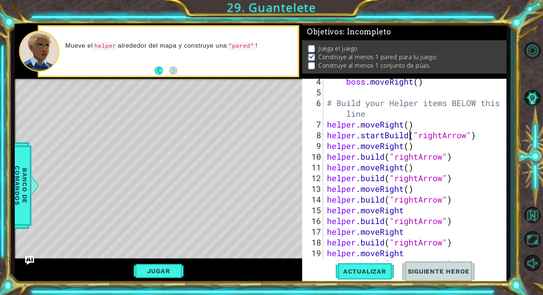
scroll to position [46, 0]
click at [411, 145] on div "boss . moveRight ( ) # Build your Helper items BELOW this line helper . moveRig…" at bounding box center [416, 177] width 182 height 203
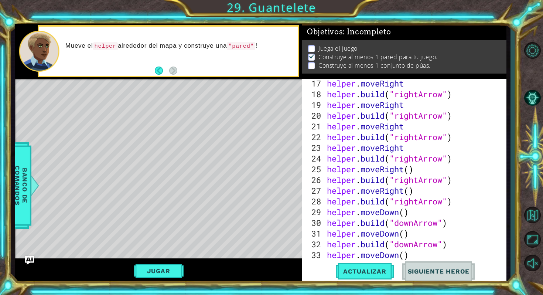
scroll to position [195, 0]
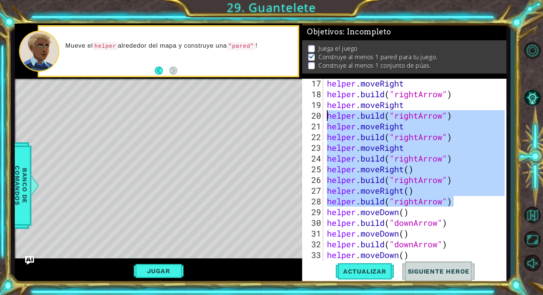
drag, startPoint x: 462, startPoint y: 201, endPoint x: 318, endPoint y: 115, distance: 167.3
click at [318, 115] on div "helper.moveRight(5) 17 18 19 20 21 22 23 24 25 26 27 28 29 30 31 32 33 34 35 he…" at bounding box center [403, 170] width 202 height 182
type textarea "[DOMAIN_NAME]("rightArrow") helper.moveRight"
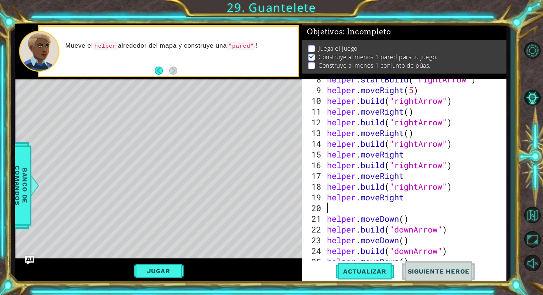
scroll to position [105, 0]
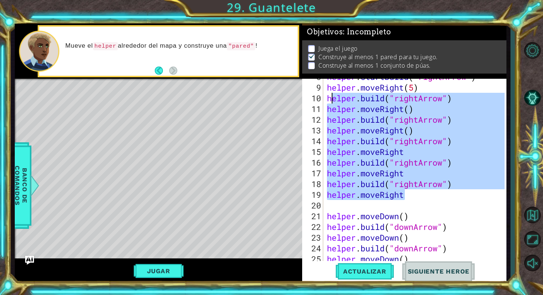
drag, startPoint x: 407, startPoint y: 197, endPoint x: 329, endPoint y: 98, distance: 126.3
click at [329, 98] on div "helper . startBuild ( "rightArrow" ) helper . moveRight ( 5 ) helper . build ( …" at bounding box center [416, 172] width 182 height 203
type textarea "[DOMAIN_NAME]("rightArrow") helper.moveRight()"
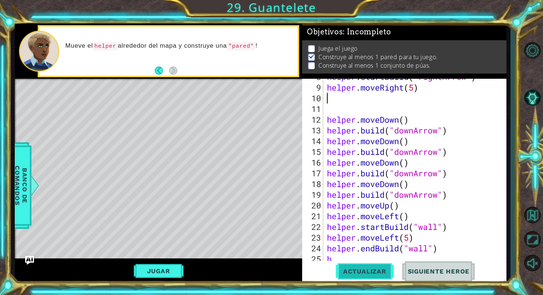
click at [355, 273] on span "Actualizar" at bounding box center [365, 270] width 58 height 7
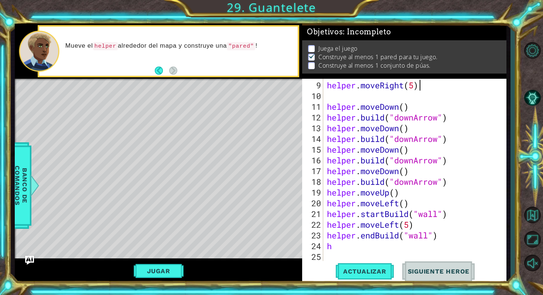
scroll to position [107, 0]
click at [335, 247] on div "helper . moveRight ( 5 ) helper . moveDown ( ) helper . build ( "downArrow" ) h…" at bounding box center [416, 181] width 182 height 203
type textarea "h"
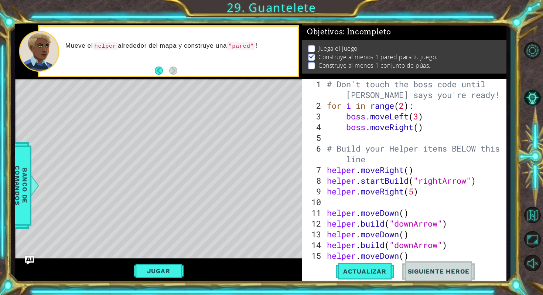
scroll to position [1, 0]
click at [353, 268] on span "Actualizar" at bounding box center [365, 270] width 58 height 7
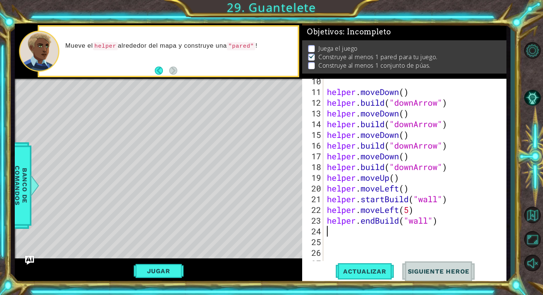
scroll to position [122, 0]
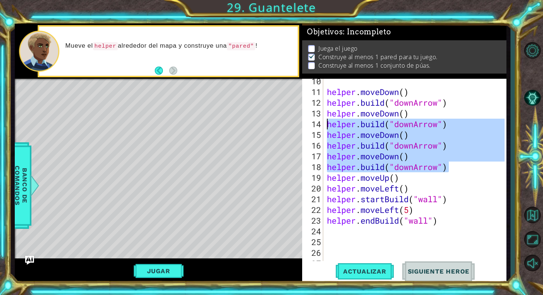
drag, startPoint x: 451, startPoint y: 165, endPoint x: 323, endPoint y: 120, distance: 135.7
click at [323, 120] on div "10 11 12 13 14 15 16 17 18 19 20 21 22 23 24 25 26 27 28 helper . moveDown ( ) …" at bounding box center [403, 170] width 202 height 182
type textarea "[DOMAIN_NAME]("downArrow") helper.moveDown()"
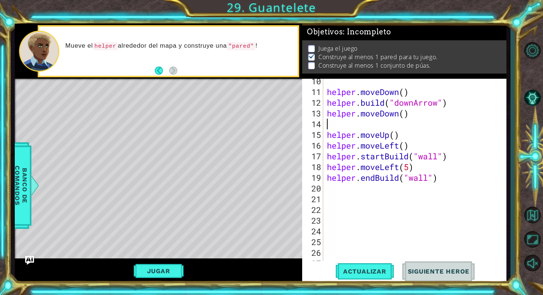
click at [405, 114] on div "helper . moveDown ( ) helper . build ( "downArrow" ) helper . moveDown ( ) help…" at bounding box center [416, 177] width 182 height 203
click at [486, 139] on div "helper . moveDown ( ) helper . build ( "downArrow" ) helper . moveDown ( 2 ) he…" at bounding box center [416, 177] width 182 height 203
type textarea "helper.moveLeft()"
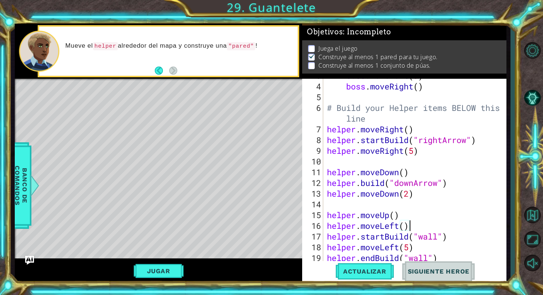
scroll to position [41, 0]
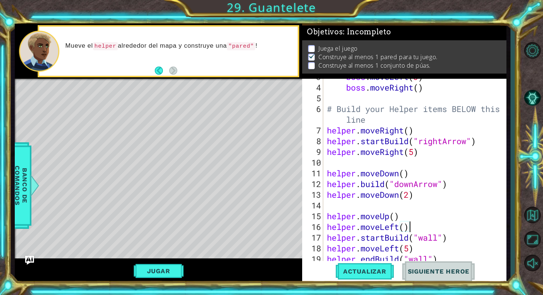
click at [330, 163] on div "boss . moveLeft ( 3 ) boss . moveRight ( ) # Build your Helper items BELOW this…" at bounding box center [416, 172] width 182 height 203
type textarea "helper.moveRight(5)"
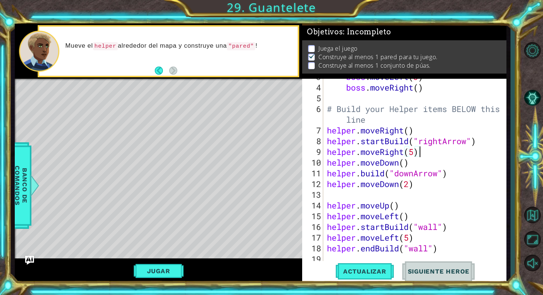
click at [326, 194] on div "boss . moveLeft ( 3 ) boss . moveRight ( ) # Build your Helper items BELOW this…" at bounding box center [416, 172] width 182 height 203
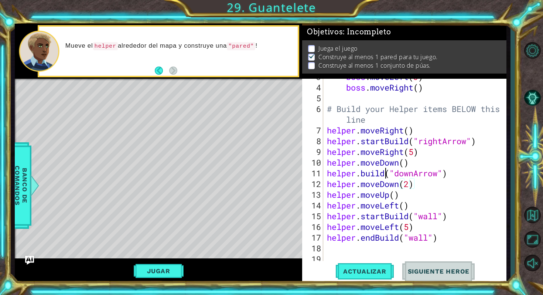
click at [385, 171] on div "boss . moveLeft ( 3 ) boss . moveRight ( ) # Build your Helper items BELOW this…" at bounding box center [416, 172] width 182 height 203
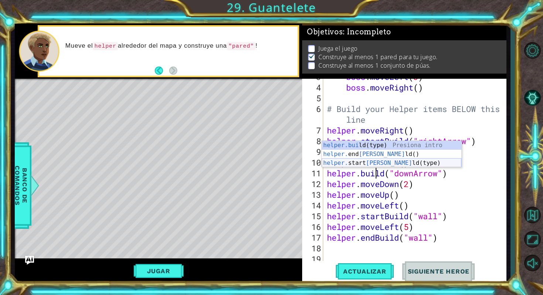
click at [394, 161] on div "helper.[PERSON_NAME](type) Presiona intro helper. end [PERSON_NAME]() Presiona …" at bounding box center [392, 163] width 140 height 44
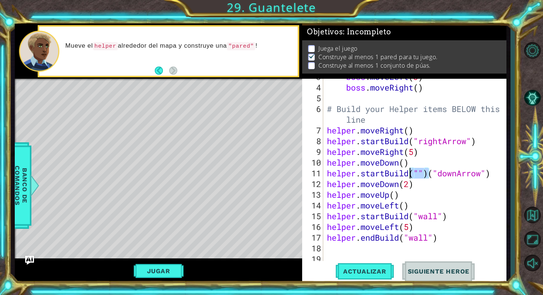
drag, startPoint x: 429, startPoint y: 172, endPoint x: 412, endPoint y: 173, distance: 17.0
click at [412, 173] on div "boss . moveLeft ( 3 ) boss . moveRight ( ) # Build your Helper items BELOW this…" at bounding box center [416, 172] width 182 height 203
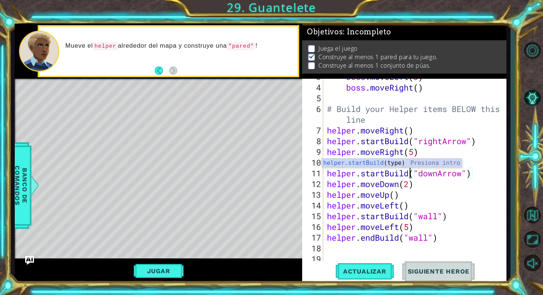
click at [493, 177] on div "boss . moveLeft ( 3 ) boss . moveRight ( ) # Build your Helper items BELOW this…" at bounding box center [416, 172] width 182 height 203
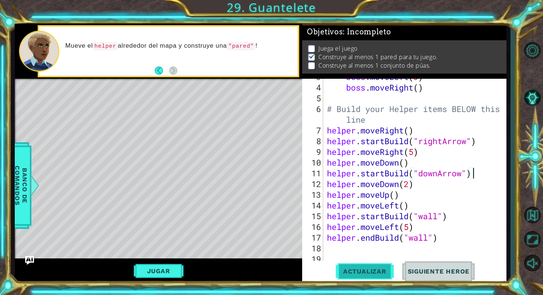
click at [376, 271] on span "Actualizar" at bounding box center [365, 270] width 58 height 7
click at [347, 271] on span "Actualizar" at bounding box center [365, 270] width 58 height 7
click at [145, 268] on button "Jugar" at bounding box center [159, 271] width 50 height 14
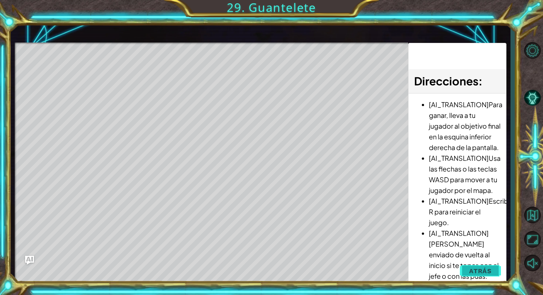
click at [475, 276] on button "Atrás" at bounding box center [480, 270] width 41 height 15
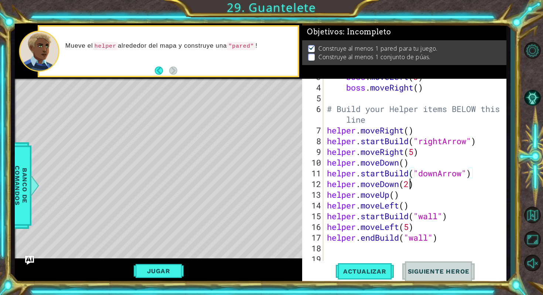
click at [410, 183] on div "boss . moveLeft ( 3 ) boss . moveRight ( ) # Build your Helper items BELOW this…" at bounding box center [416, 172] width 182 height 203
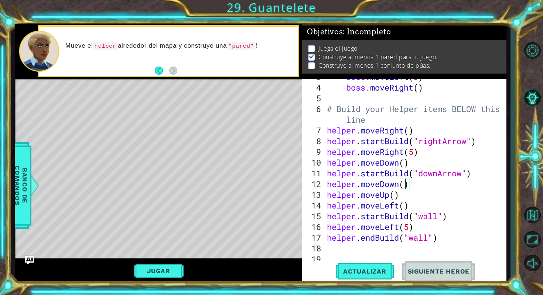
scroll to position [0, 4]
click at [172, 264] on button "Jugar" at bounding box center [159, 271] width 50 height 14
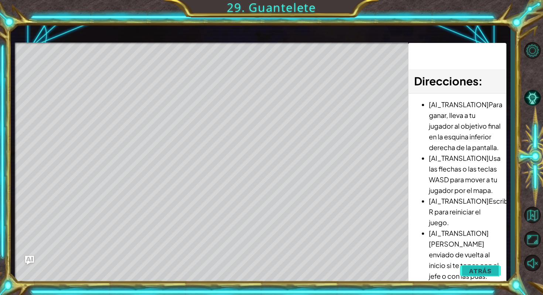
click at [477, 269] on span "Atrás" at bounding box center [480, 270] width 23 height 7
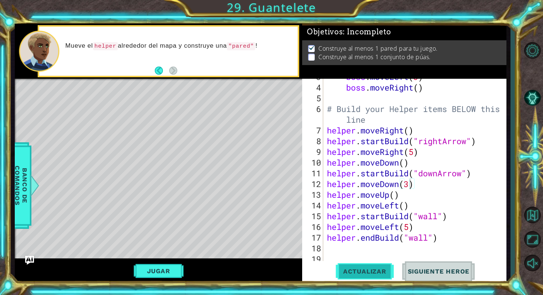
click at [356, 276] on button "Actualizar" at bounding box center [365, 271] width 58 height 20
click at [439, 234] on div "boss . moveLeft ( 3 ) boss . moveRight ( ) # Build your Helper items BELOW this…" at bounding box center [416, 172] width 182 height 203
type textarea "helper.endBuild("wall")"
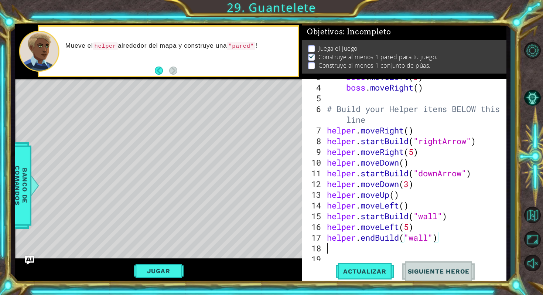
scroll to position [0, 0]
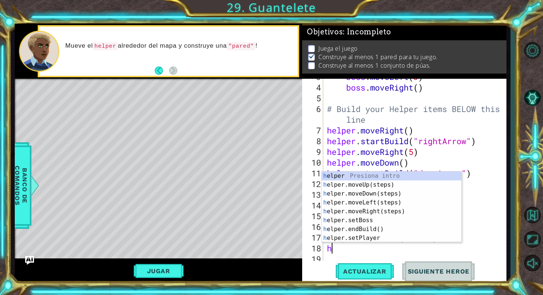
type textarea "he"
click at [397, 182] on div "he lper Presiona intro he lper.moveUp(steps) Presiona intro he lper.moveDown(st…" at bounding box center [392, 215] width 140 height 89
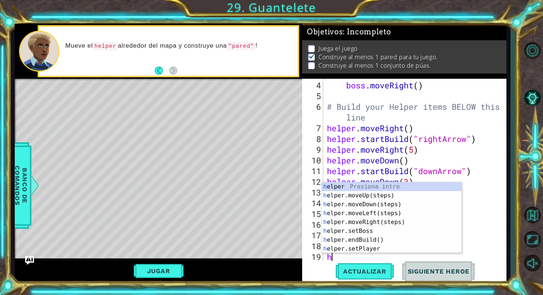
scroll to position [43, 0]
type textarea "he"
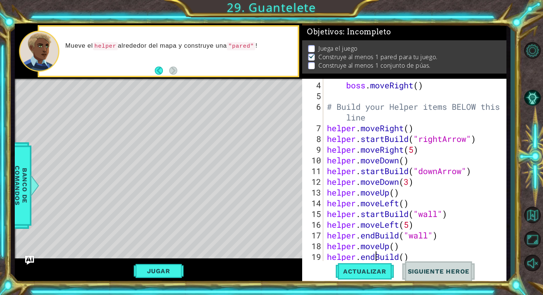
click at [377, 256] on div "boss . moveRight ( ) # Build your Helper items BELOW this line helper . moveRig…" at bounding box center [416, 181] width 182 height 203
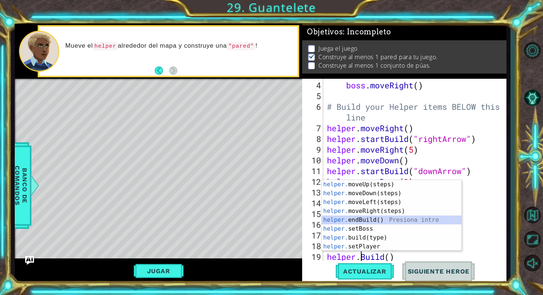
click at [372, 216] on div "helper. moveUp(steps) Presiona intro helper. moveDown(steps) Presiona intro hel…" at bounding box center [392, 224] width 140 height 89
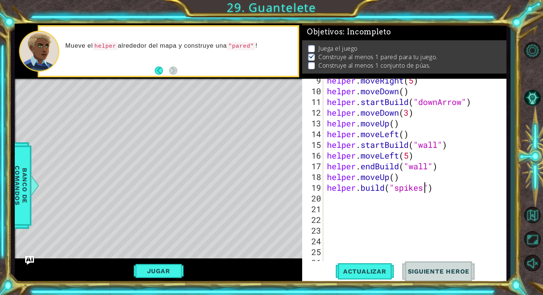
scroll to position [0, 4]
type textarea "[DOMAIN_NAME]("spikes")"
click at [386, 272] on span "Actualizar" at bounding box center [365, 270] width 58 height 7
click at [142, 273] on button "Jugar" at bounding box center [159, 271] width 50 height 14
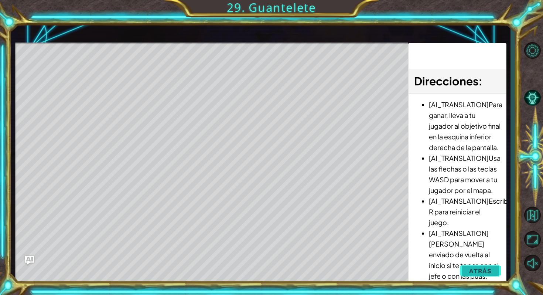
click at [480, 273] on span "Atrás" at bounding box center [480, 270] width 23 height 7
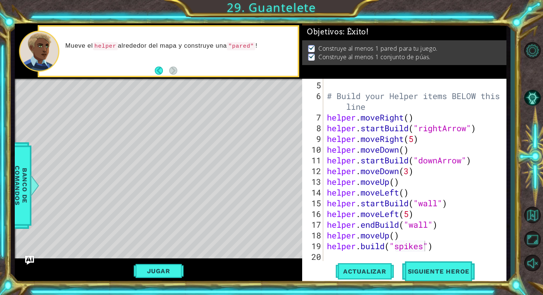
scroll to position [54, 0]
click at [416, 275] on button "Siguiente Heroe" at bounding box center [438, 271] width 77 height 20
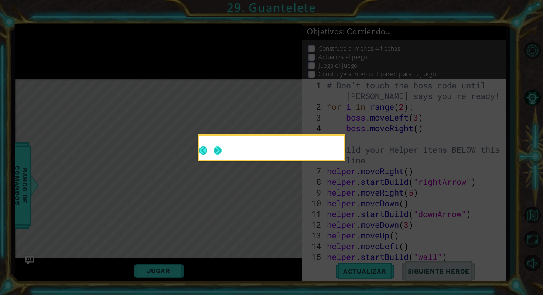
scroll to position [0, 0]
drag, startPoint x: 216, startPoint y: 148, endPoint x: 219, endPoint y: 149, distance: 3.8
click at [216, 148] on button "Next" at bounding box center [217, 150] width 8 height 8
click at [216, 149] on icon at bounding box center [271, 147] width 543 height 295
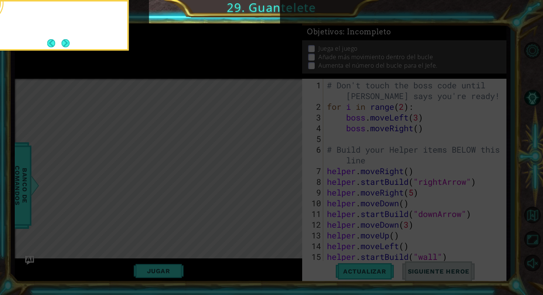
drag, startPoint x: 67, startPoint y: 42, endPoint x: 120, endPoint y: 145, distance: 116.1
click at [67, 42] on button "Next" at bounding box center [65, 43] width 8 height 8
click at [128, 164] on icon at bounding box center [271, 44] width 543 height 501
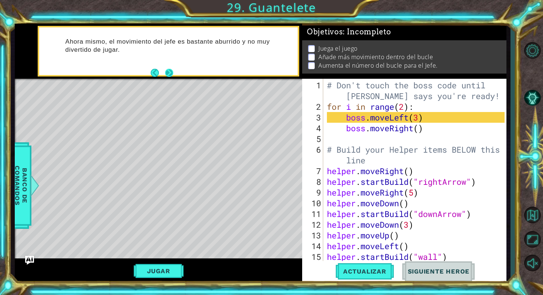
click at [171, 70] on button "Next" at bounding box center [169, 73] width 8 height 8
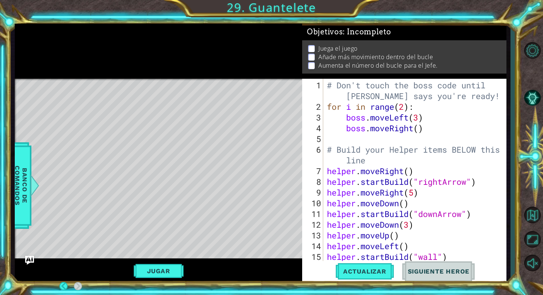
click at [167, 71] on div at bounding box center [158, 51] width 287 height 55
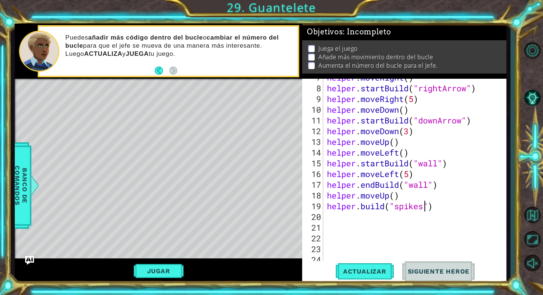
scroll to position [93, 0]
click at [326, 218] on div "helper . moveRight ( ) helper . startBuild ( "rightArrow" ) helper . moveRight …" at bounding box center [416, 173] width 182 height 203
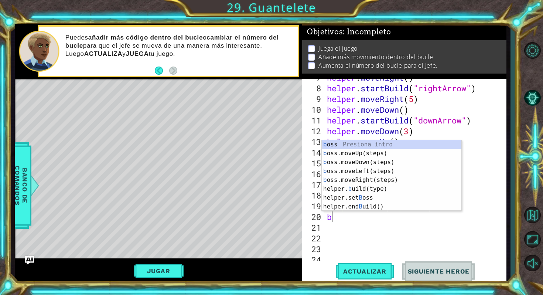
type textarea "bo"
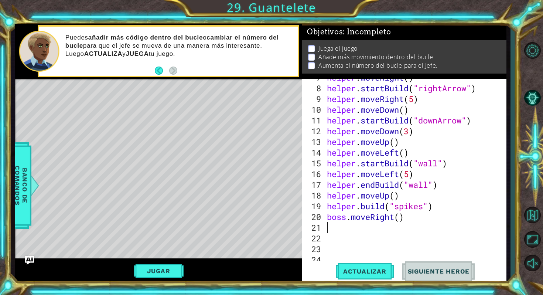
click at [400, 221] on div "helper . moveRight ( ) helper . startBuild ( "rightArrow" ) helper . moveRight …" at bounding box center [416, 173] width 182 height 203
click at [399, 213] on div "helper . moveRight ( ) helper . startBuild ( "rightArrow" ) helper . moveRight …" at bounding box center [416, 173] width 182 height 203
type textarea "boss.moveRight(6)"
click at [412, 220] on div "helper . moveRight ( ) helper . startBuild ( "rightArrow" ) helper . moveRight …" at bounding box center [416, 173] width 182 height 203
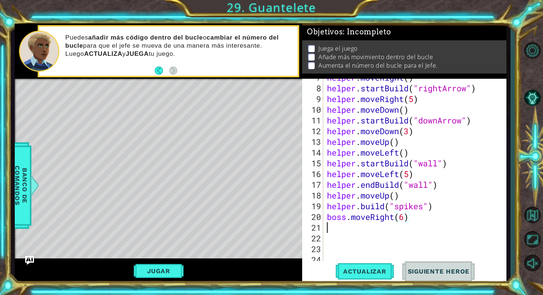
scroll to position [0, 0]
type textarea "bo"
click at [394, 229] on div "helper . moveRight ( ) helper . startBuild ( "rightArrow" ) helper . moveRight …" at bounding box center [416, 173] width 182 height 203
click at [373, 268] on span "Actualizar" at bounding box center [365, 270] width 58 height 7
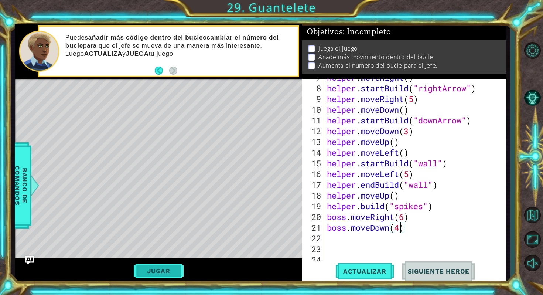
click at [153, 271] on button "Jugar" at bounding box center [159, 271] width 50 height 14
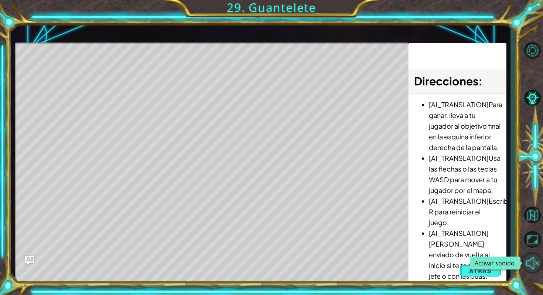
click at [535, 262] on button "Activar sonido." at bounding box center [531, 262] width 21 height 21
click at [529, 263] on button "Silencio" at bounding box center [531, 262] width 21 height 21
click at [538, 261] on button "Activar sonido." at bounding box center [531, 262] width 21 height 21
click at [482, 267] on span "Atrás" at bounding box center [480, 270] width 23 height 7
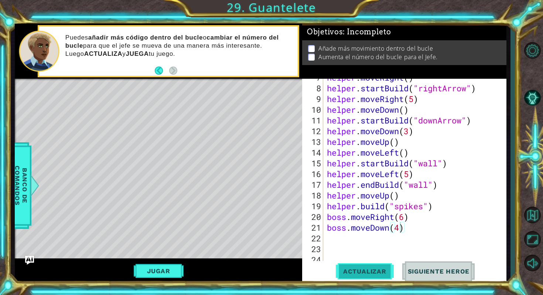
click at [378, 264] on button "Actualizar" at bounding box center [365, 271] width 58 height 20
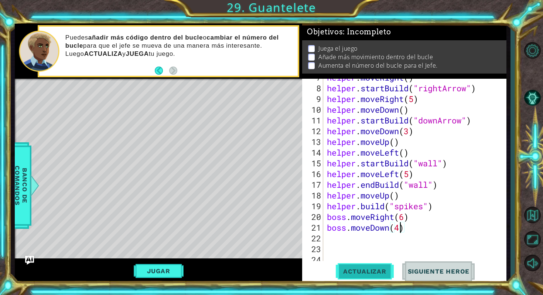
click at [378, 265] on button "Actualizar" at bounding box center [365, 271] width 58 height 20
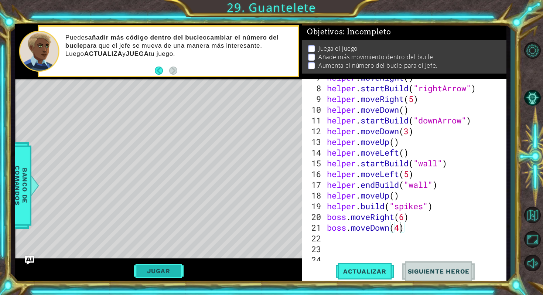
click at [174, 267] on button "Jugar" at bounding box center [159, 271] width 50 height 14
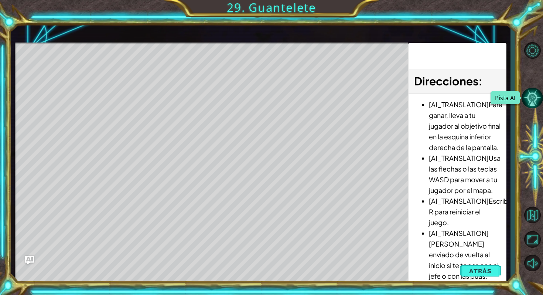
click at [537, 97] on button "Pista AI" at bounding box center [531, 97] width 21 height 21
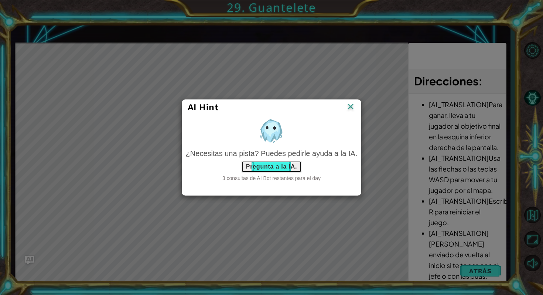
click at [281, 165] on button "Pregunta a la IA." at bounding box center [271, 167] width 61 height 12
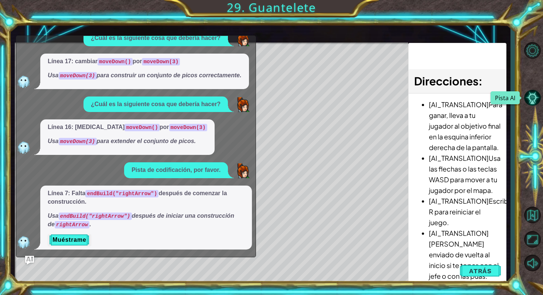
scroll to position [25, 0]
click at [531, 100] on button "Pista AI" at bounding box center [531, 97] width 21 height 21
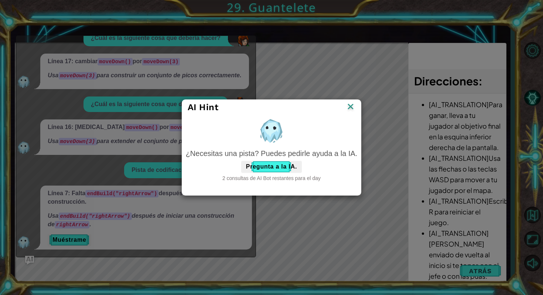
click at [351, 105] on img at bounding box center [351, 107] width 10 height 11
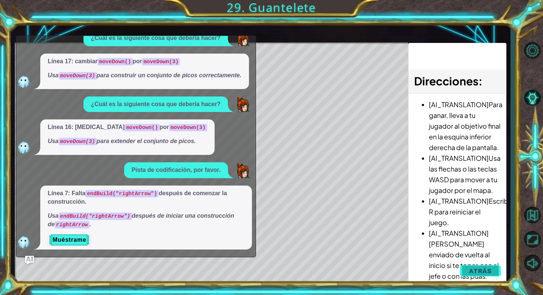
click at [487, 267] on span "Atrás" at bounding box center [480, 270] width 23 height 7
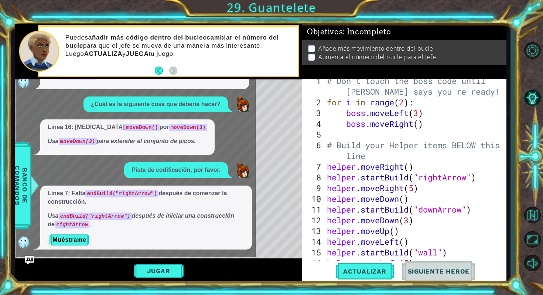
scroll to position [0, 0]
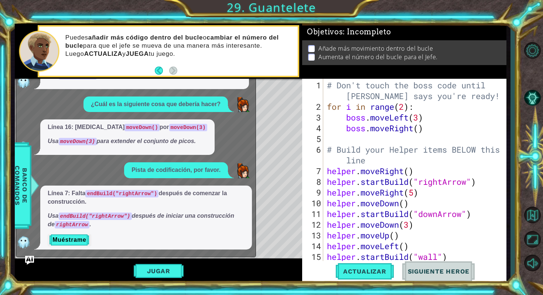
type textarea "helper.moveRight(5)"
click at [421, 194] on div "# Don't touch the boss code until [PERSON_NAME] says you're ready! for i in ran…" at bounding box center [416, 187] width 182 height 214
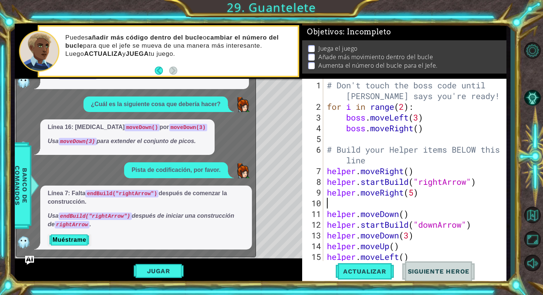
type textarea "h"
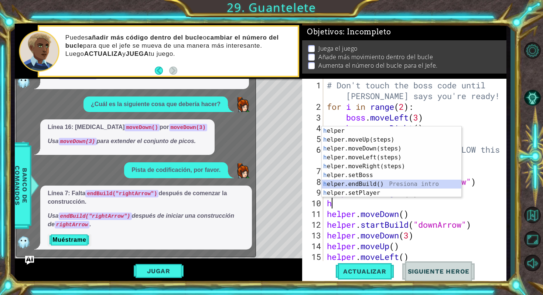
click at [424, 182] on div "h elper Presiona intro h elper.moveUp(steps) Presiona intro h elper.moveDown(st…" at bounding box center [392, 170] width 140 height 89
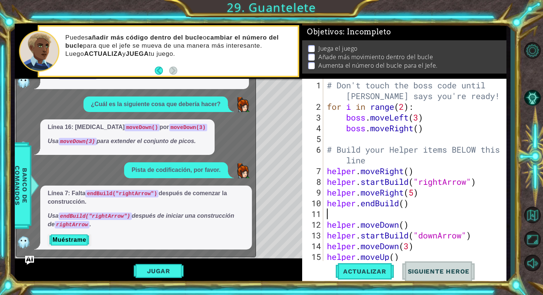
click at [404, 205] on div "# Don't touch the boss code until [PERSON_NAME] says you're ready! for i in ran…" at bounding box center [416, 187] width 182 height 214
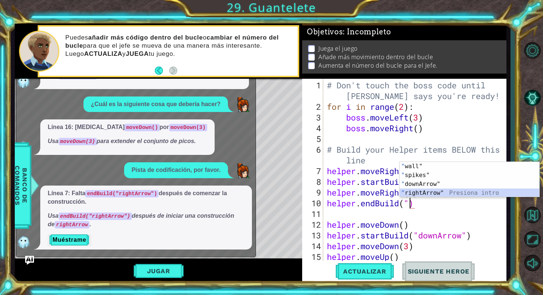
type textarea "helper.endBuild("rightArrow")"
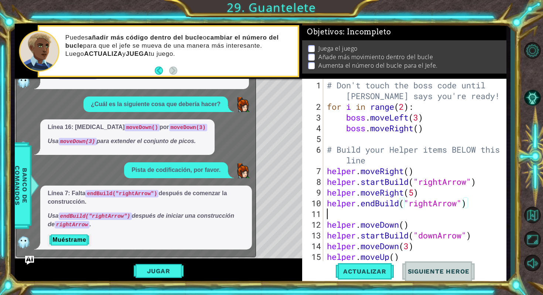
click at [329, 215] on div "# Don't touch the boss code until [PERSON_NAME] says you're ready! for i in ran…" at bounding box center [416, 187] width 182 height 214
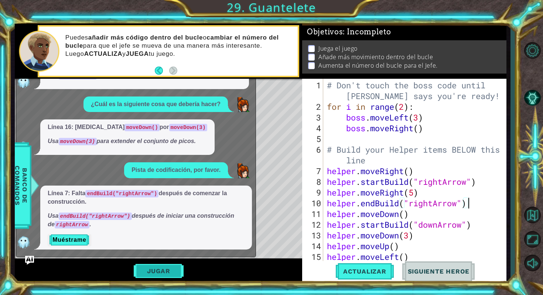
type textarea "helper.endBuild("rightArrow")"
click at [174, 266] on button "Jugar" at bounding box center [159, 271] width 50 height 14
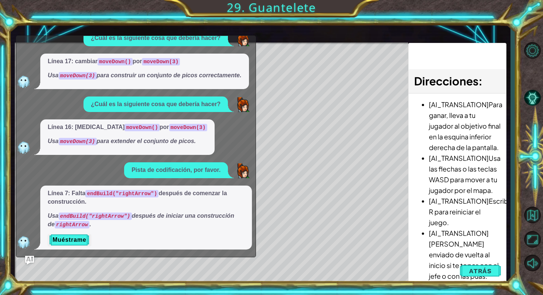
click at [248, 54] on div "Línea 17: cambiar moveDown() por moveDown(3) Usa moveDown(3) para construir un …" at bounding box center [144, 71] width 208 height 35
click at [238, 35] on div "x ¿Cuál es la siguiente cosa que debería hacer? Línea 17: cambiar moveDown() po…" at bounding box center [136, 146] width 240 height 222
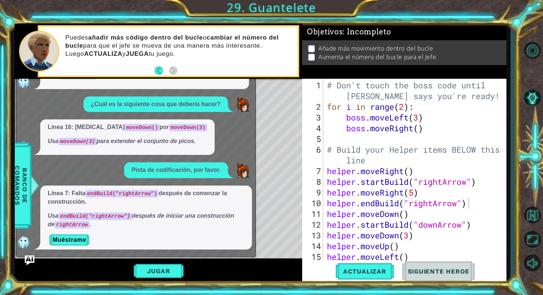
click at [29, 259] on img "Ask AI" at bounding box center [30, 260] width 10 height 10
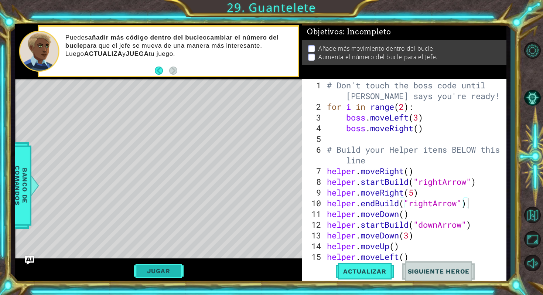
click at [167, 273] on button "Jugar" at bounding box center [159, 271] width 50 height 14
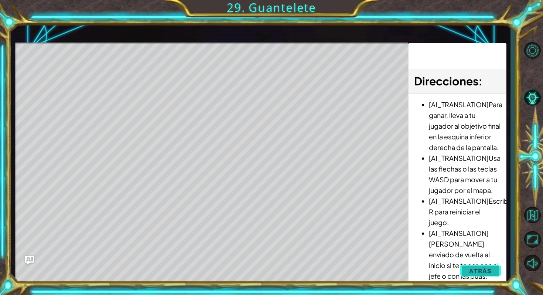
click at [494, 268] on button "Atrás" at bounding box center [480, 270] width 41 height 15
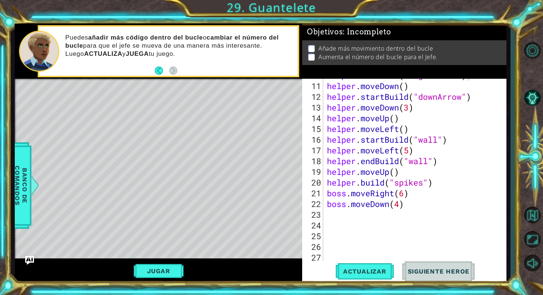
scroll to position [121, 0]
